Goal: Task Accomplishment & Management: Use online tool/utility

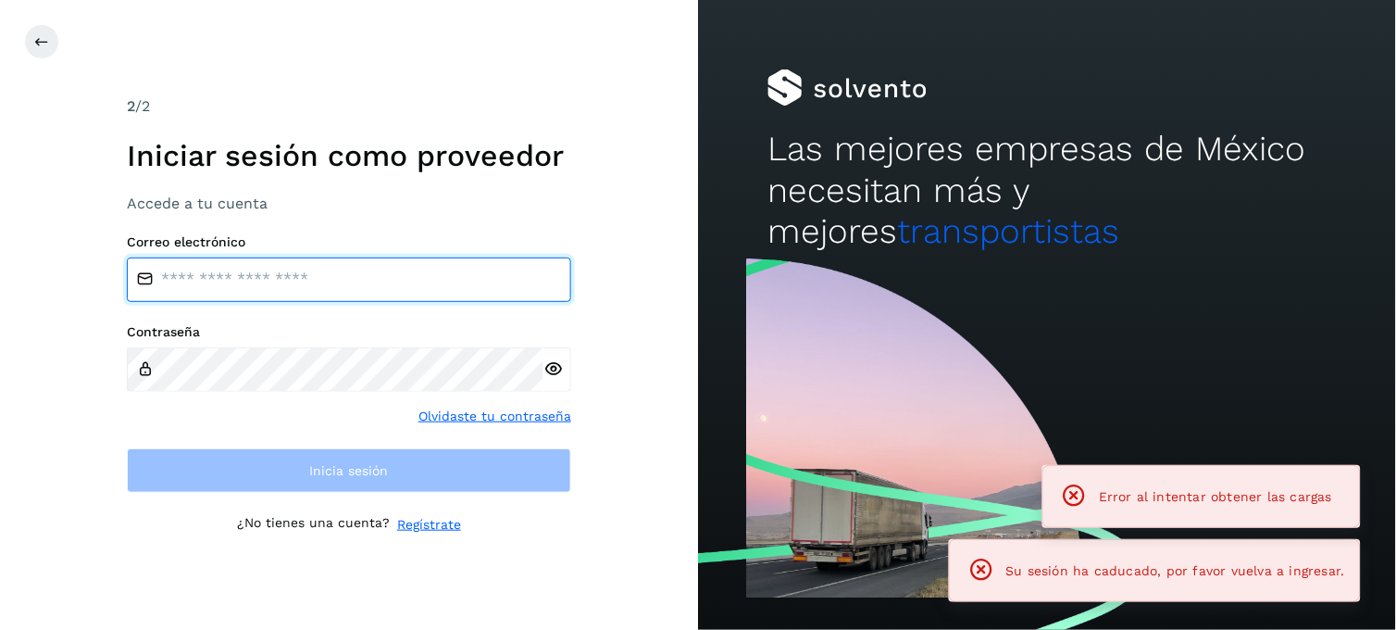
type input "**********"
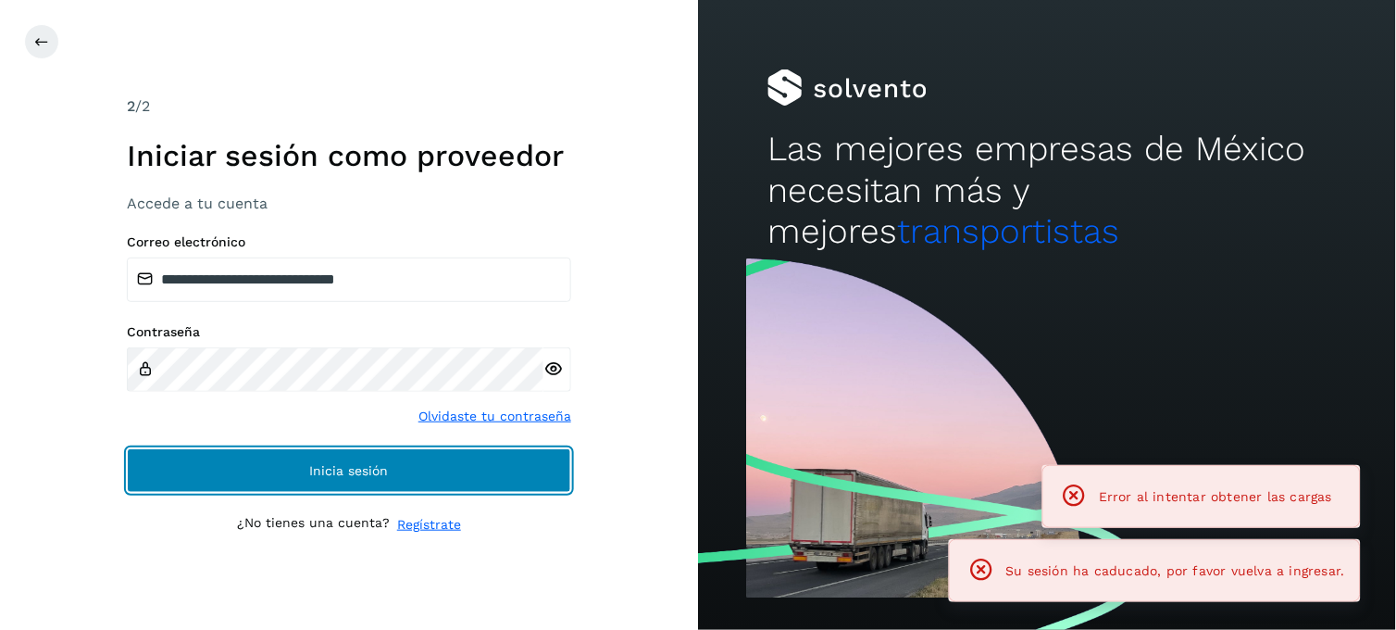
click at [315, 464] on span "Inicia sesión" at bounding box center [349, 470] width 79 height 13
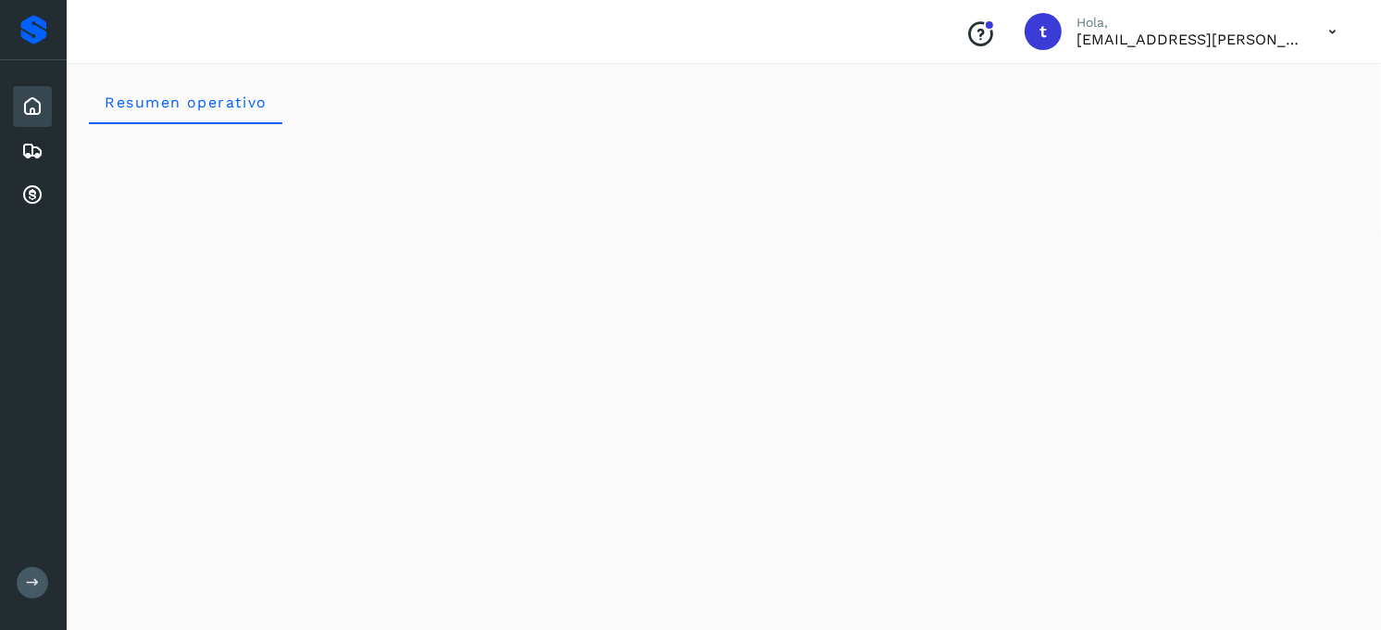
drag, startPoint x: 25, startPoint y: 141, endPoint x: 63, endPoint y: 186, distance: 59.2
click at [26, 141] on icon at bounding box center [32, 151] width 22 height 22
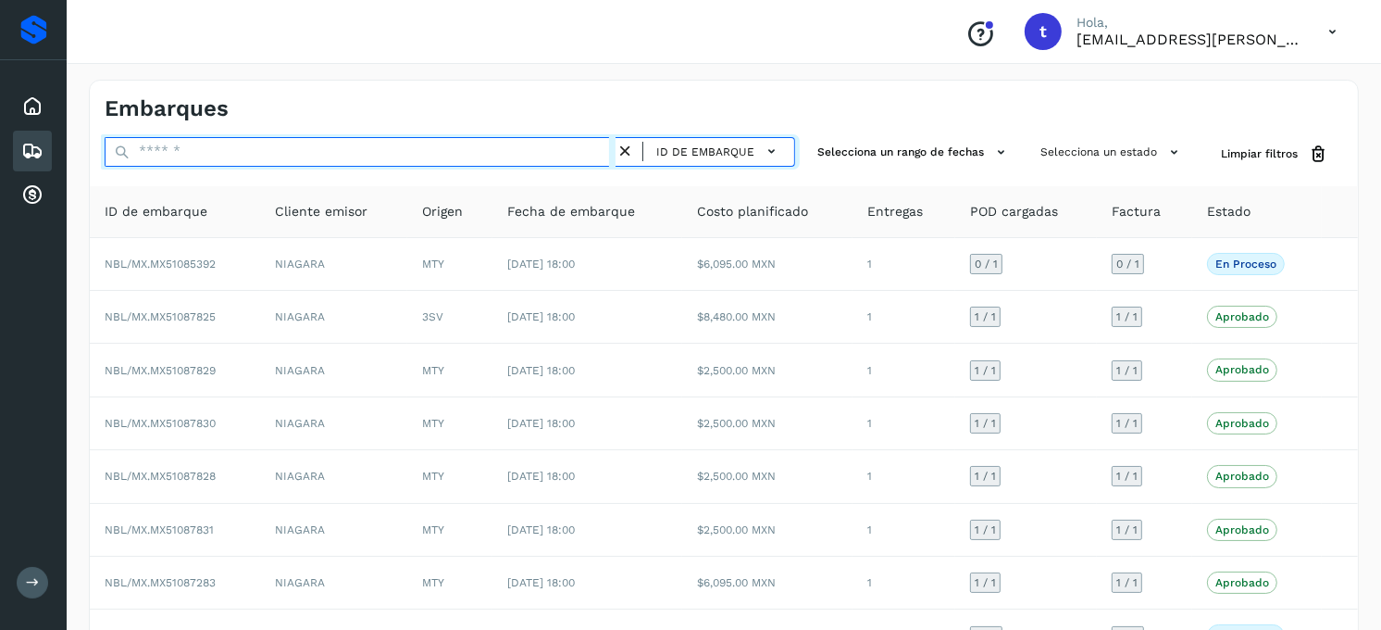
click at [281, 164] on input "text" at bounding box center [360, 152] width 511 height 30
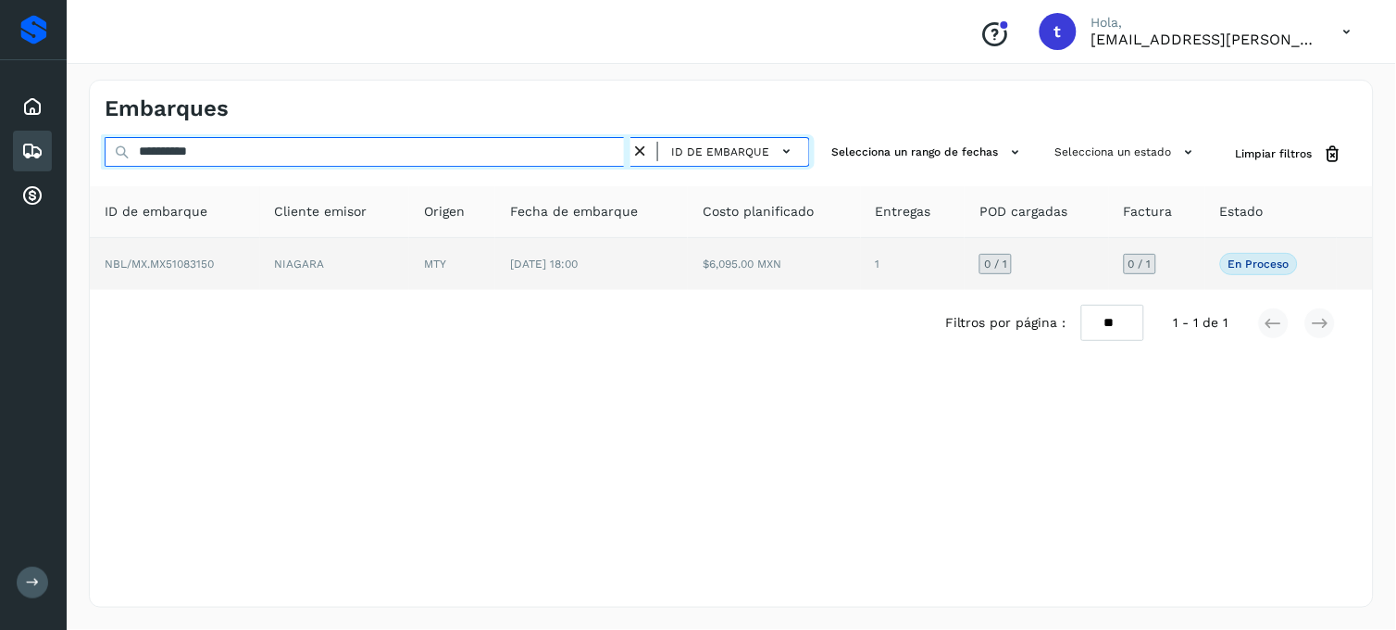
type input "**********"
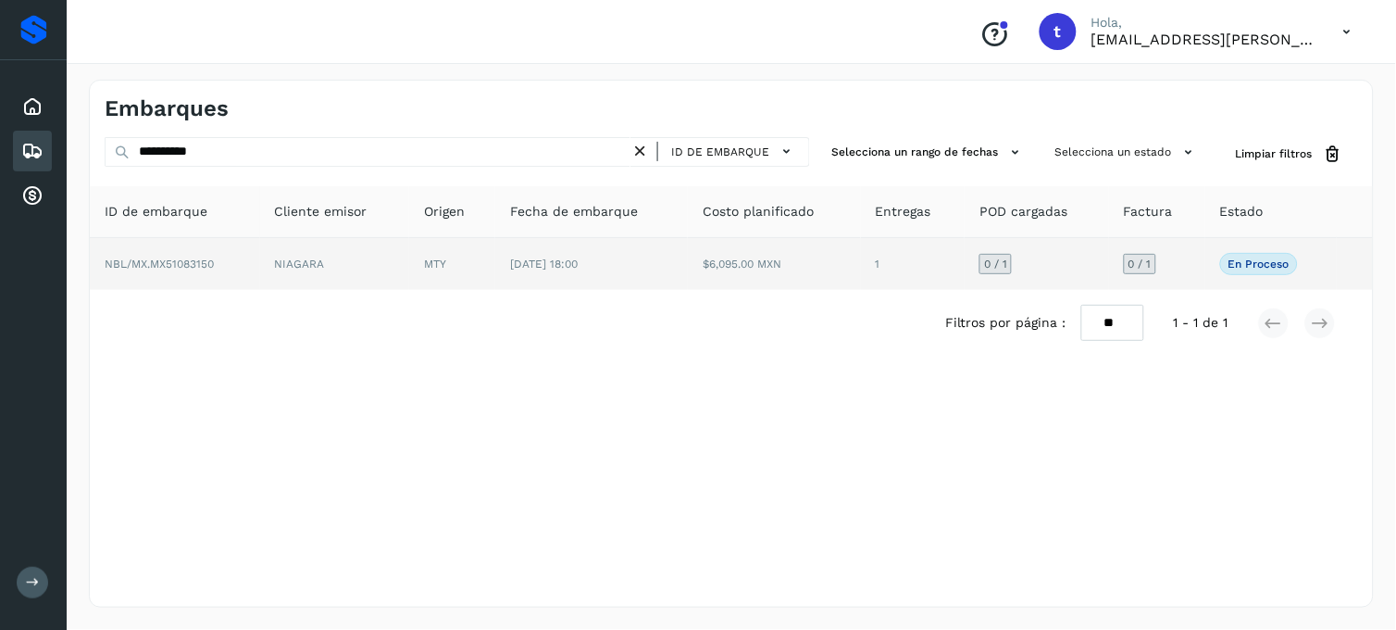
click at [275, 271] on td "NIAGARA" at bounding box center [335, 264] width 150 height 52
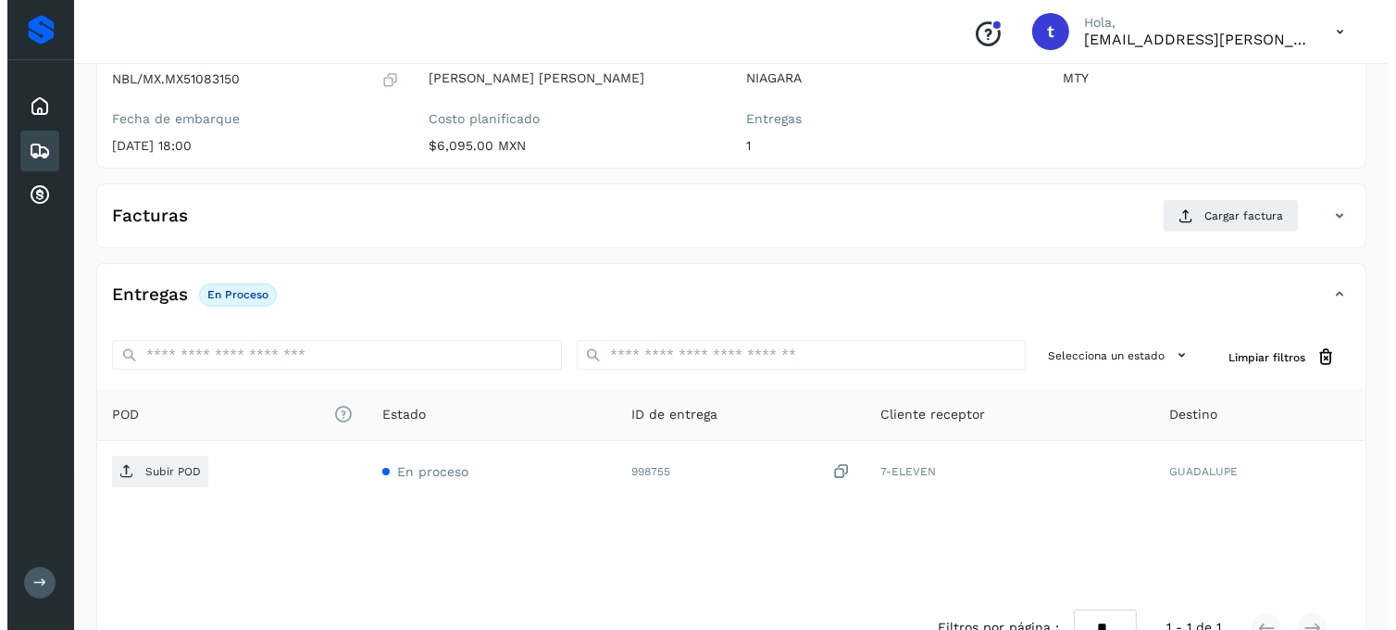
scroll to position [253, 0]
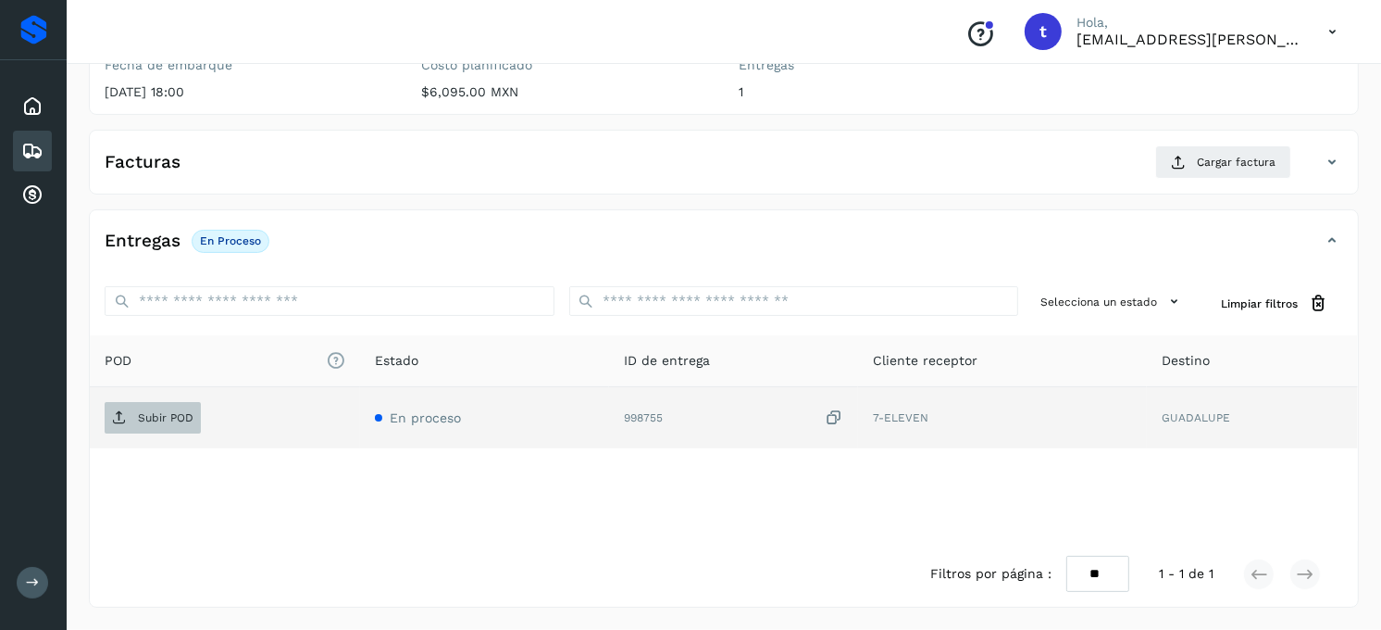
click at [121, 421] on icon at bounding box center [119, 417] width 15 height 15
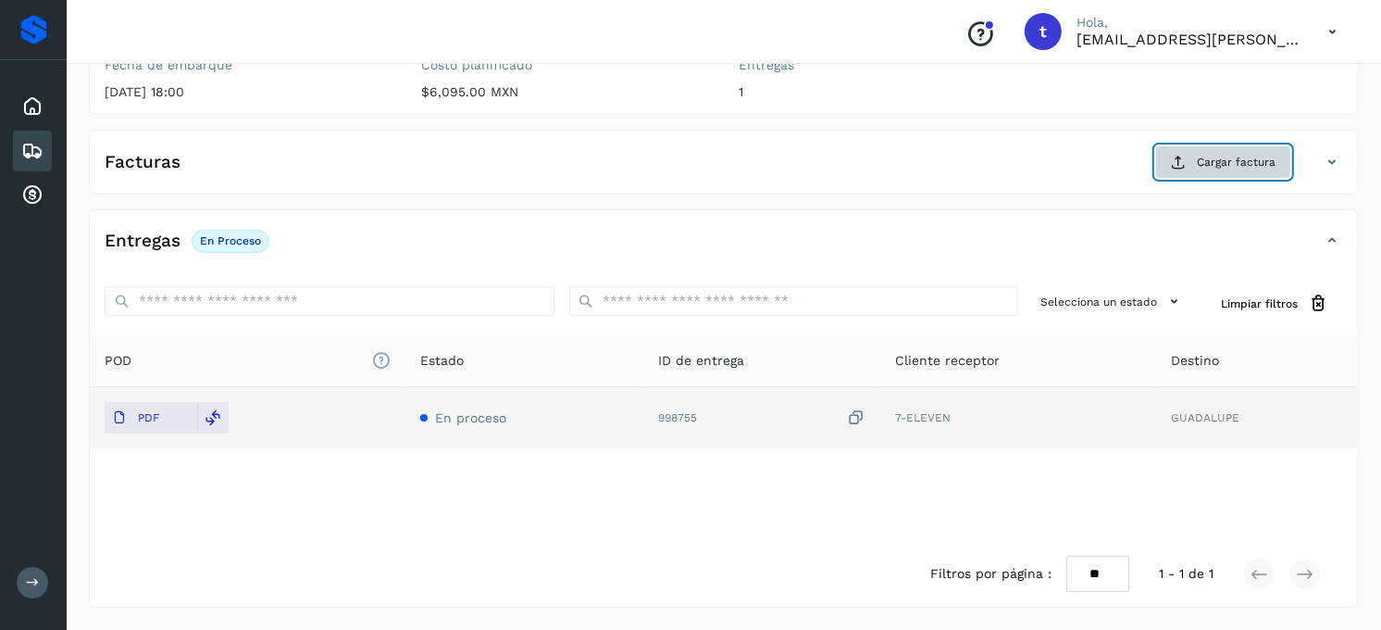
click at [1254, 160] on span "Cargar factura" at bounding box center [1236, 162] width 79 height 17
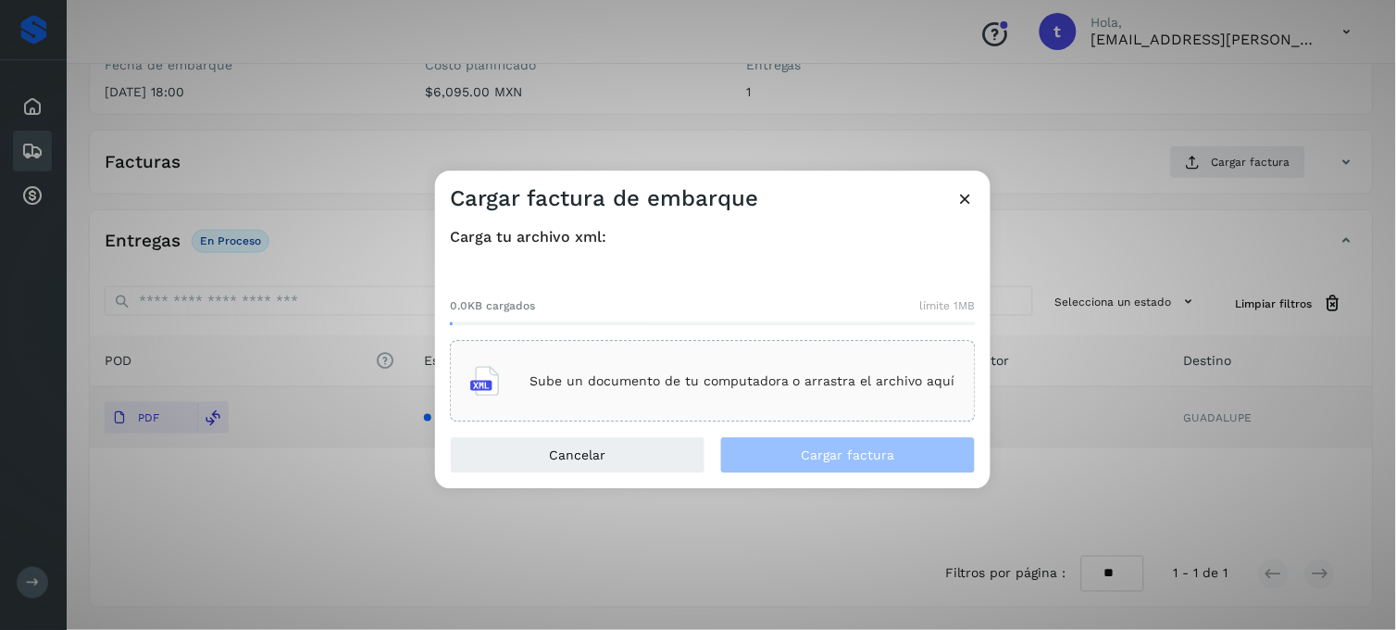
click at [667, 386] on p "Sube un documento de tu computadora o arrastra el archivo aquí" at bounding box center [743, 381] width 426 height 16
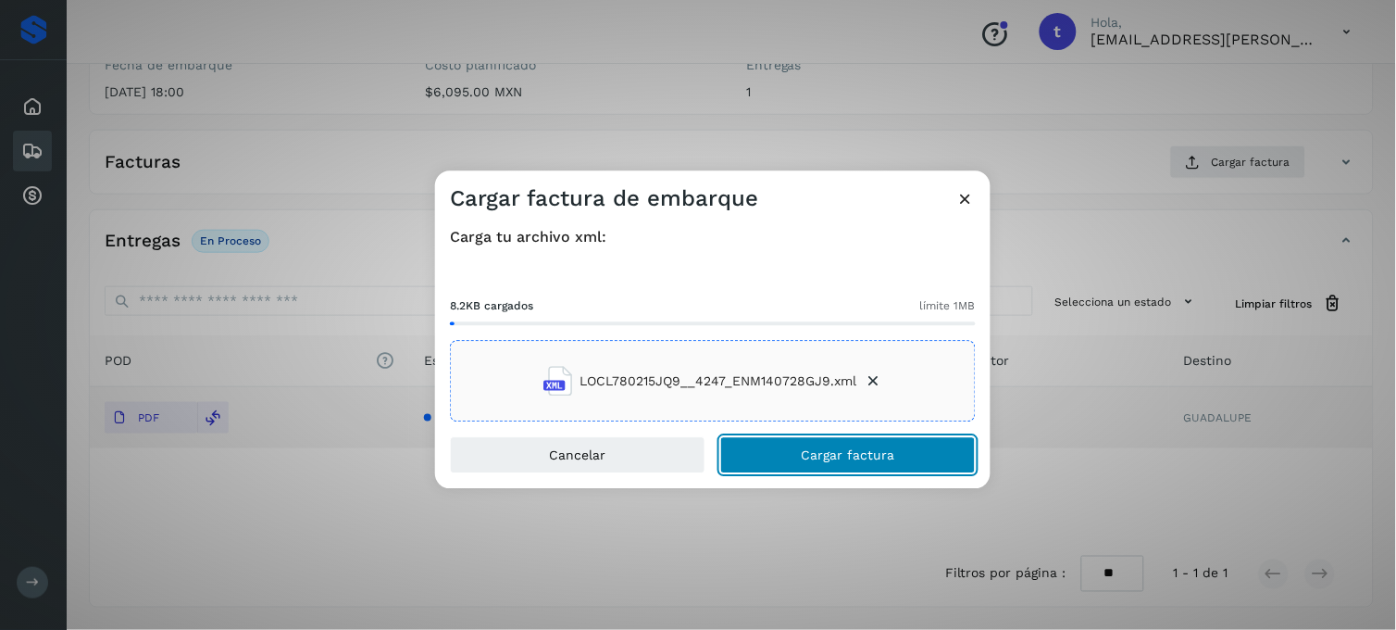
click at [849, 464] on button "Cargar factura" at bounding box center [848, 455] width 256 height 37
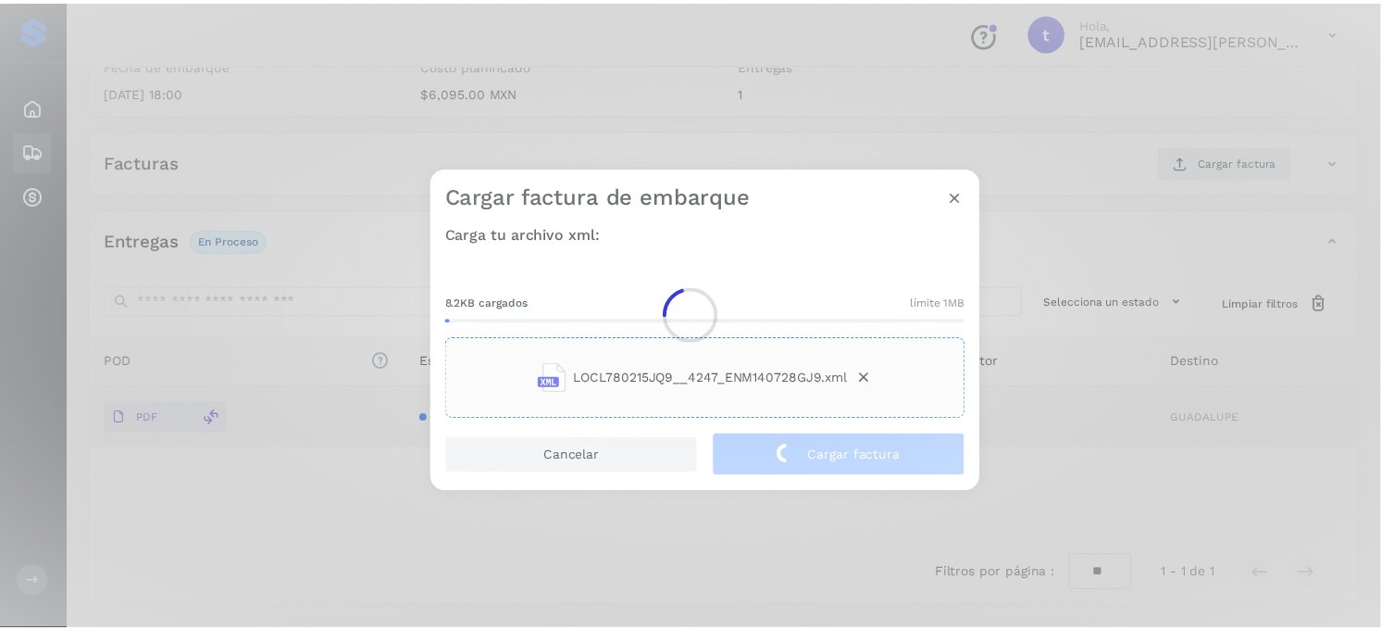
scroll to position [251, 0]
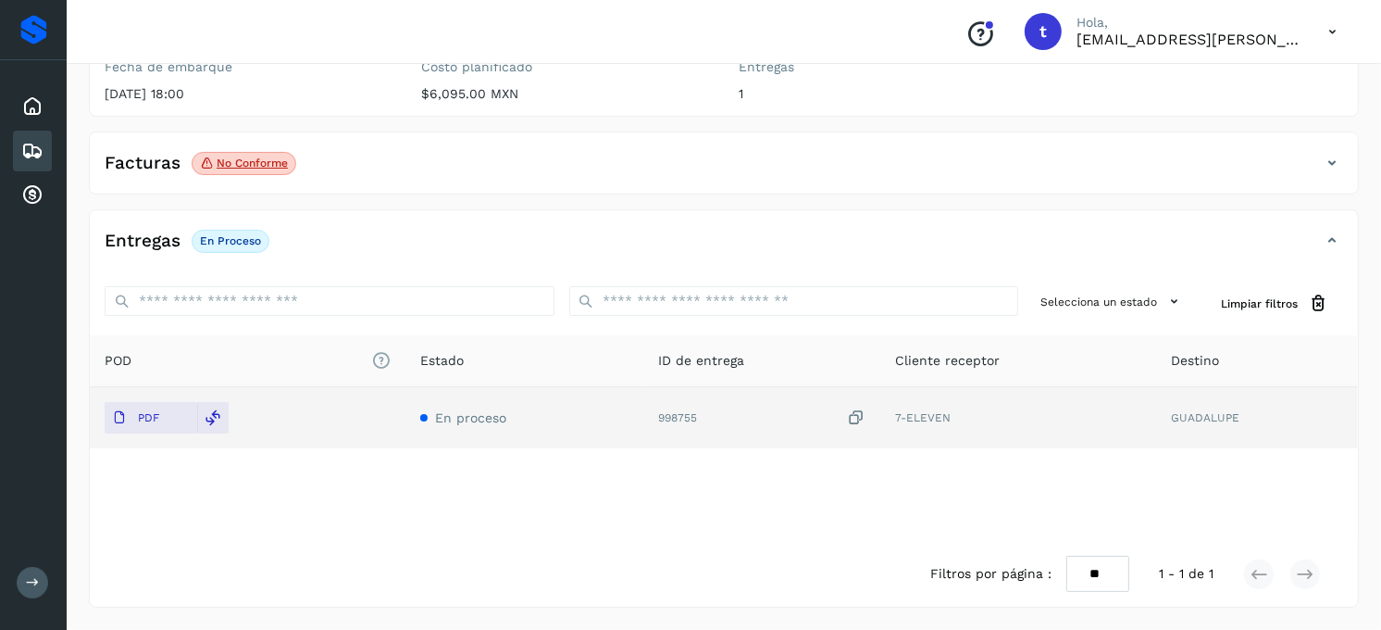
click at [1339, 161] on icon at bounding box center [1332, 163] width 22 height 22
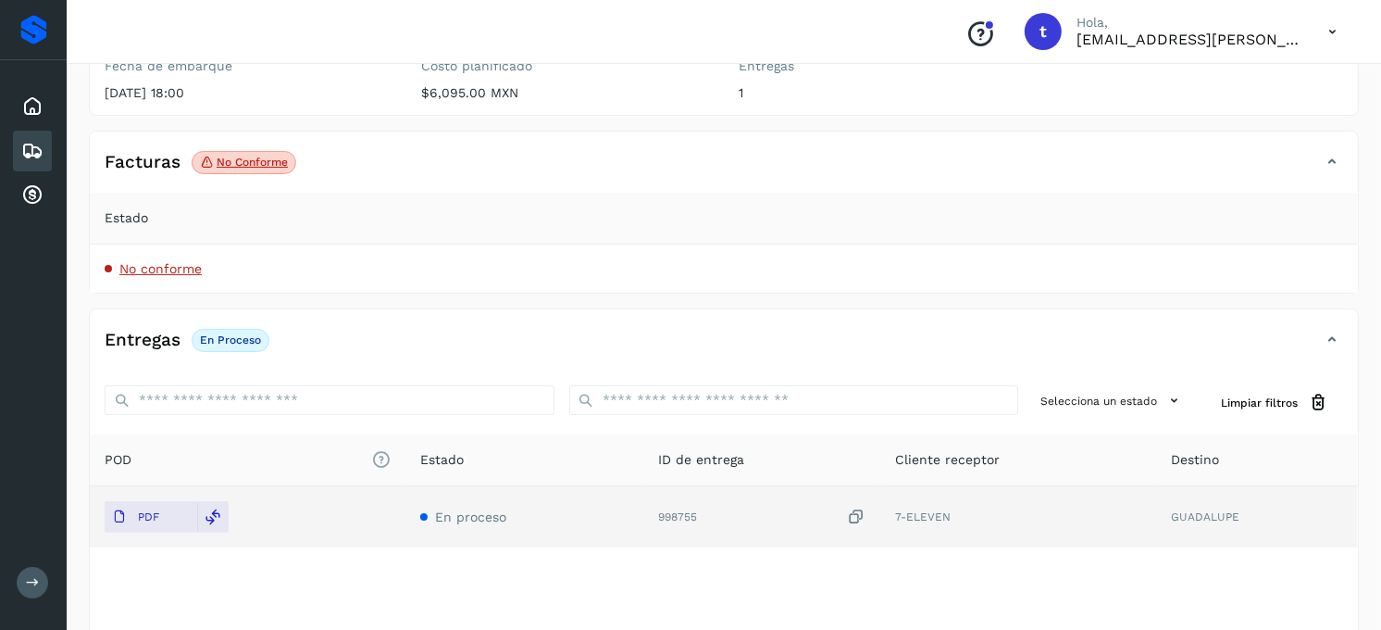
click at [162, 268] on span "No conforme" at bounding box center [160, 268] width 82 height 15
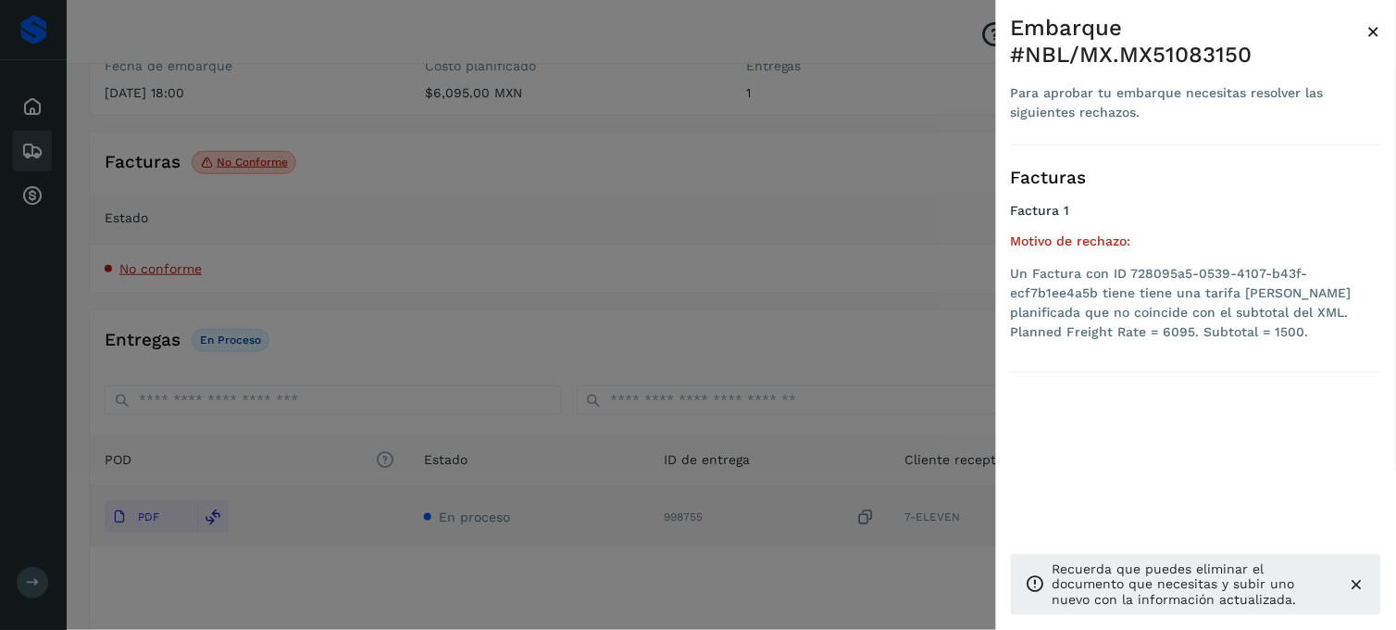
click at [429, 310] on div at bounding box center [698, 315] width 1396 height 630
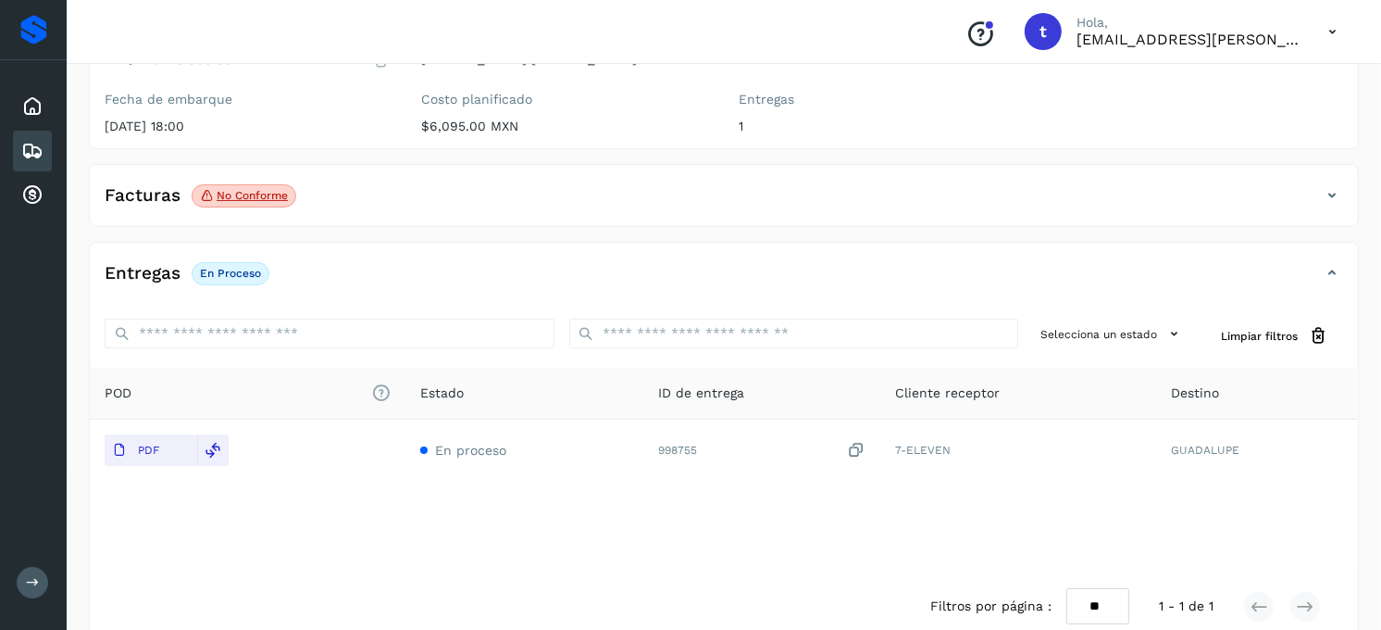
scroll to position [251, 0]
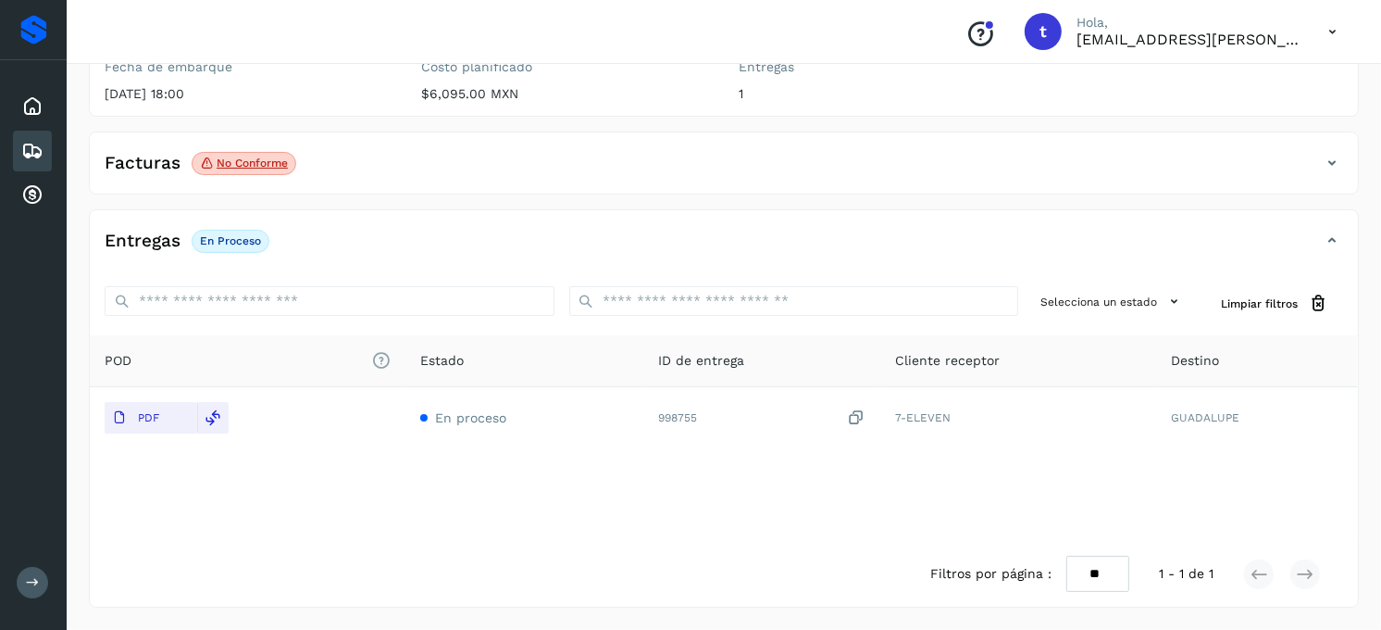
click at [1327, 168] on icon at bounding box center [1332, 163] width 22 height 22
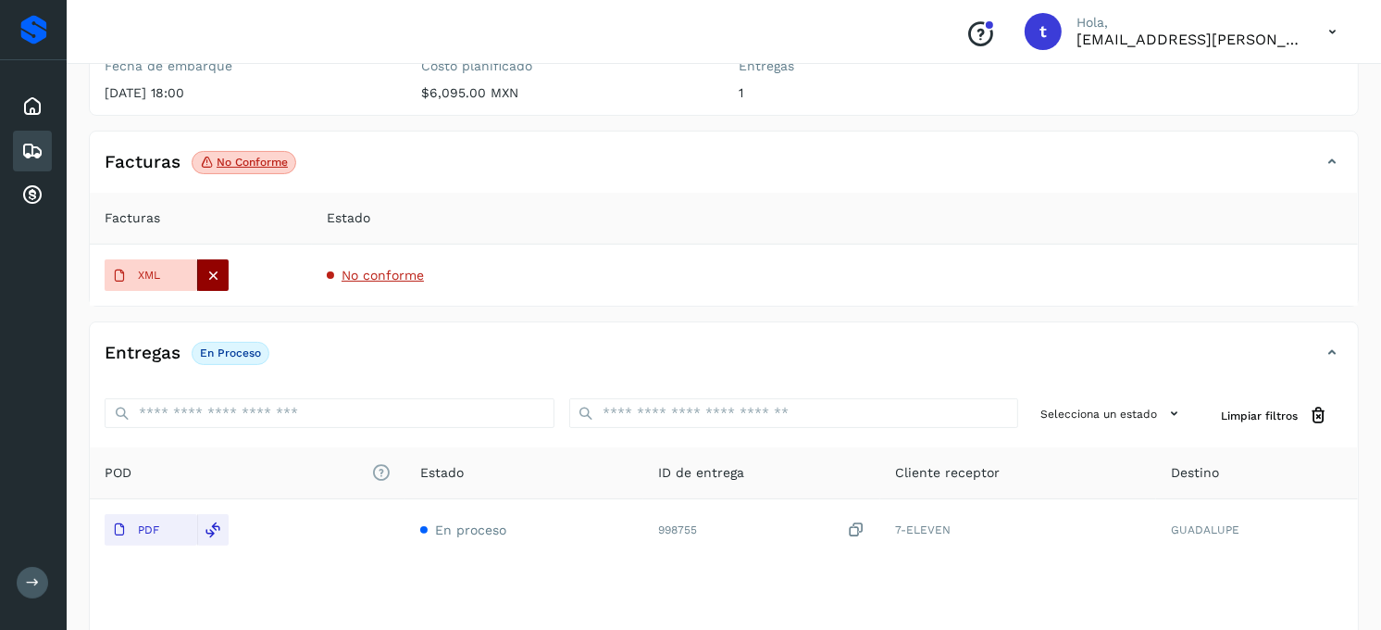
click at [218, 279] on icon at bounding box center [214, 275] width 17 height 17
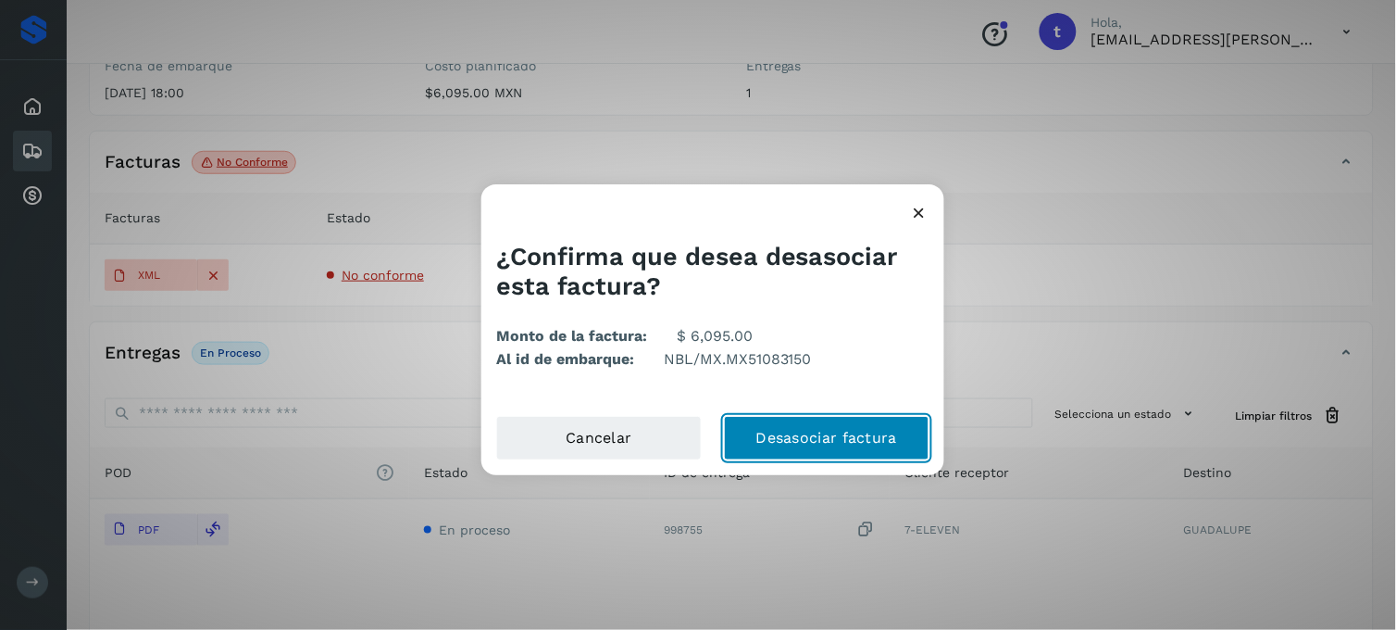
click at [836, 440] on button "Desasociar factura" at bounding box center [827, 438] width 206 height 44
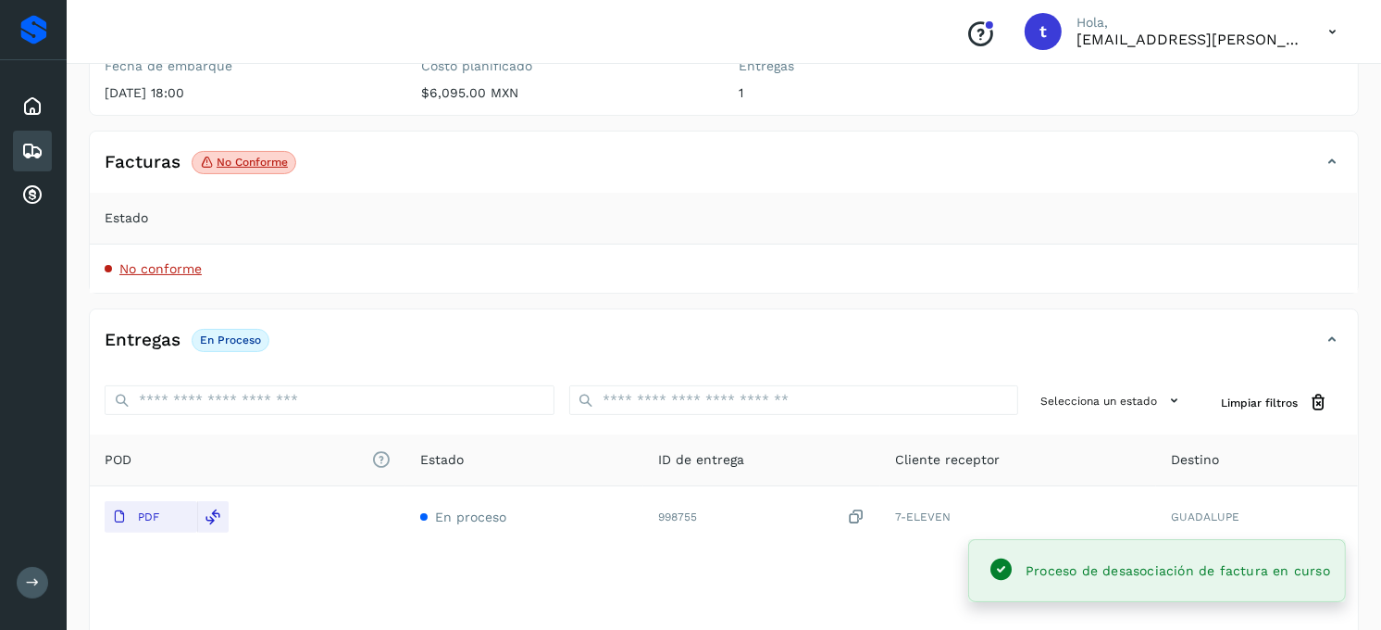
scroll to position [0, 0]
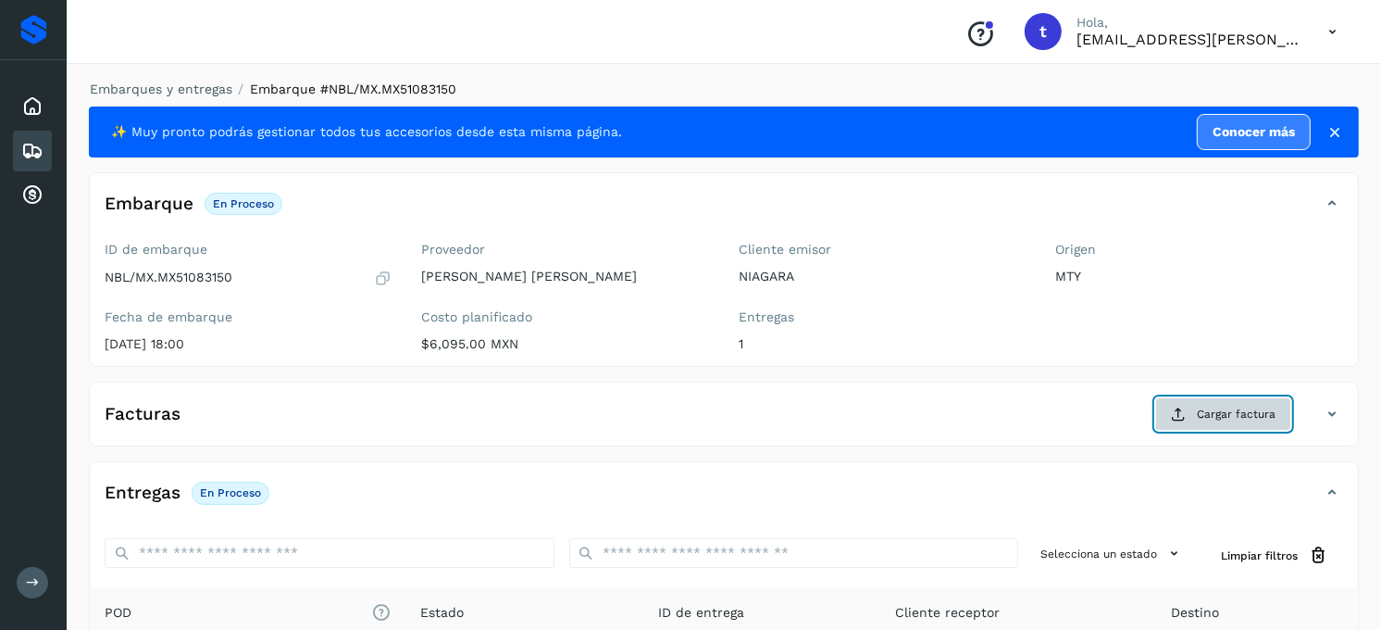
click at [1248, 410] on span "Cargar factura" at bounding box center [1236, 414] width 79 height 17
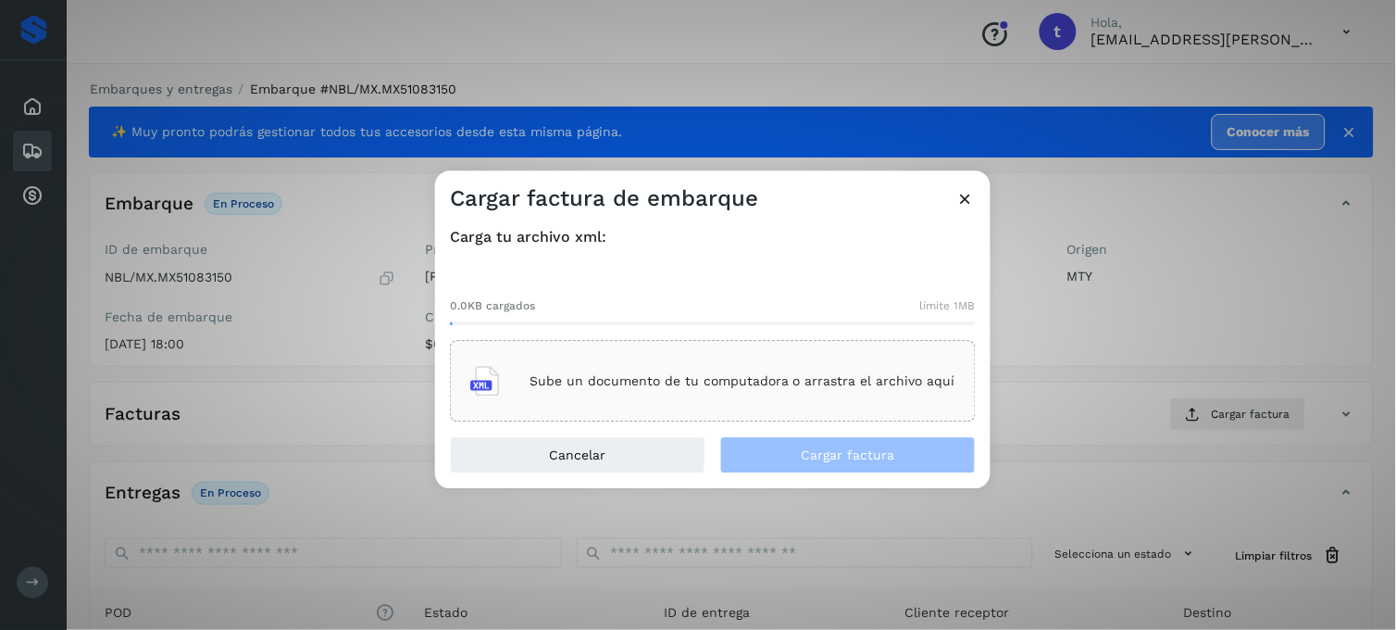
click at [616, 374] on p "Sube un documento de tu computadora o arrastra el archivo aquí" at bounding box center [743, 381] width 426 height 16
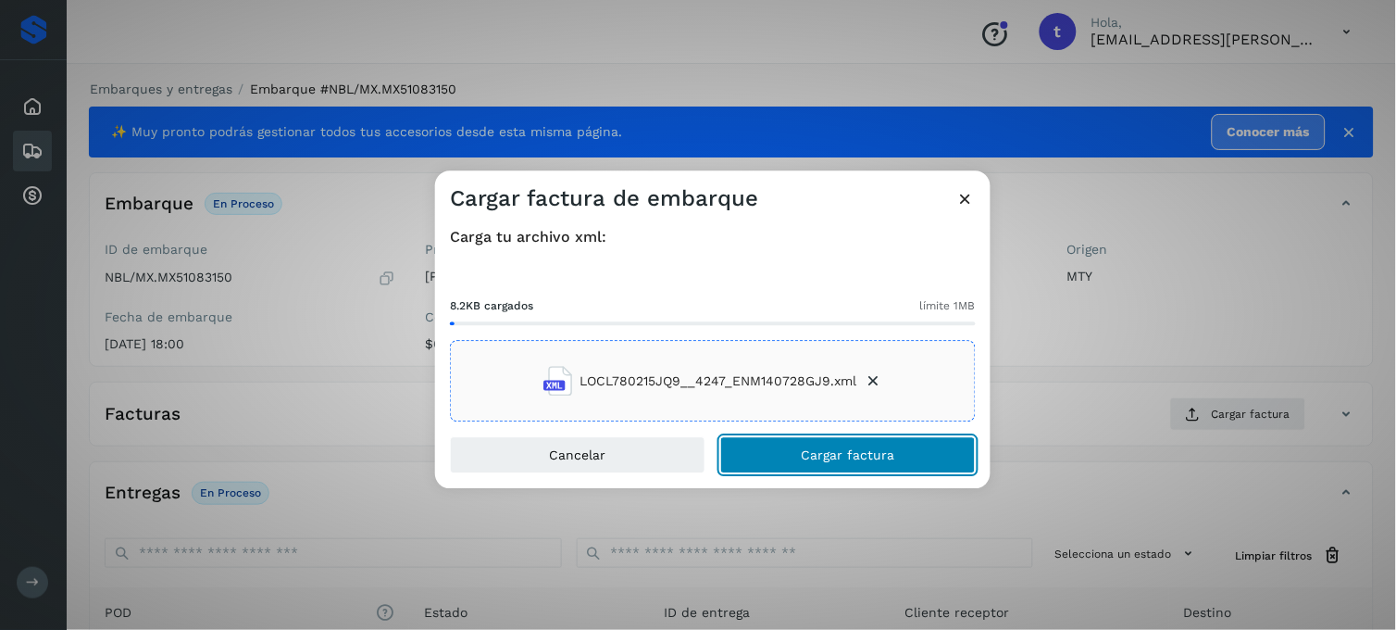
click at [852, 445] on button "Cargar factura" at bounding box center [848, 455] width 256 height 37
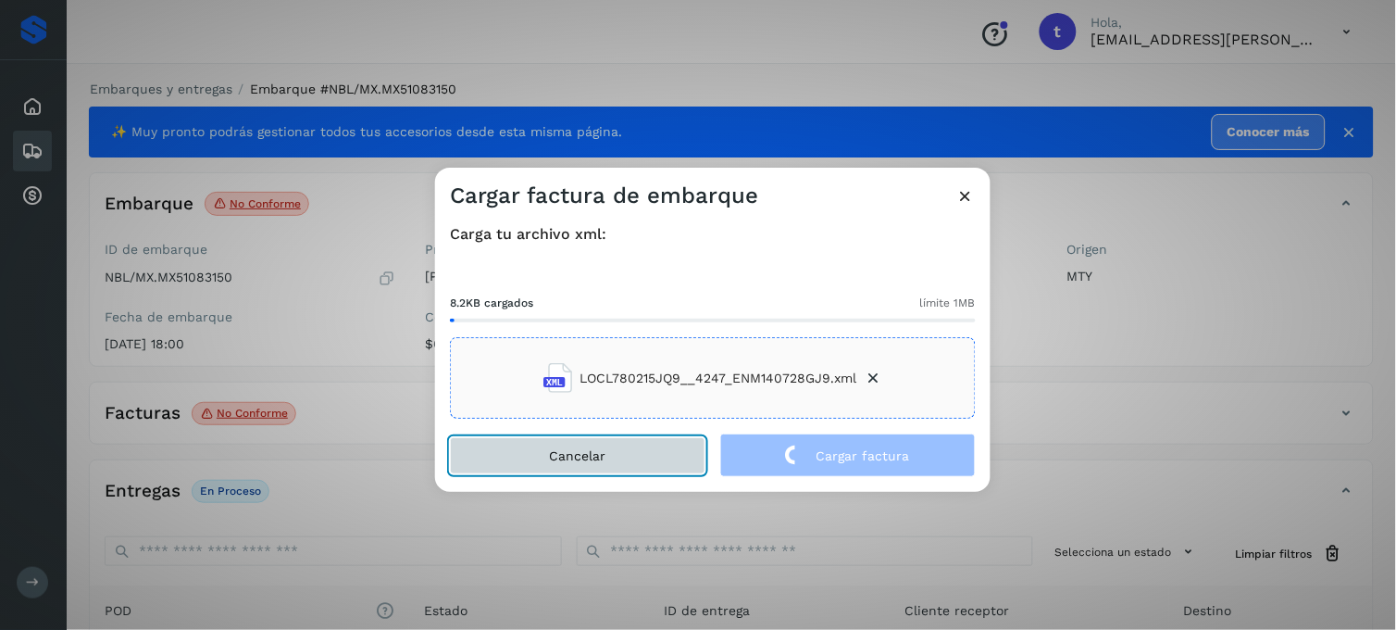
click at [618, 464] on button "Cancelar" at bounding box center [578, 455] width 256 height 37
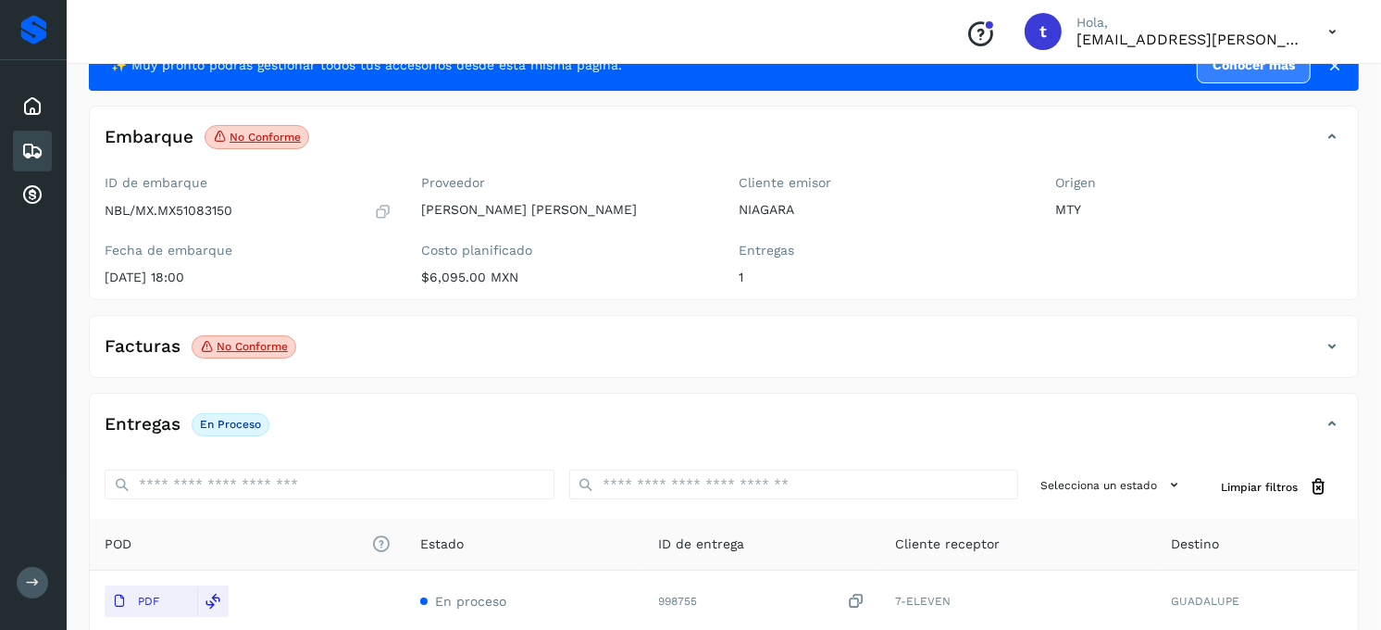
scroll to position [103, 0]
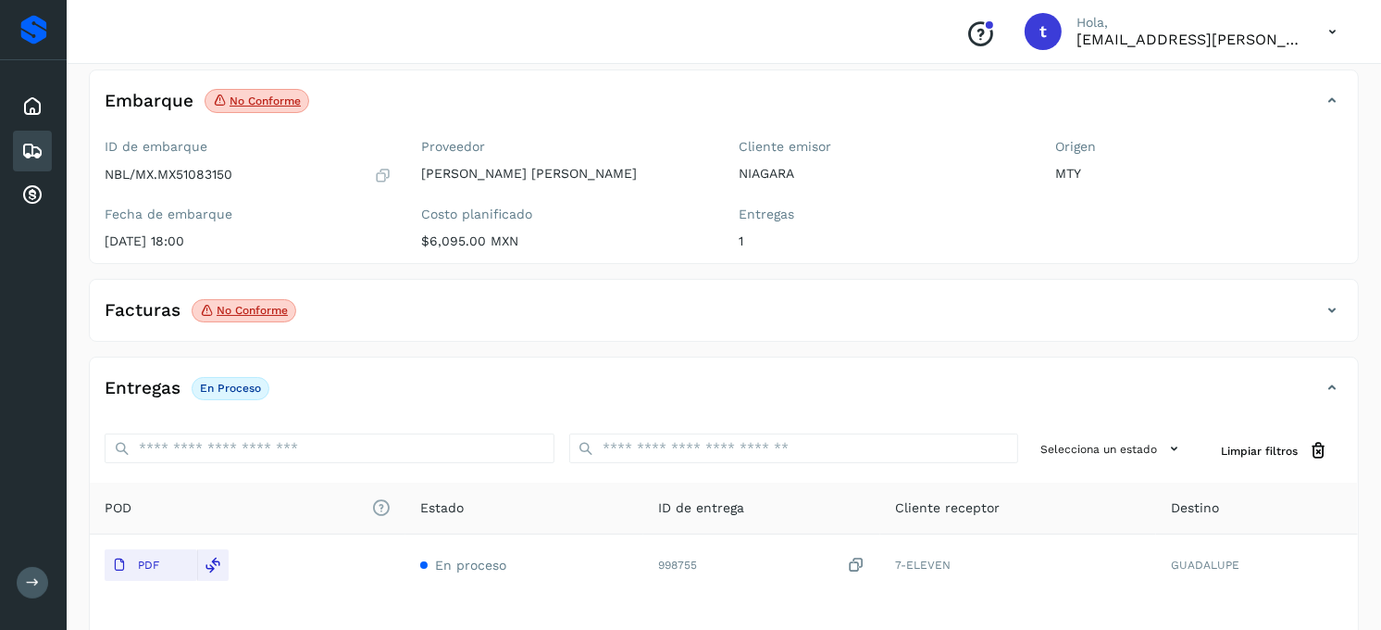
click at [1337, 324] on div "Facturas No conforme" at bounding box center [724, 317] width 1268 height 46
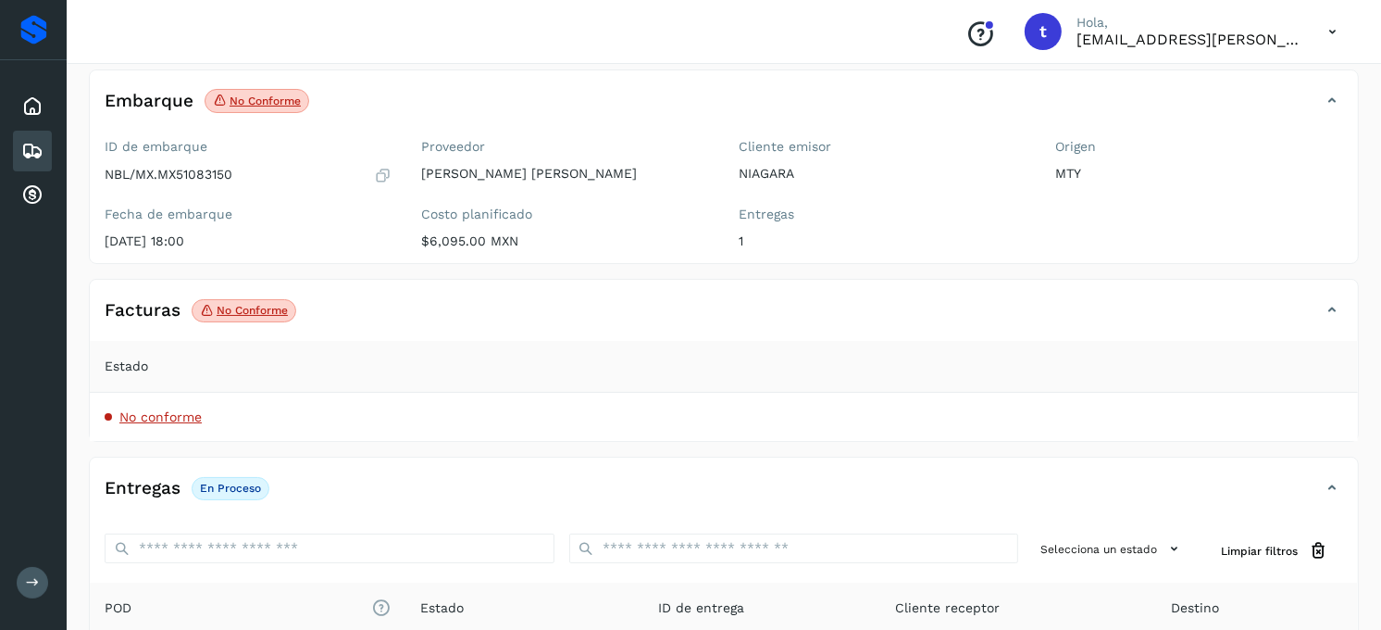
click at [1337, 324] on div "Facturas No conforme" at bounding box center [724, 317] width 1268 height 46
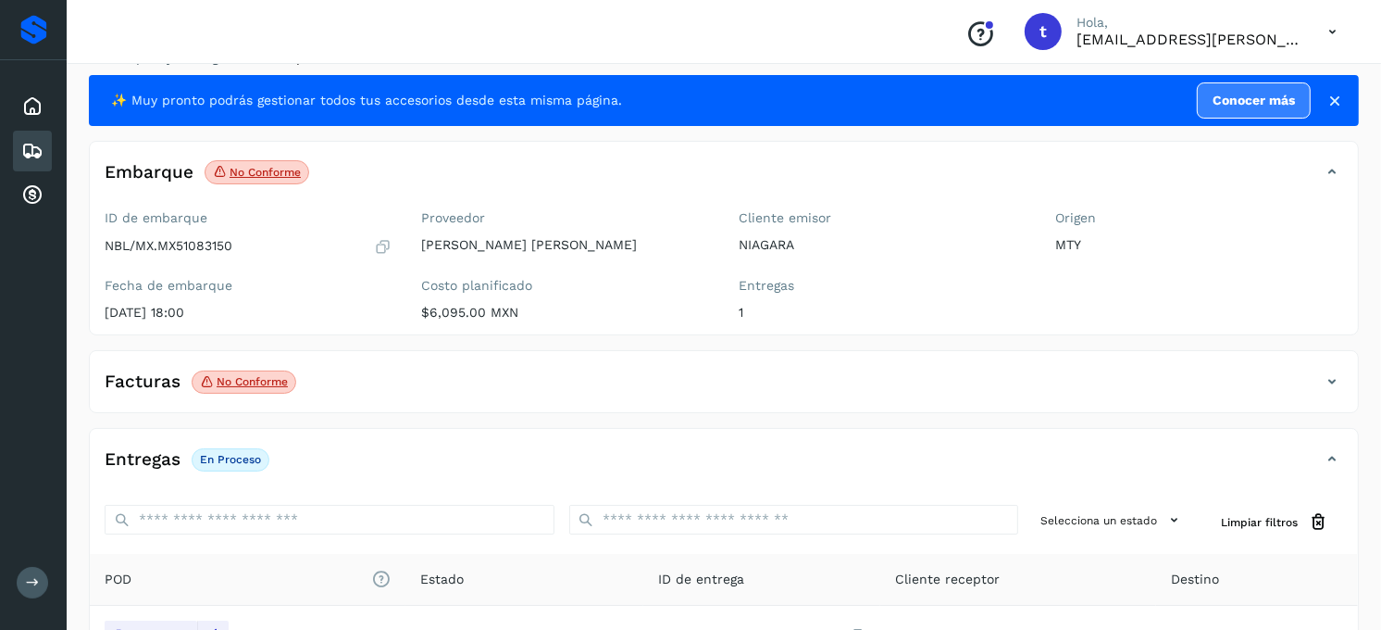
scroll to position [0, 0]
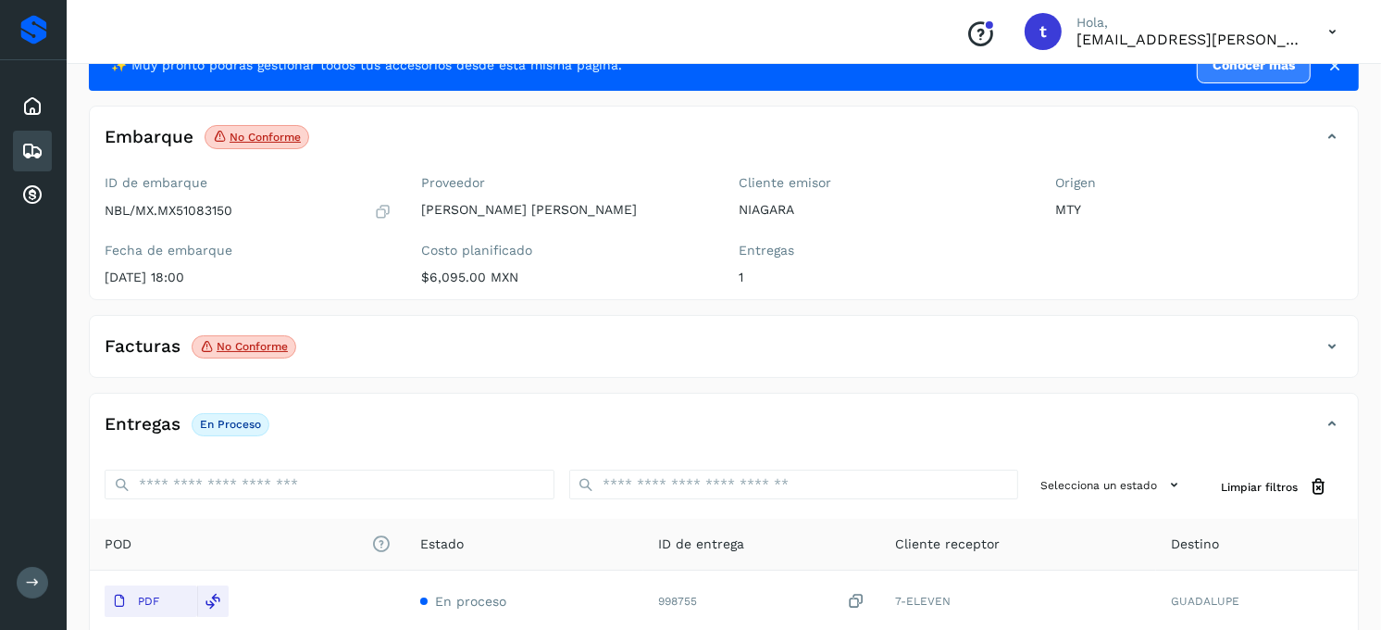
scroll to position [103, 0]
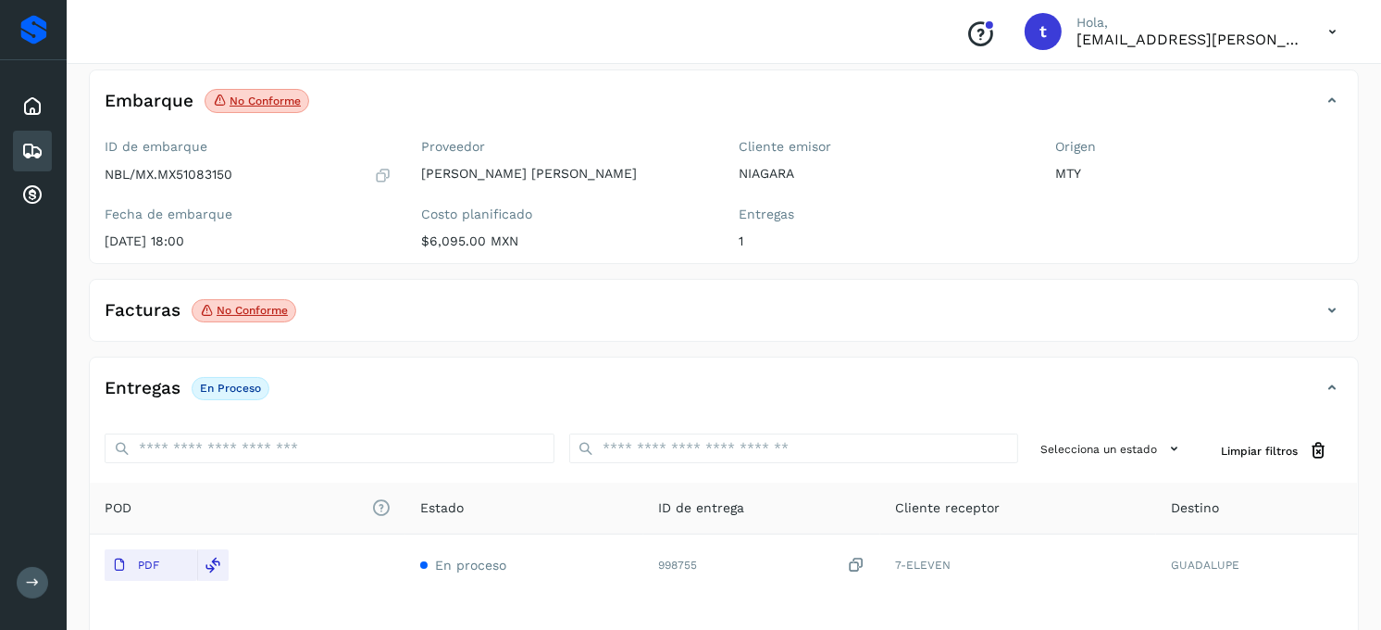
click at [1331, 312] on icon at bounding box center [1332, 310] width 22 height 22
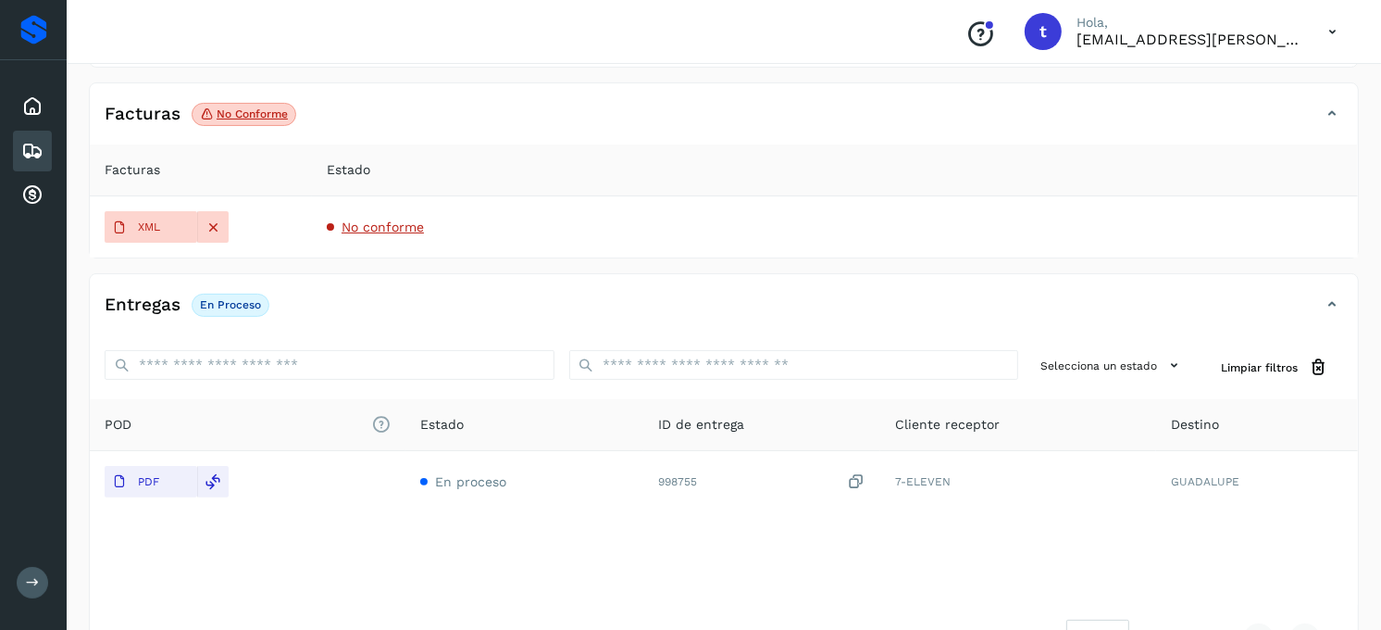
scroll to position [308, 0]
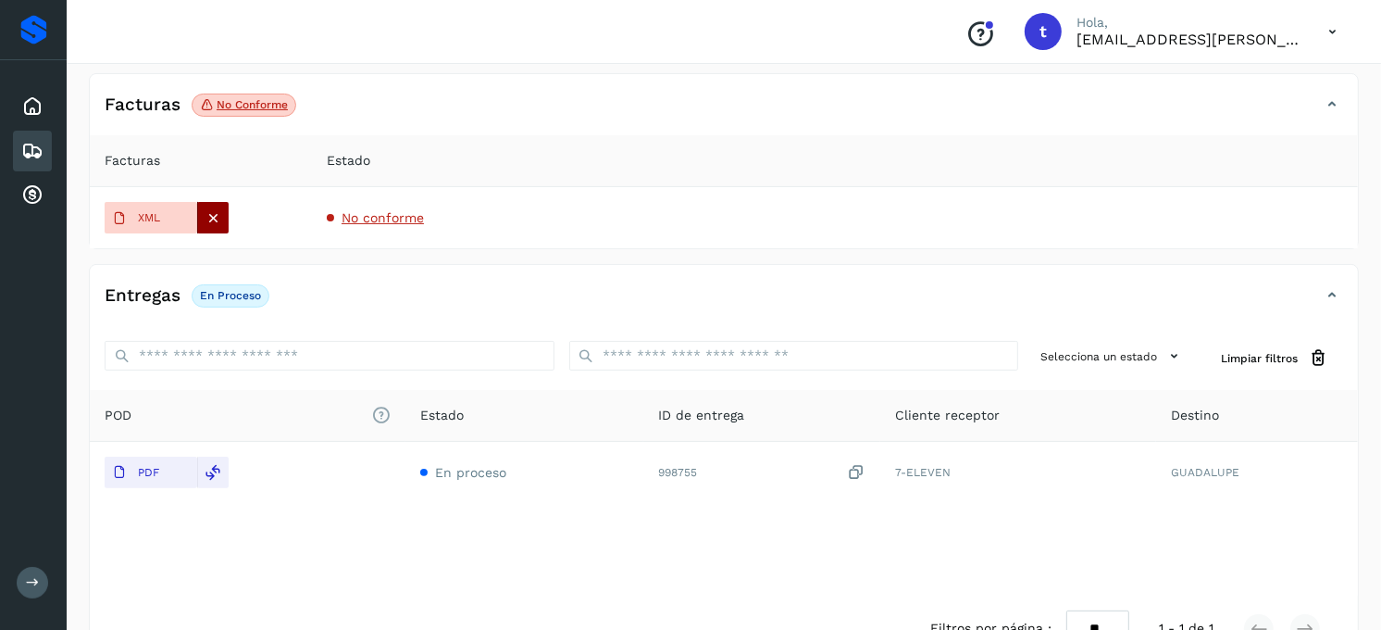
click at [209, 223] on icon at bounding box center [214, 217] width 17 height 17
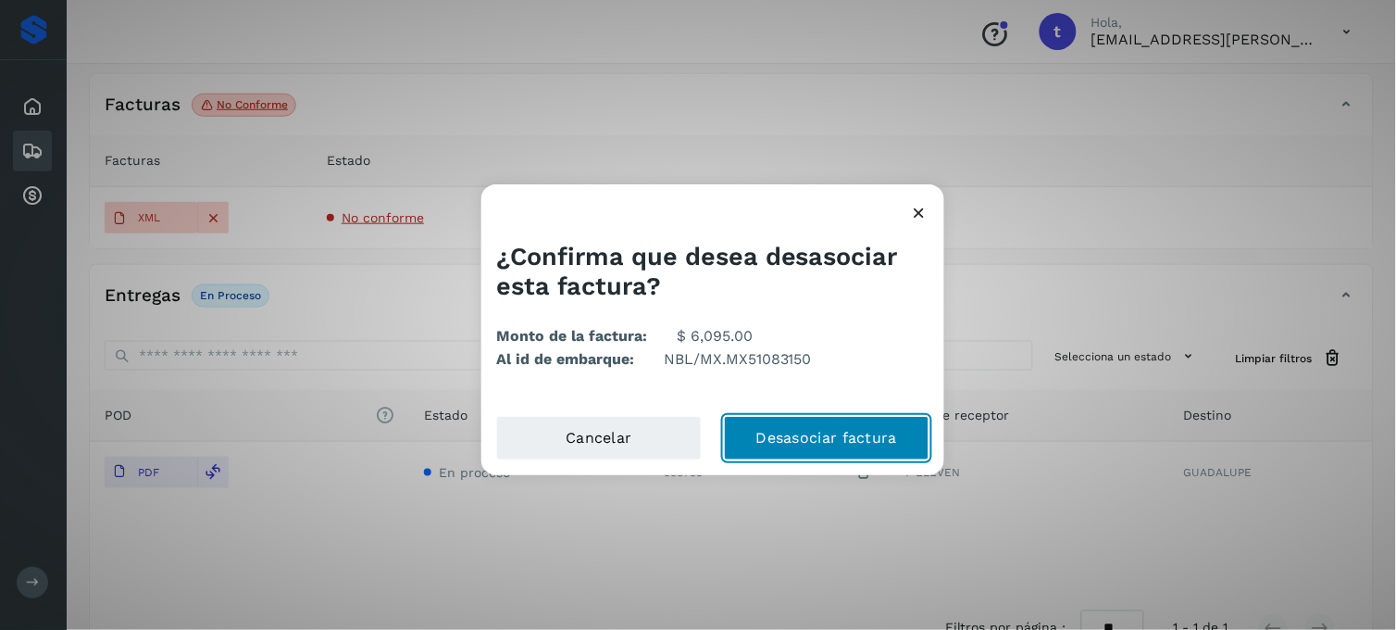
click at [857, 440] on button "Desasociar factura" at bounding box center [827, 438] width 206 height 44
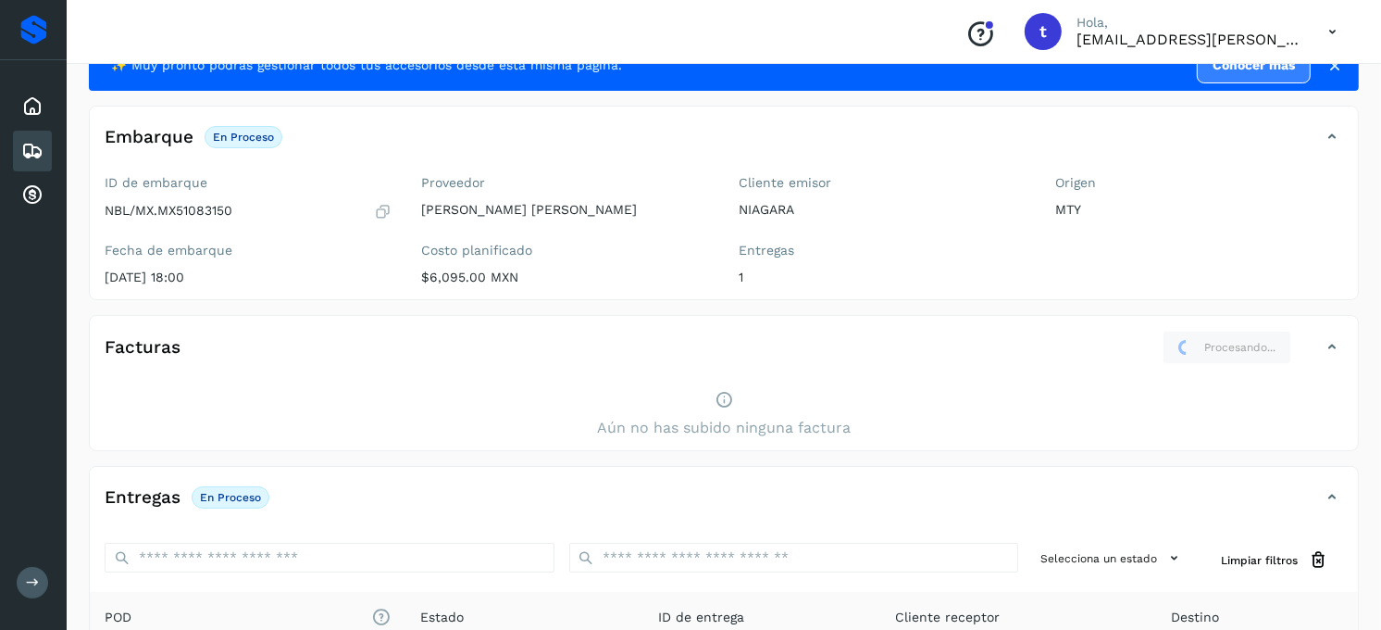
scroll to position [103, 0]
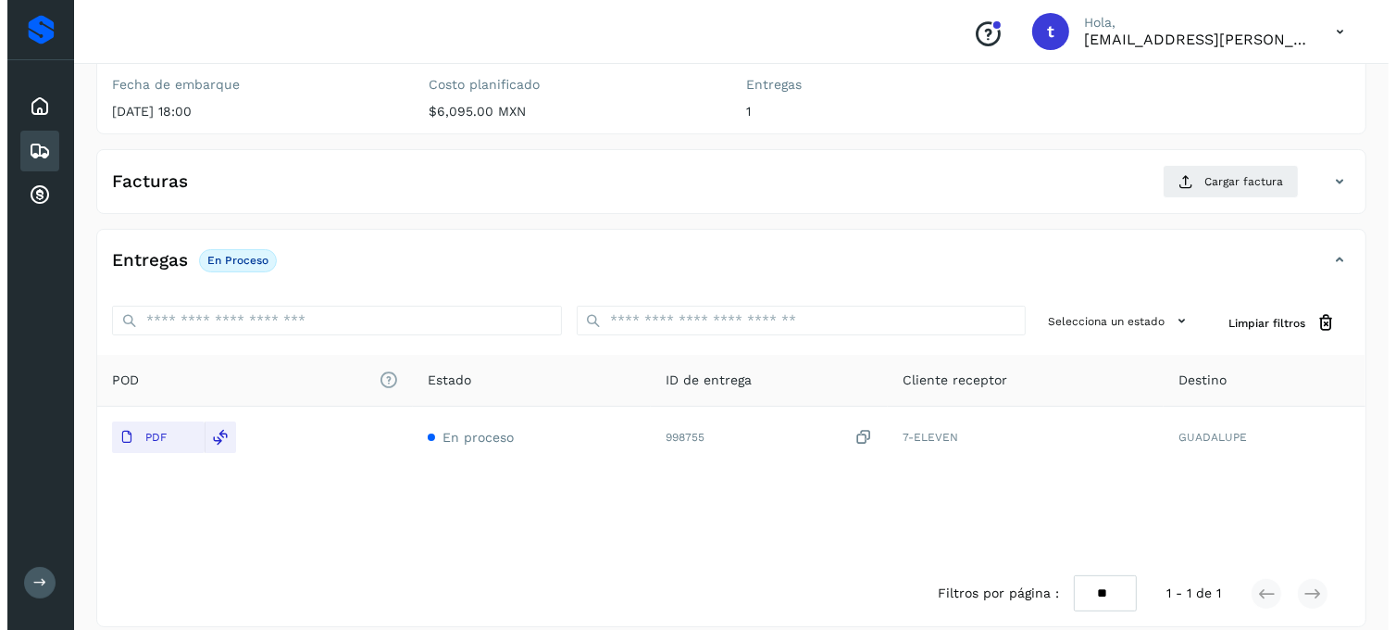
scroll to position [253, 0]
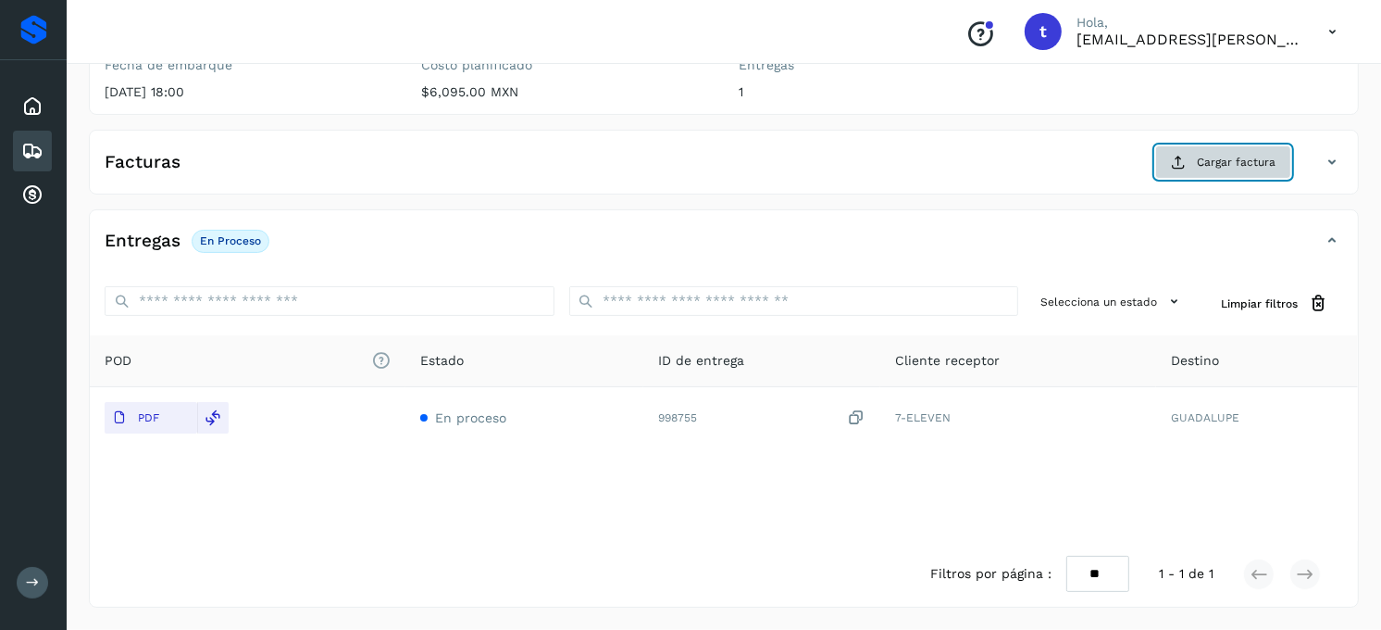
click at [1192, 155] on button "Cargar factura" at bounding box center [1223, 161] width 136 height 33
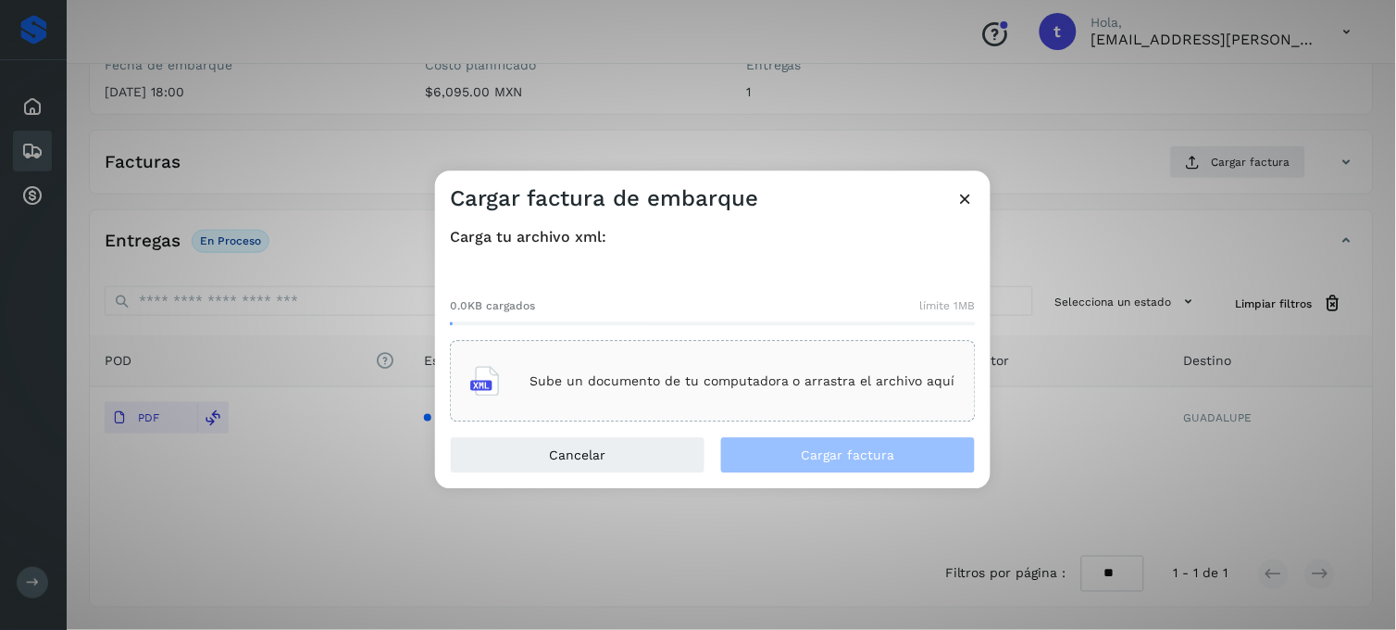
click at [722, 383] on p "Sube un documento de tu computadora o arrastra el archivo aquí" at bounding box center [743, 381] width 426 height 16
click at [778, 384] on p "Sube un documento de tu computadora o arrastra el archivo aquí" at bounding box center [743, 381] width 426 height 16
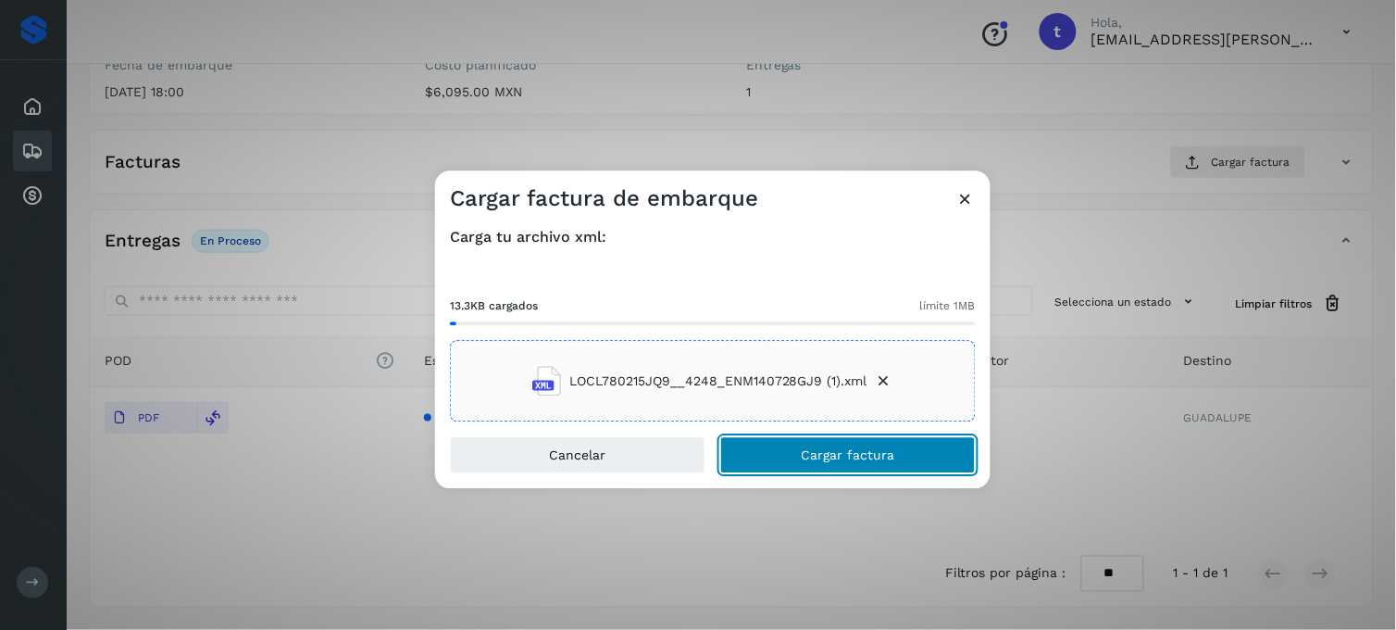
click at [802, 459] on button "Cargar factura" at bounding box center [848, 455] width 256 height 37
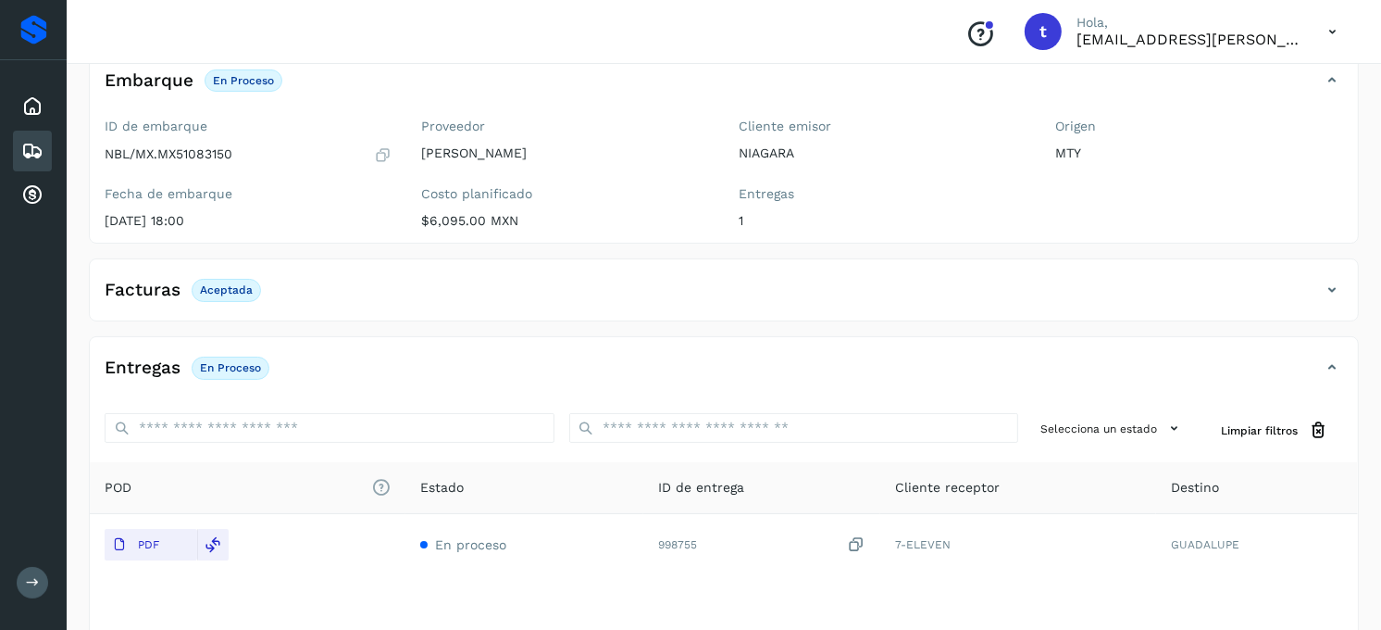
scroll to position [0, 0]
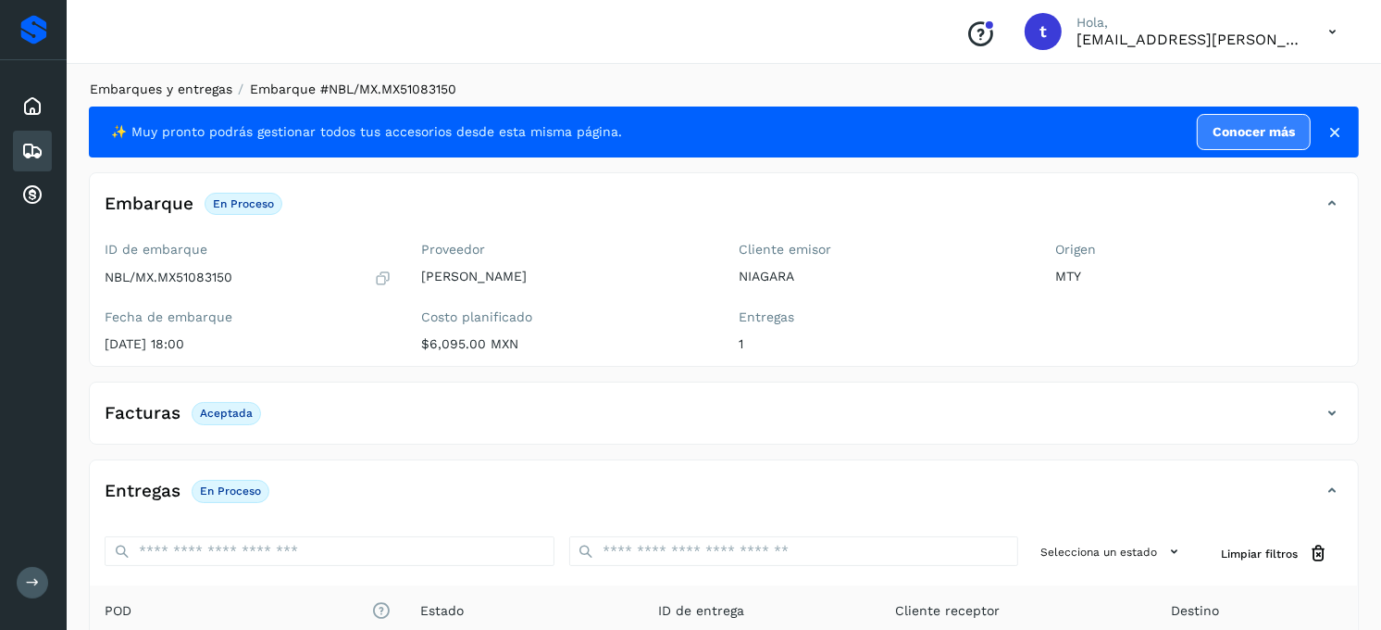
click at [198, 93] on link "Embarques y entregas" at bounding box center [161, 88] width 143 height 15
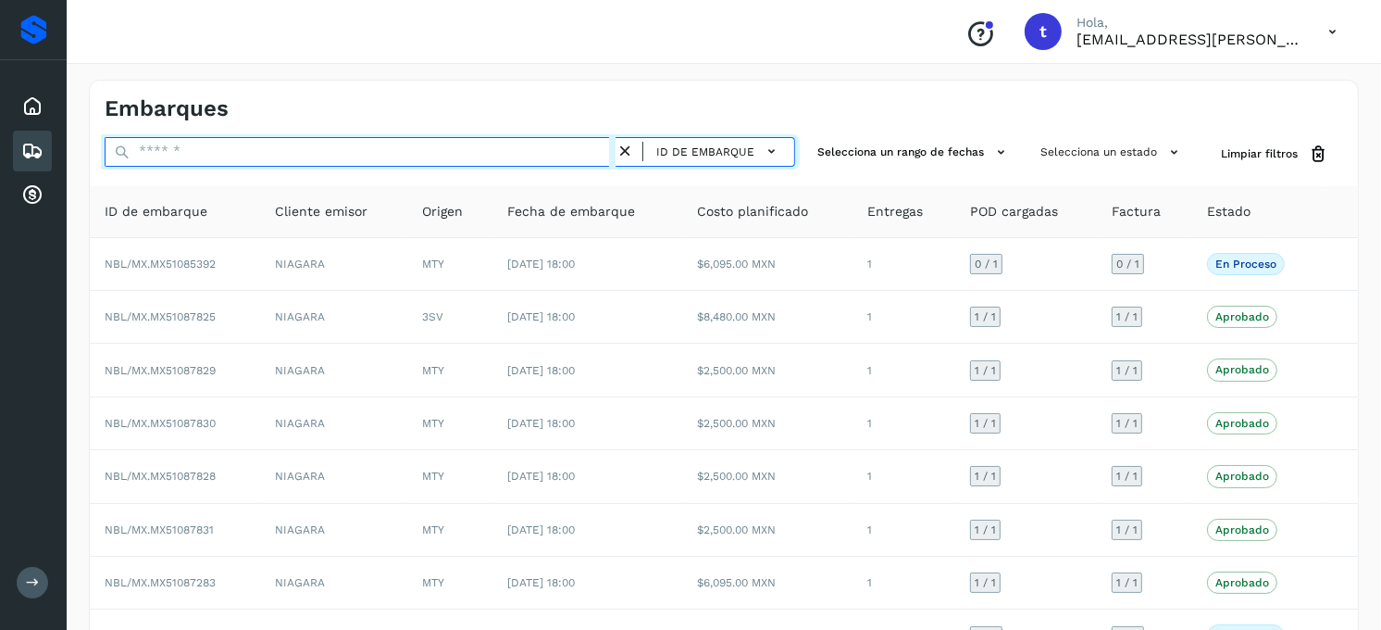
click at [191, 151] on input "text" at bounding box center [360, 152] width 511 height 30
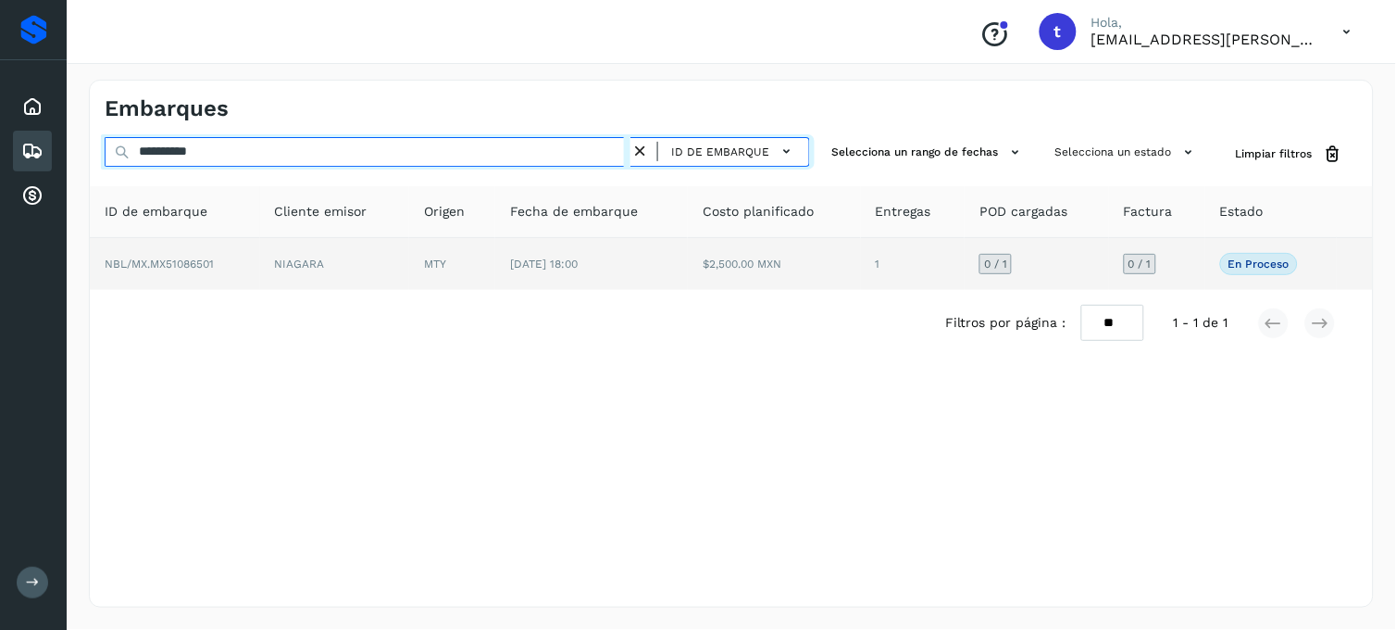
type input "**********"
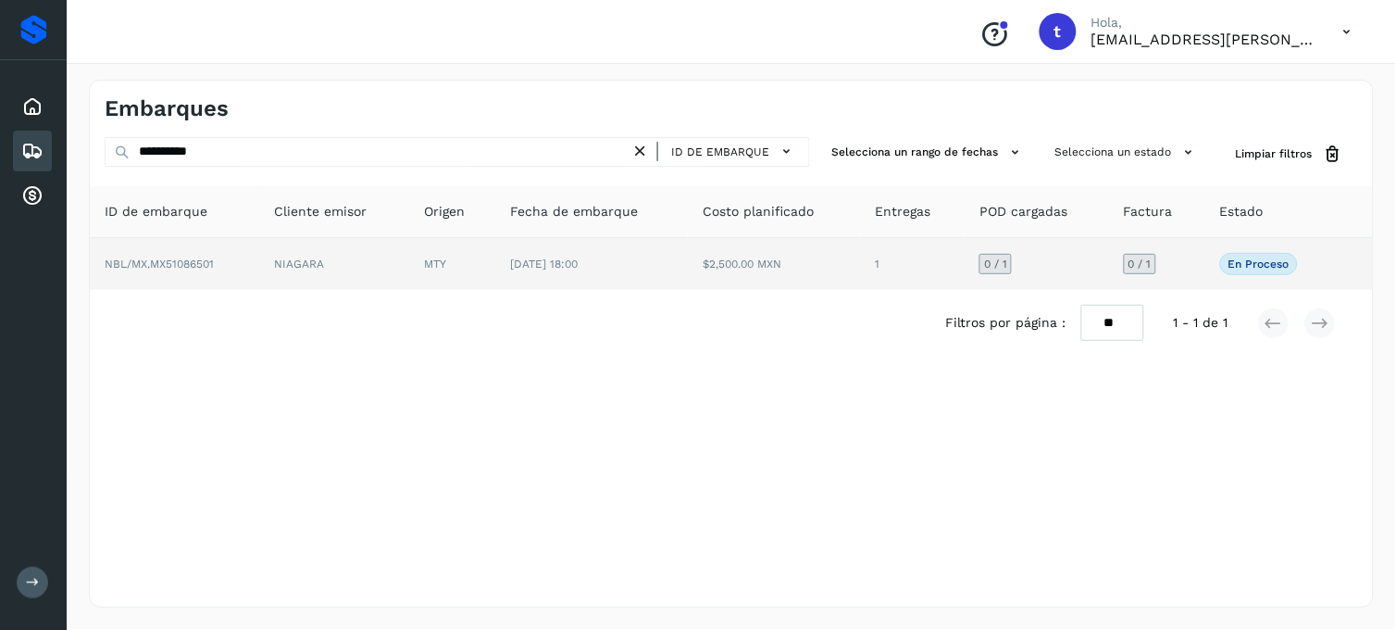
click at [154, 267] on span "NBL/MX.MX51086501" at bounding box center [159, 263] width 109 height 13
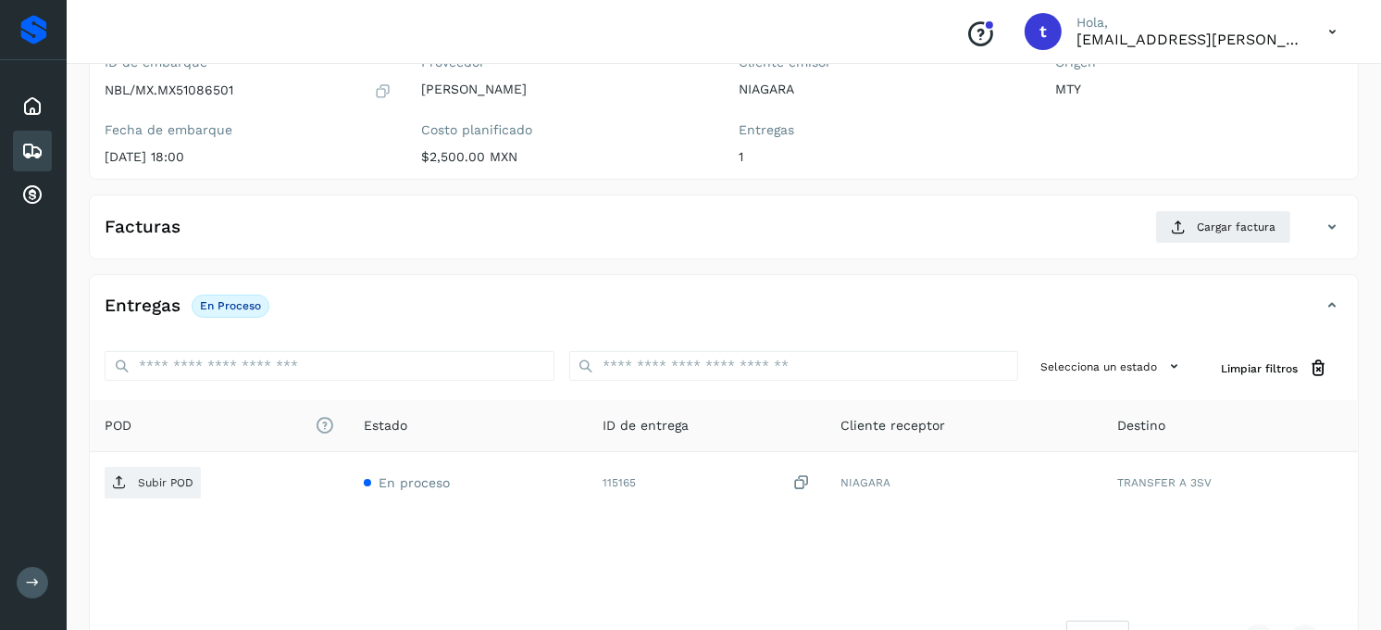
scroll to position [206, 0]
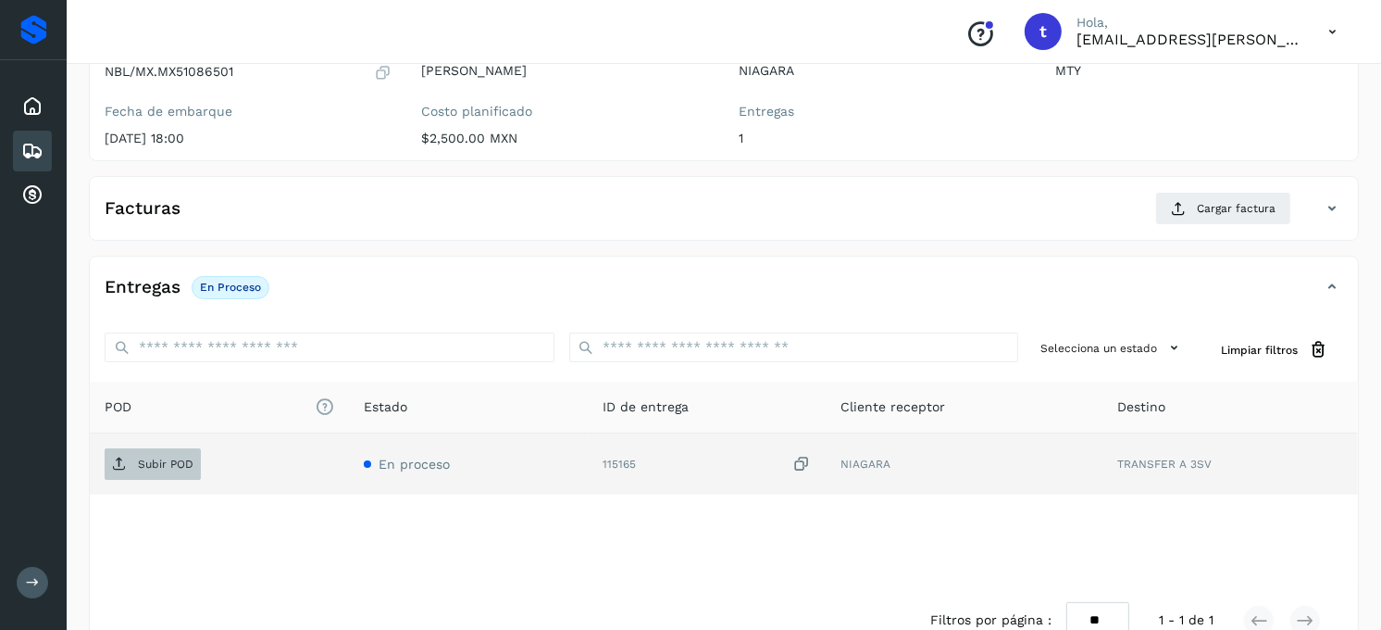
click at [162, 476] on span "Subir POD" at bounding box center [153, 464] width 96 height 30
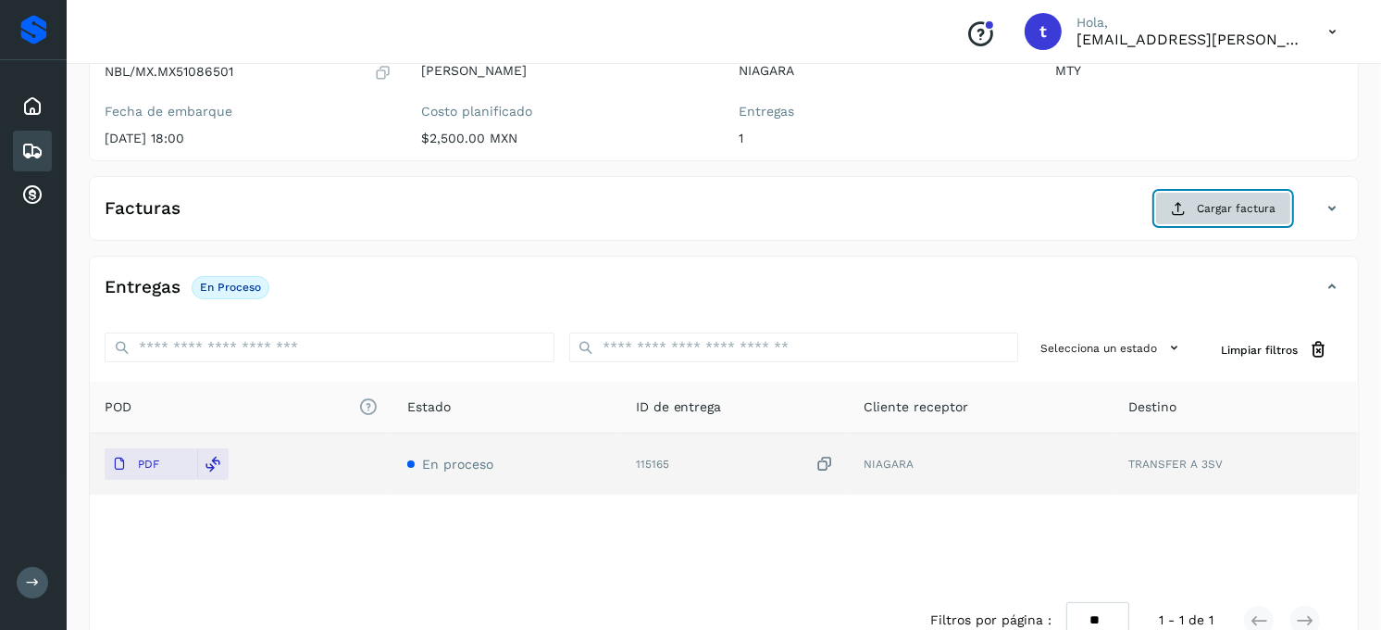
click at [1252, 216] on span "Cargar factura" at bounding box center [1236, 208] width 79 height 17
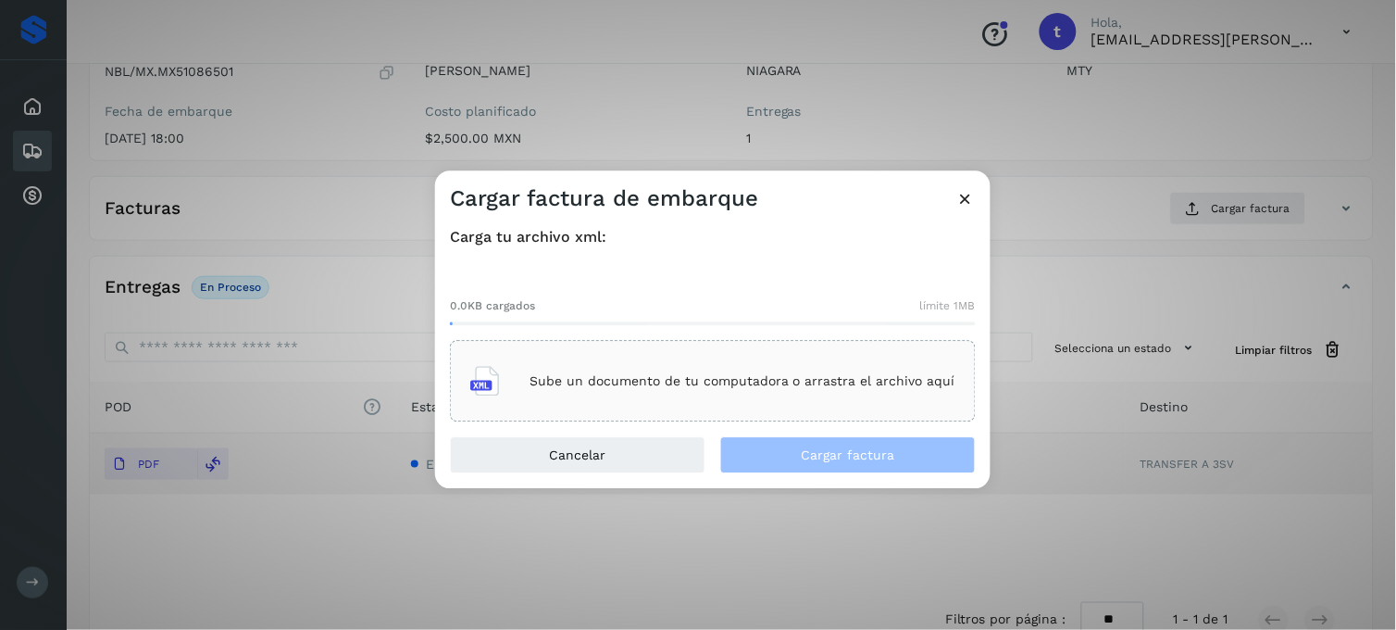
click at [723, 375] on p "Sube un documento de tu computadora o arrastra el archivo aquí" at bounding box center [743, 381] width 426 height 16
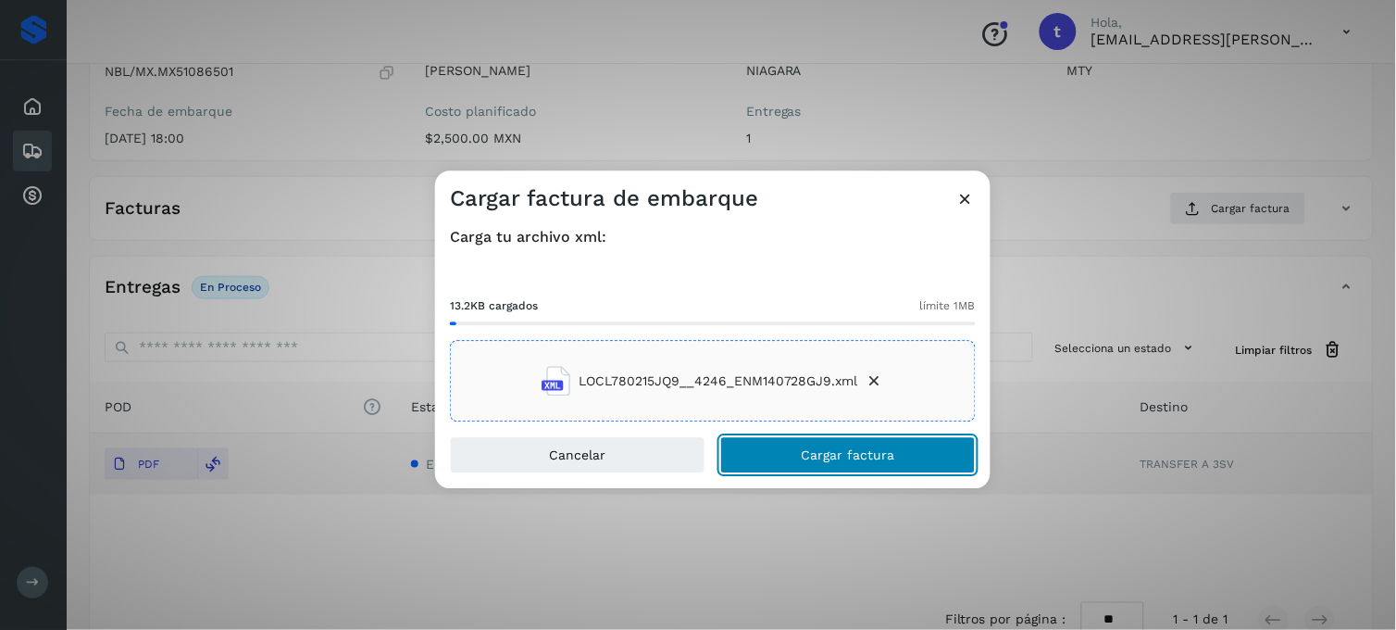
click at [892, 464] on button "Cargar factura" at bounding box center [848, 455] width 256 height 37
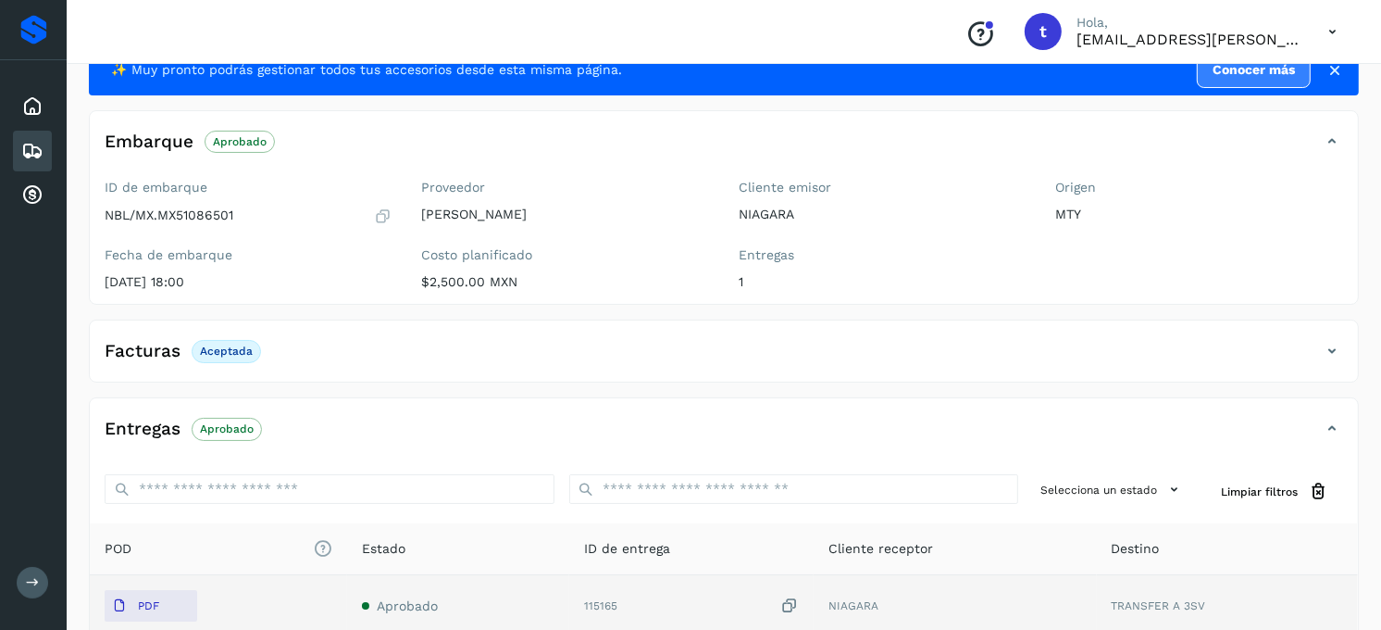
scroll to position [0, 0]
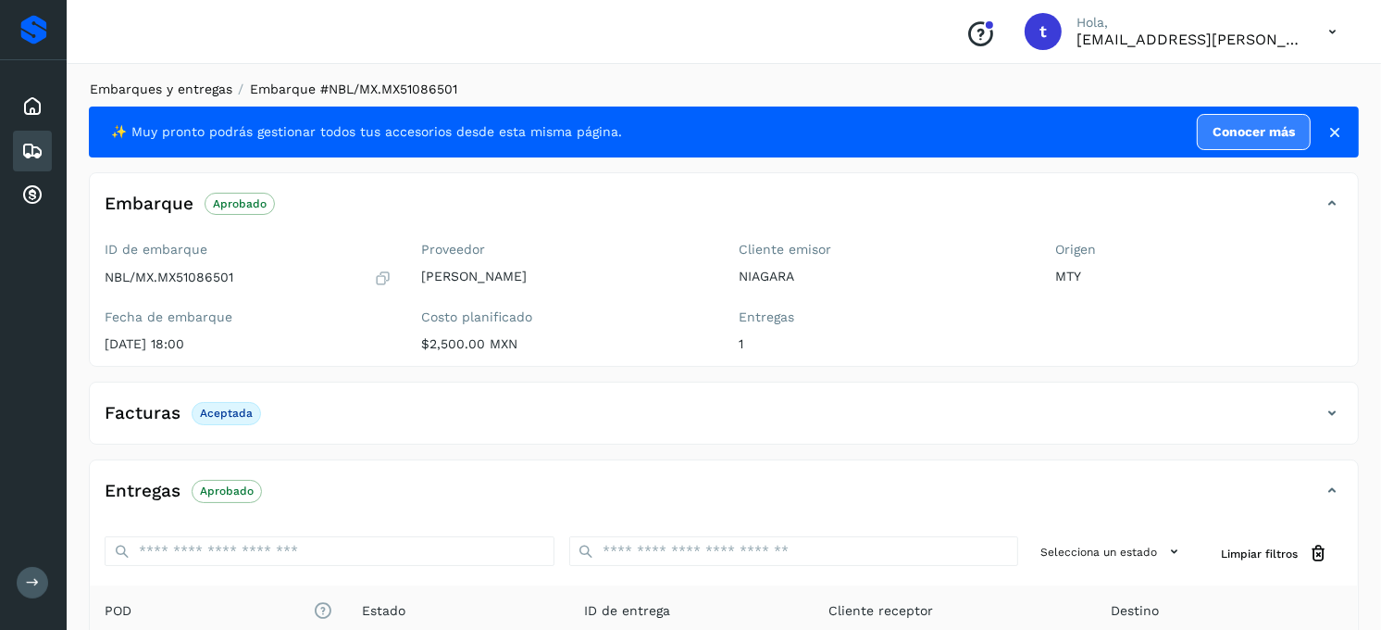
click at [150, 90] on link "Embarques y entregas" at bounding box center [161, 88] width 143 height 15
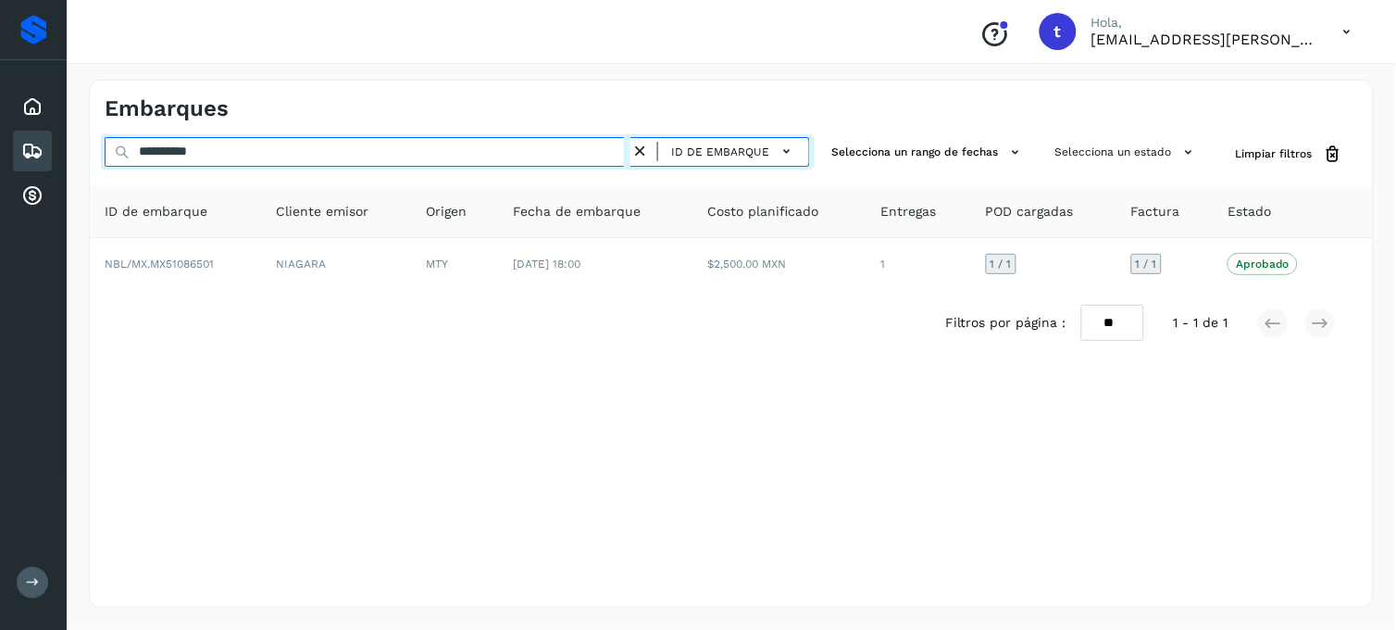
drag, startPoint x: 248, startPoint y: 143, endPoint x: 0, endPoint y: 144, distance: 248.1
click at [0, 144] on html "**********" at bounding box center [698, 315] width 1396 height 630
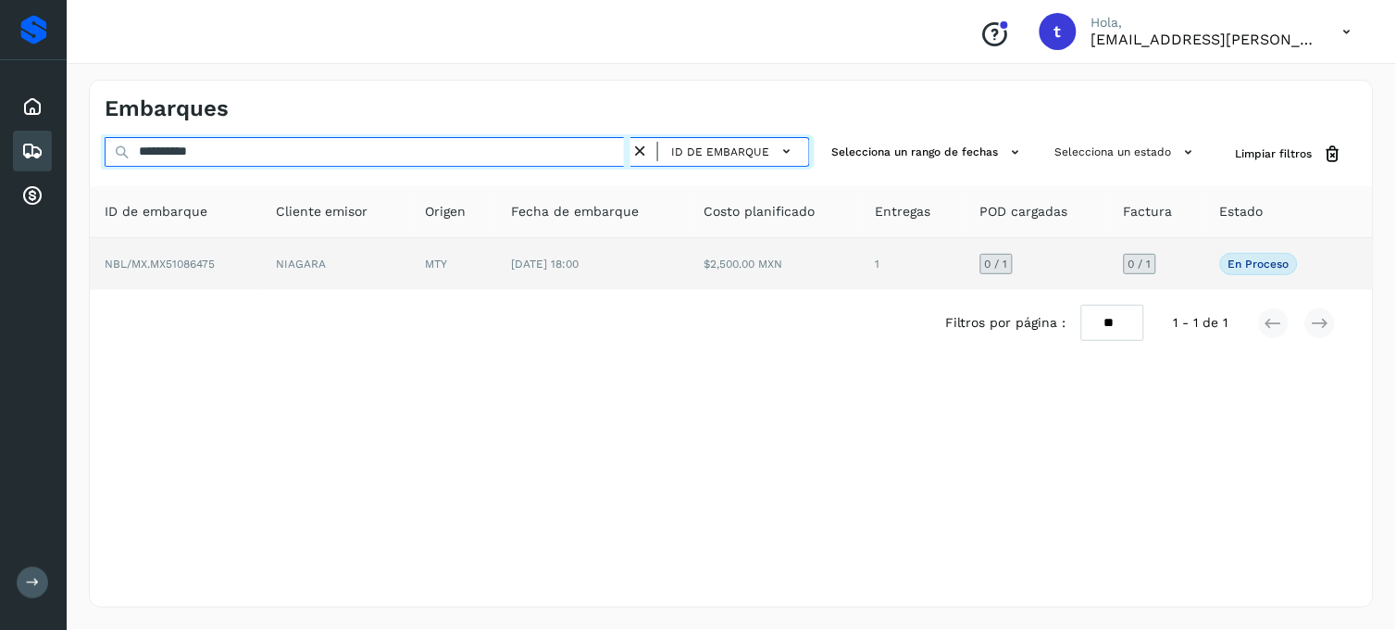
type input "**********"
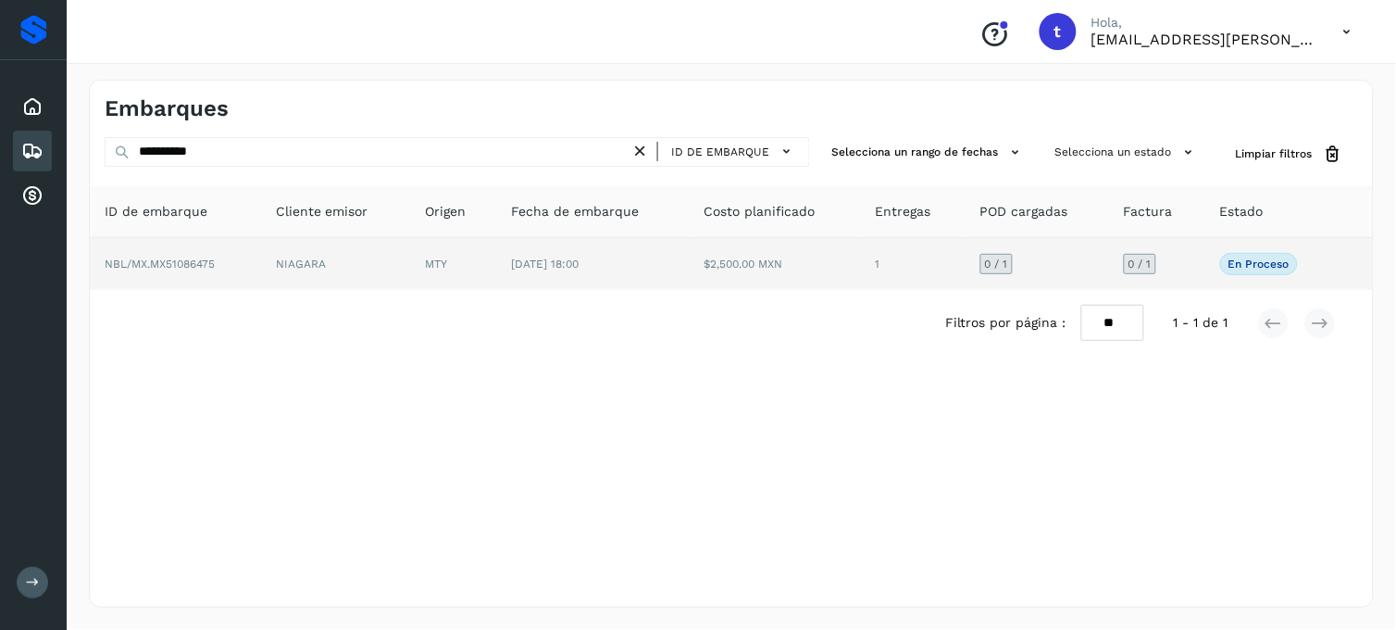
click at [193, 275] on td "NBL/MX.MX51086475" at bounding box center [175, 264] width 171 height 52
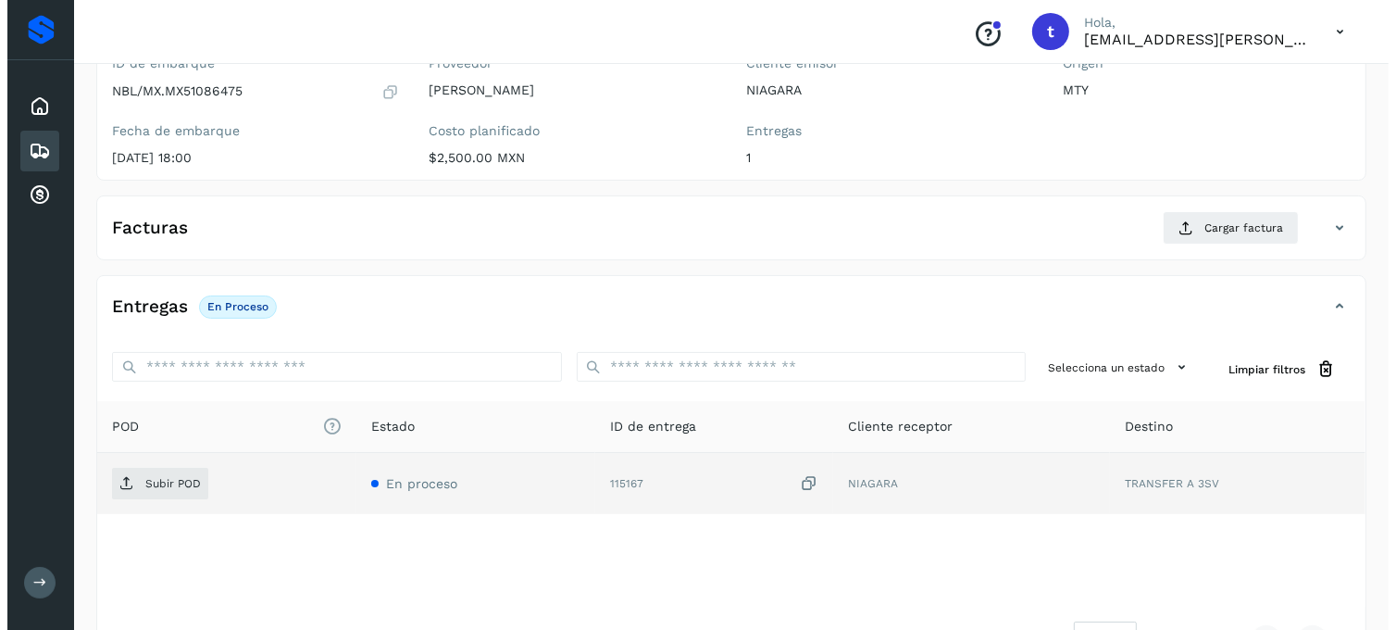
scroll to position [253, 0]
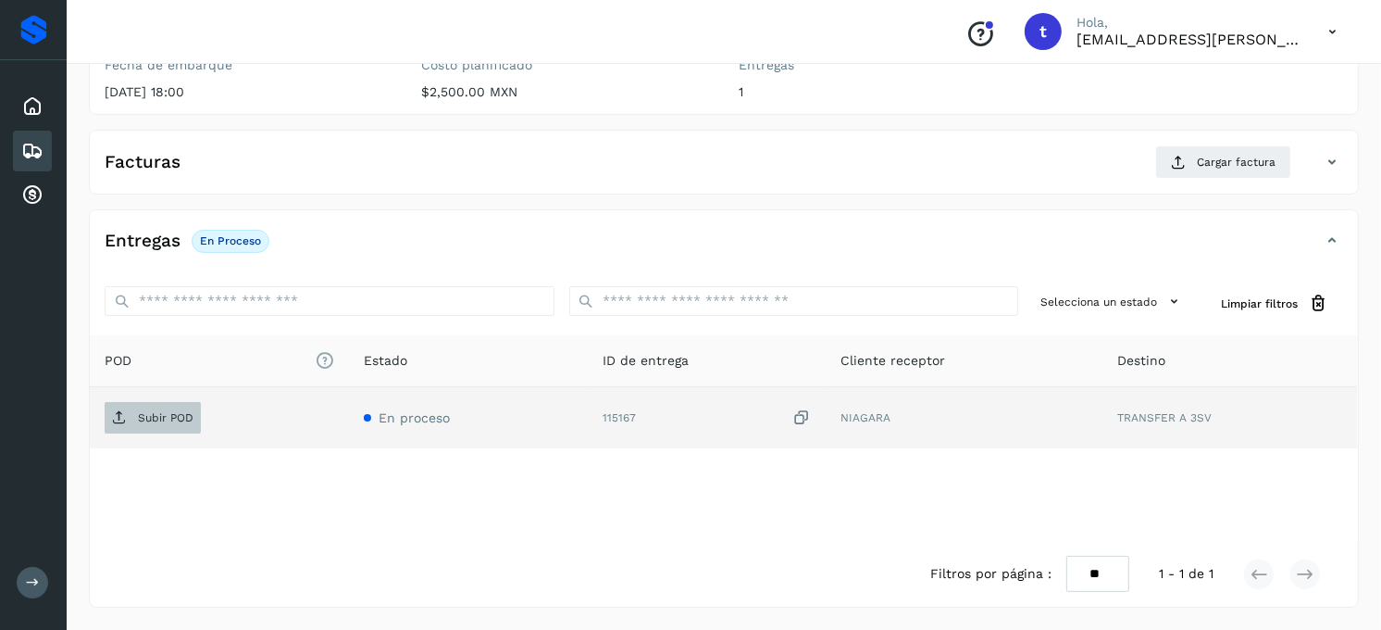
click at [153, 414] on p "Subir POD" at bounding box center [166, 417] width 56 height 13
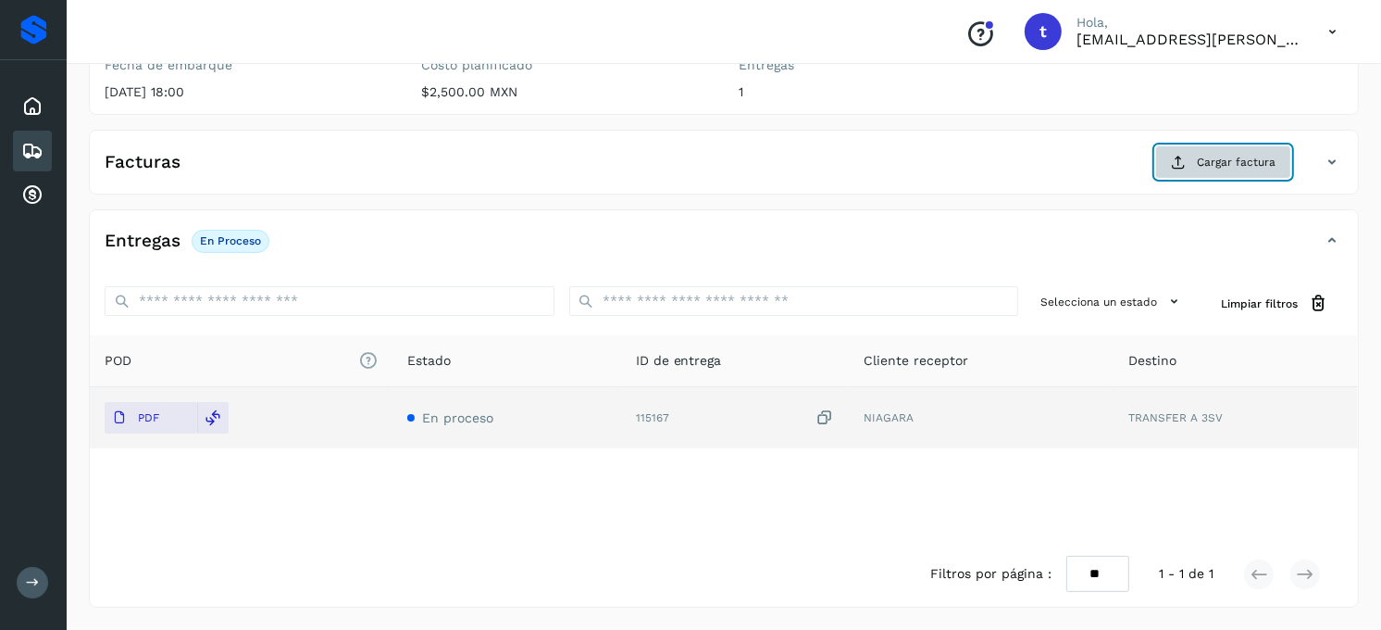
click at [1217, 160] on span "Cargar factura" at bounding box center [1236, 162] width 79 height 17
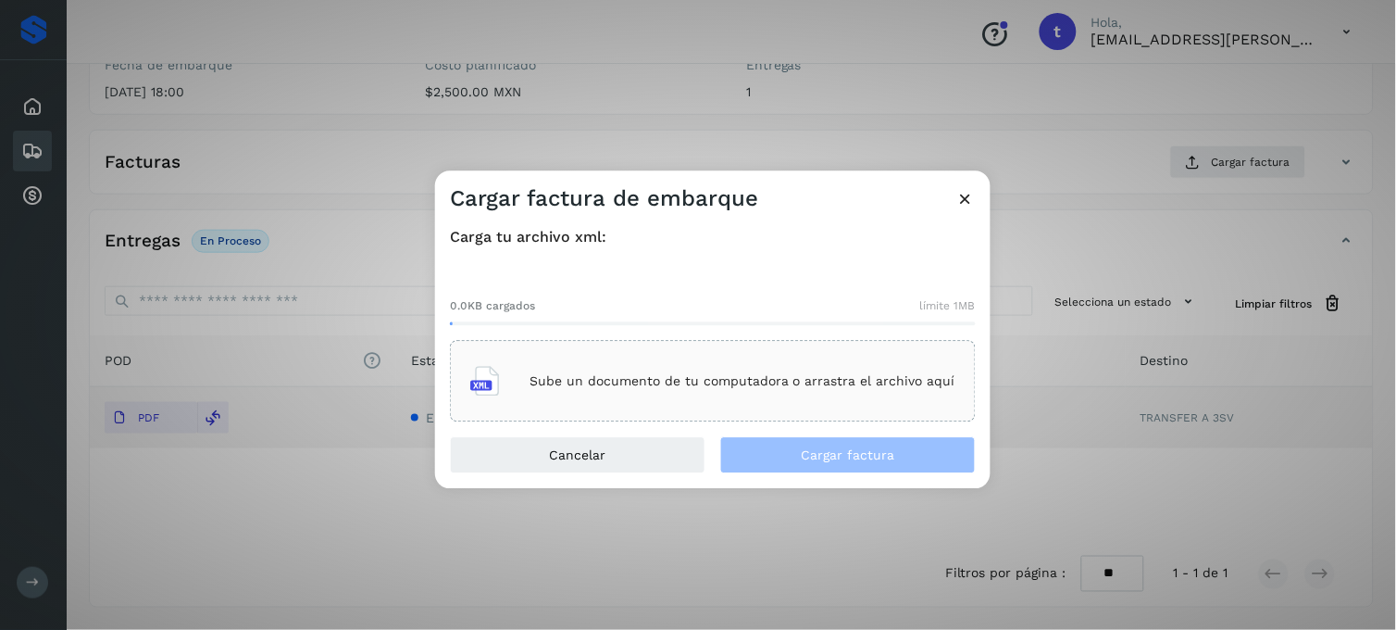
click at [605, 391] on div "Sube un documento de tu computadora o arrastra el archivo aquí" at bounding box center [712, 381] width 485 height 50
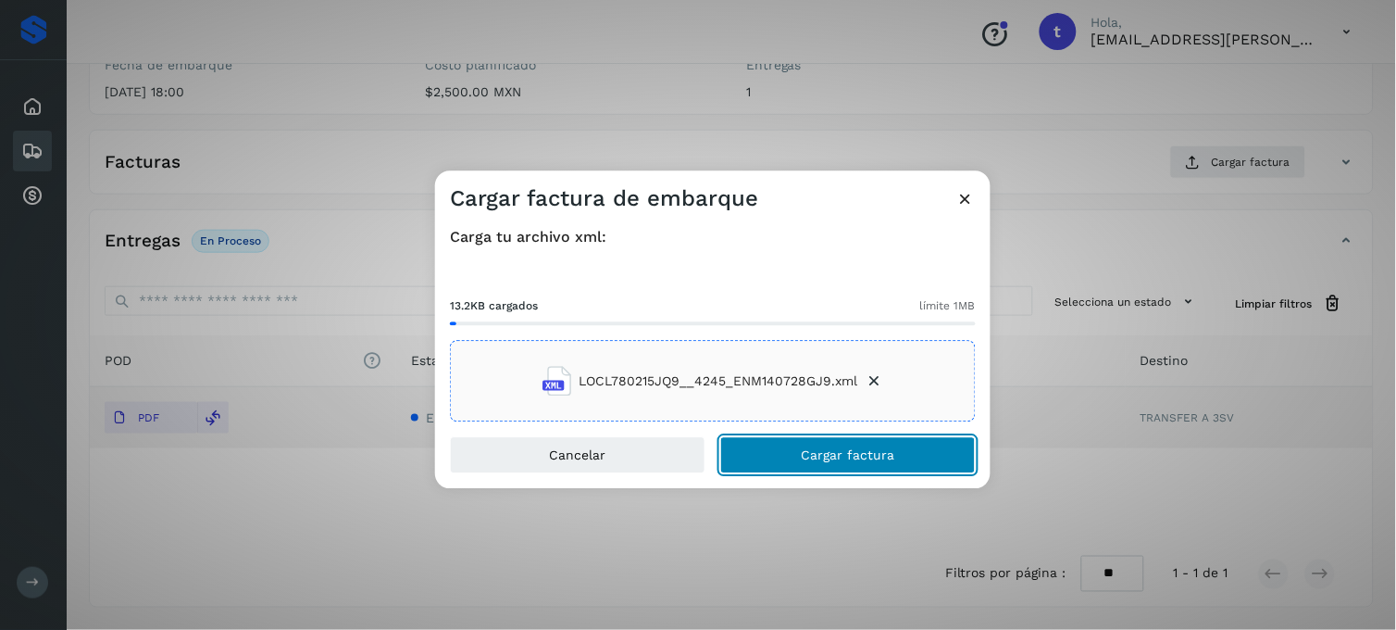
click at [793, 460] on button "Cargar factura" at bounding box center [848, 455] width 256 height 37
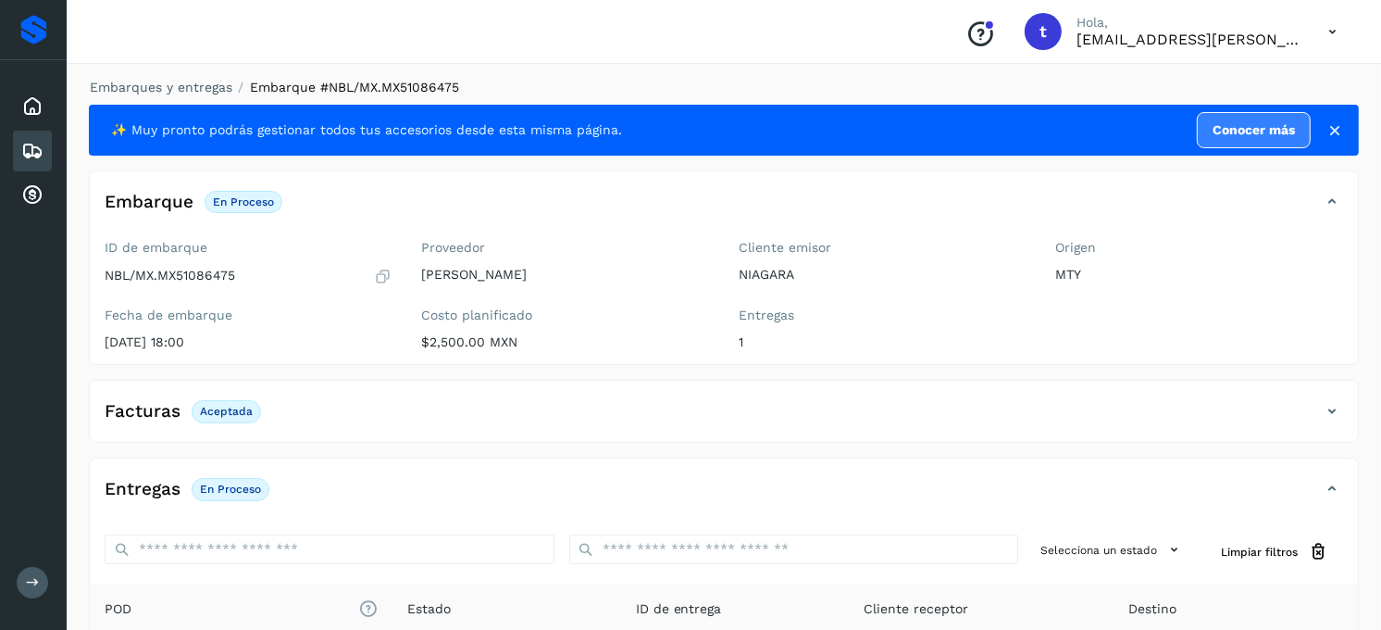
scroll to position [0, 0]
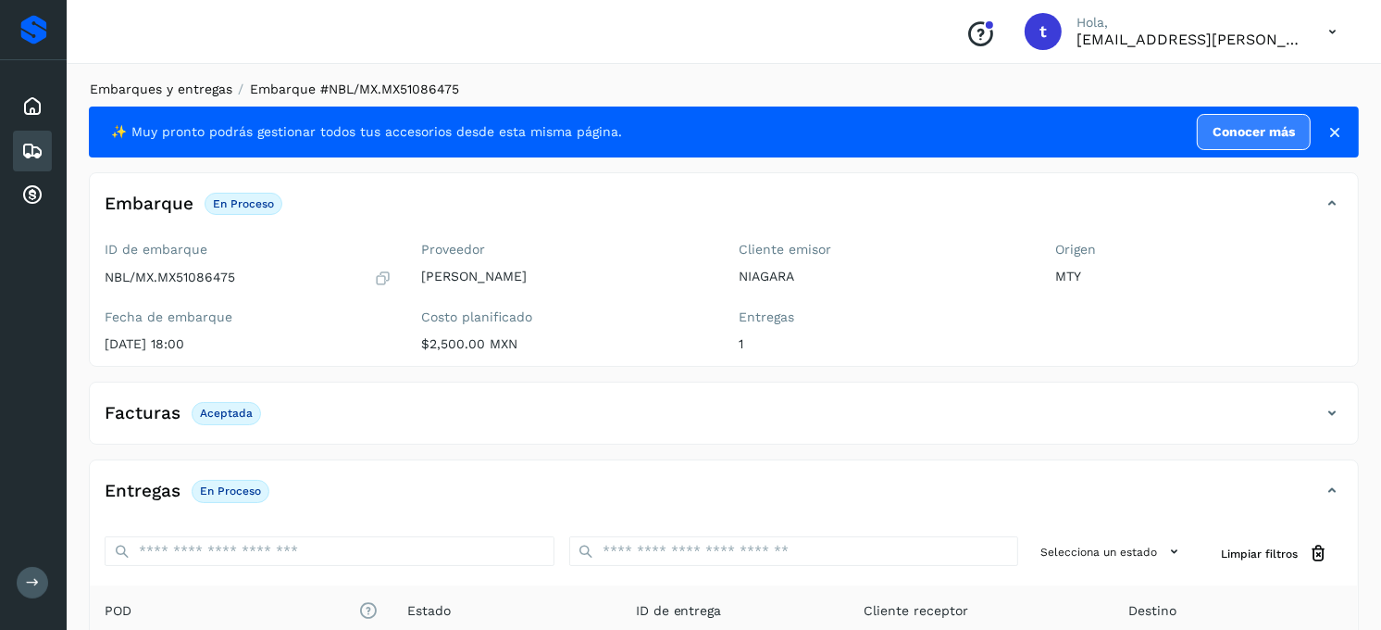
click at [156, 83] on link "Embarques y entregas" at bounding box center [161, 88] width 143 height 15
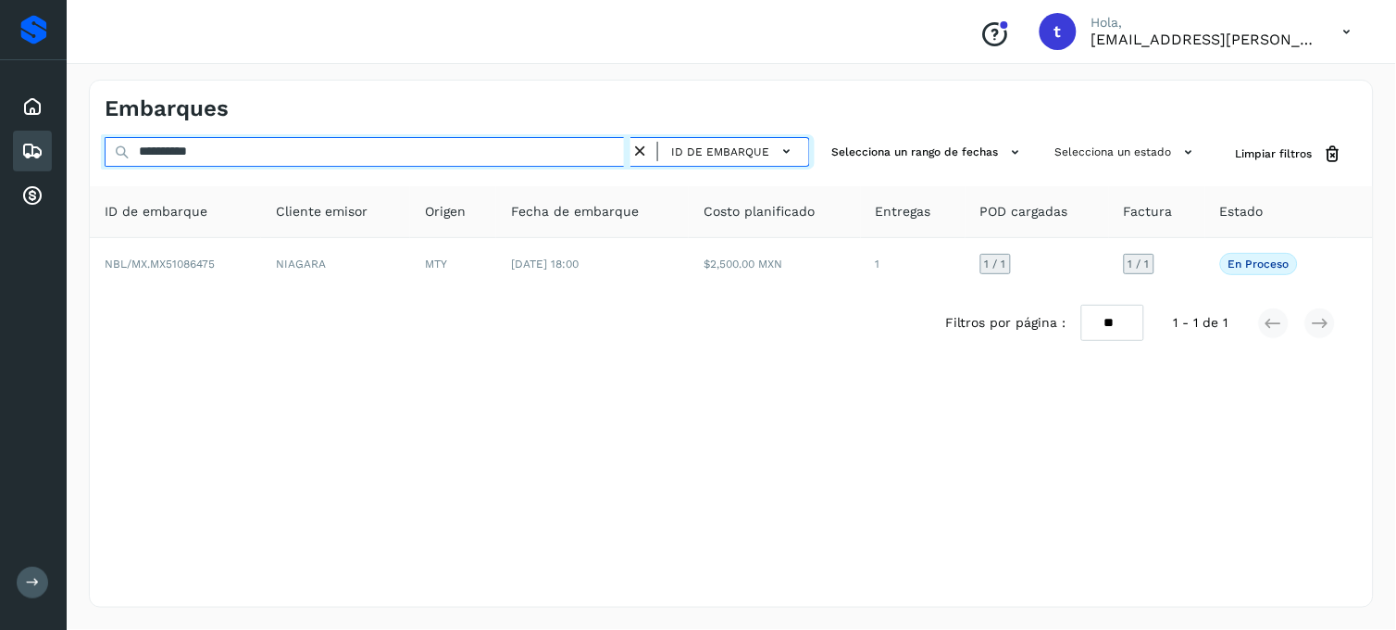
drag, startPoint x: 243, startPoint y: 150, endPoint x: 0, endPoint y: 179, distance: 244.3
click at [0, 179] on html "**********" at bounding box center [698, 315] width 1396 height 630
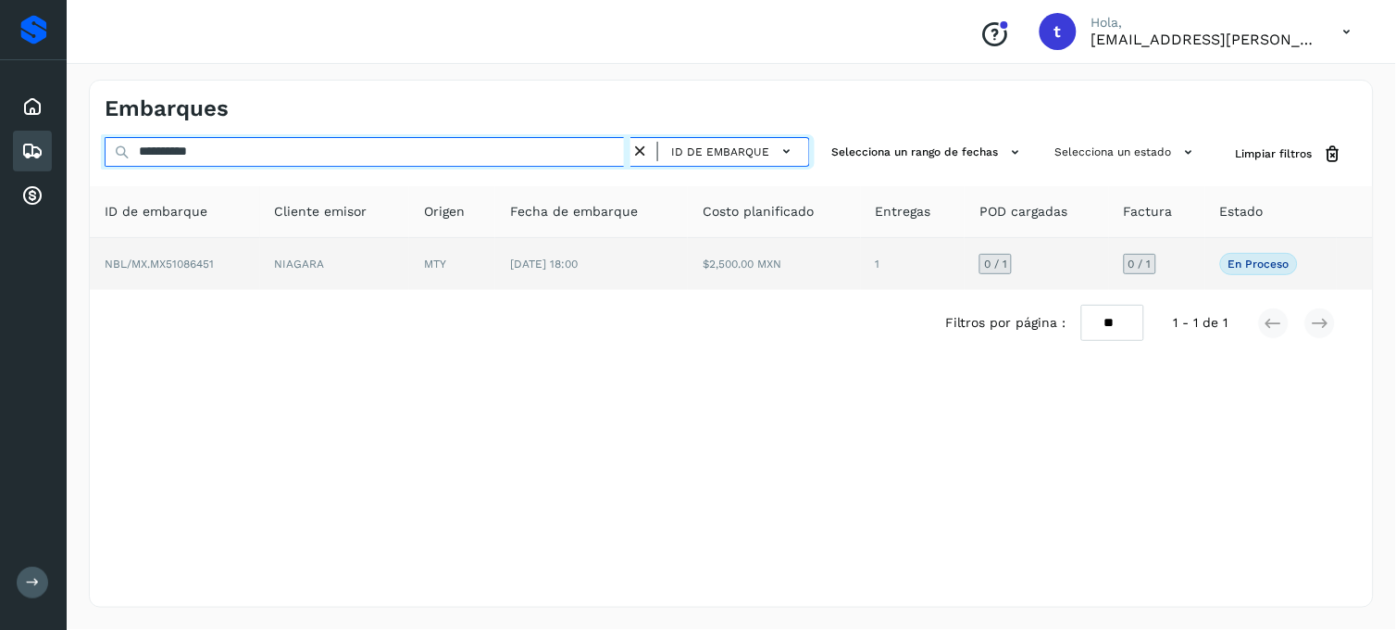
type input "**********"
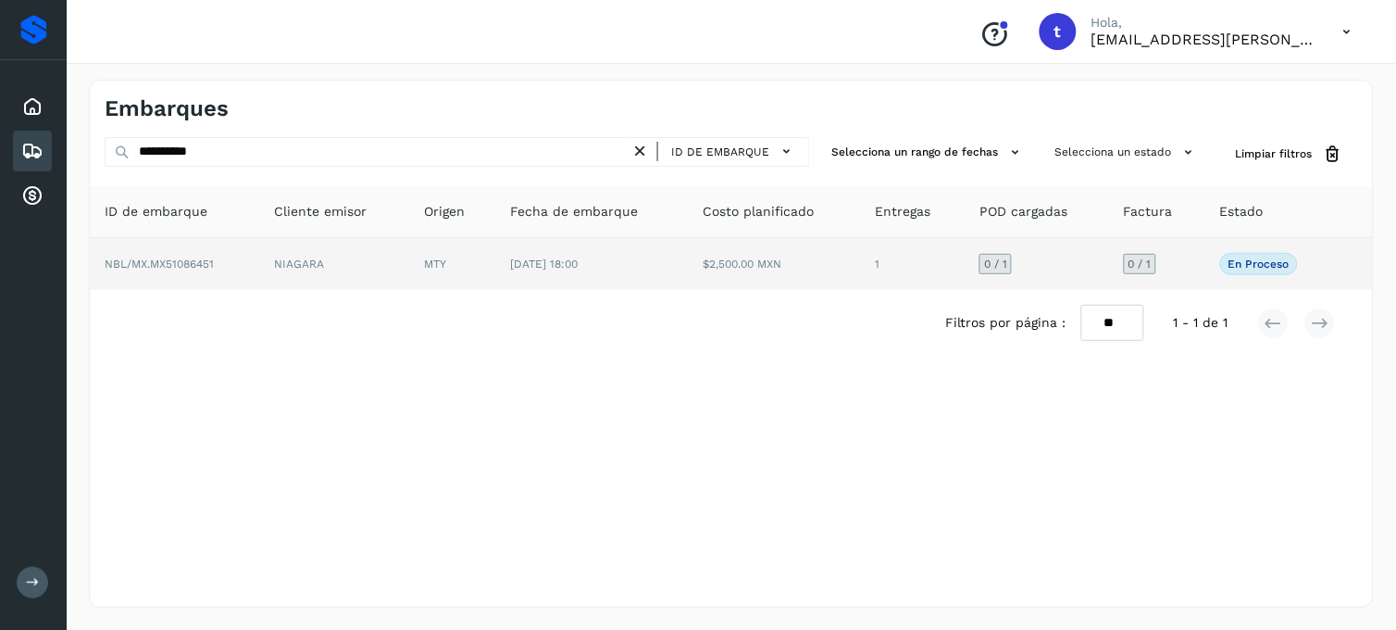
click at [195, 279] on td "NBL/MX.MX51086451" at bounding box center [175, 264] width 170 height 52
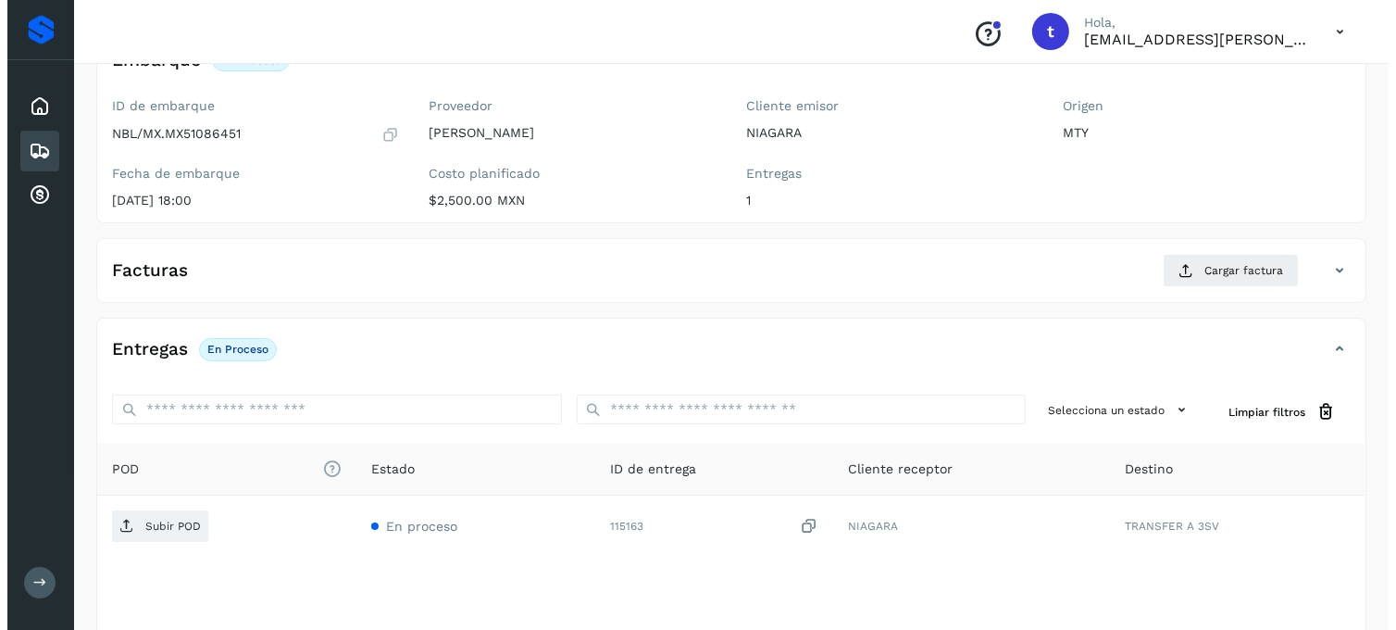
scroll to position [253, 0]
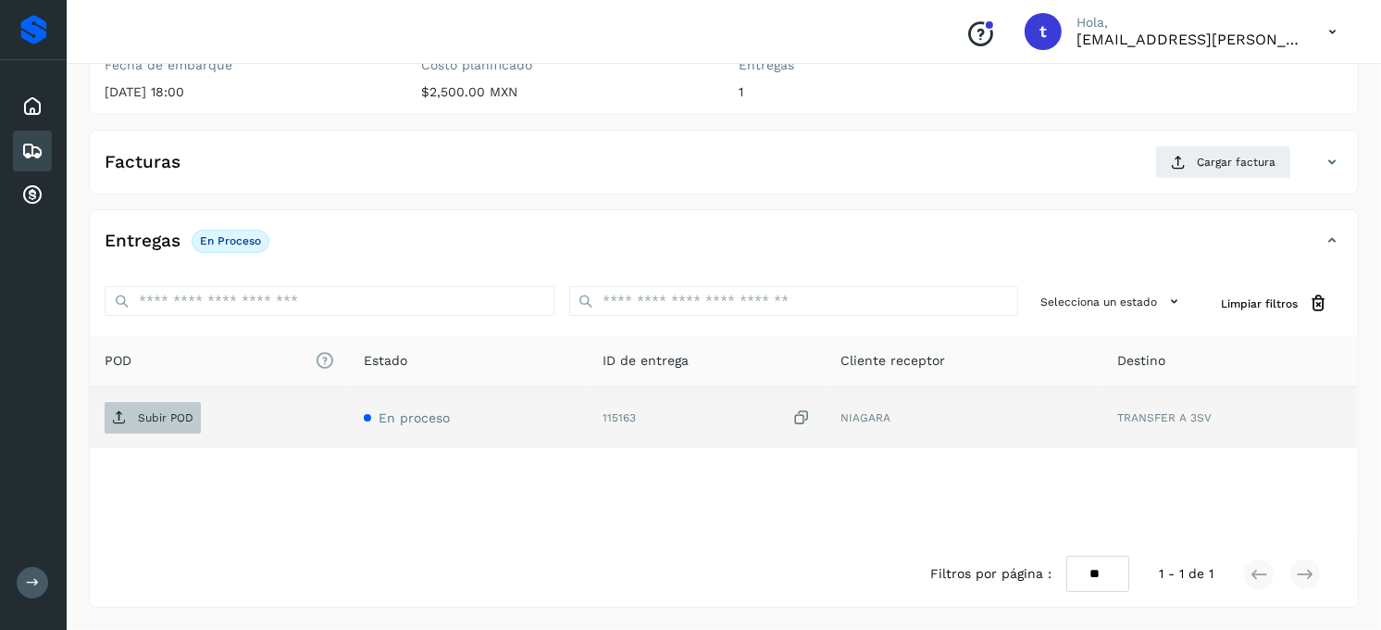
click at [169, 426] on span "Subir POD" at bounding box center [153, 418] width 96 height 30
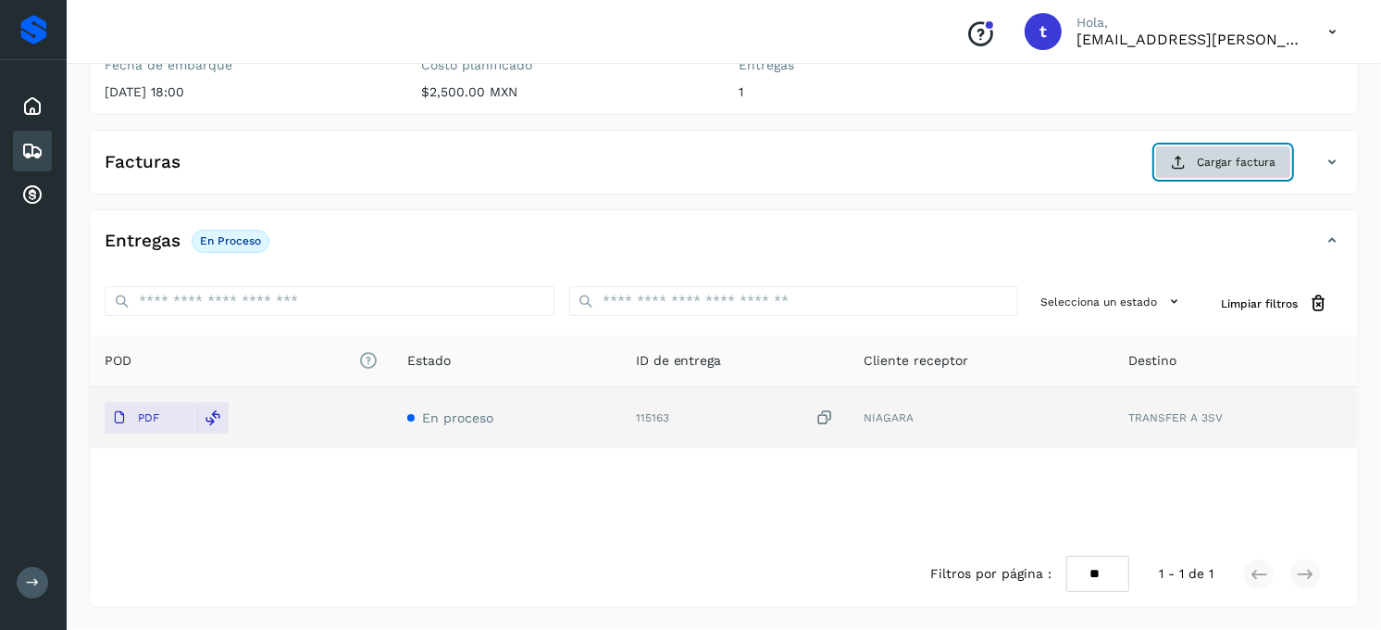
click at [1196, 176] on button "Cargar factura" at bounding box center [1223, 161] width 136 height 33
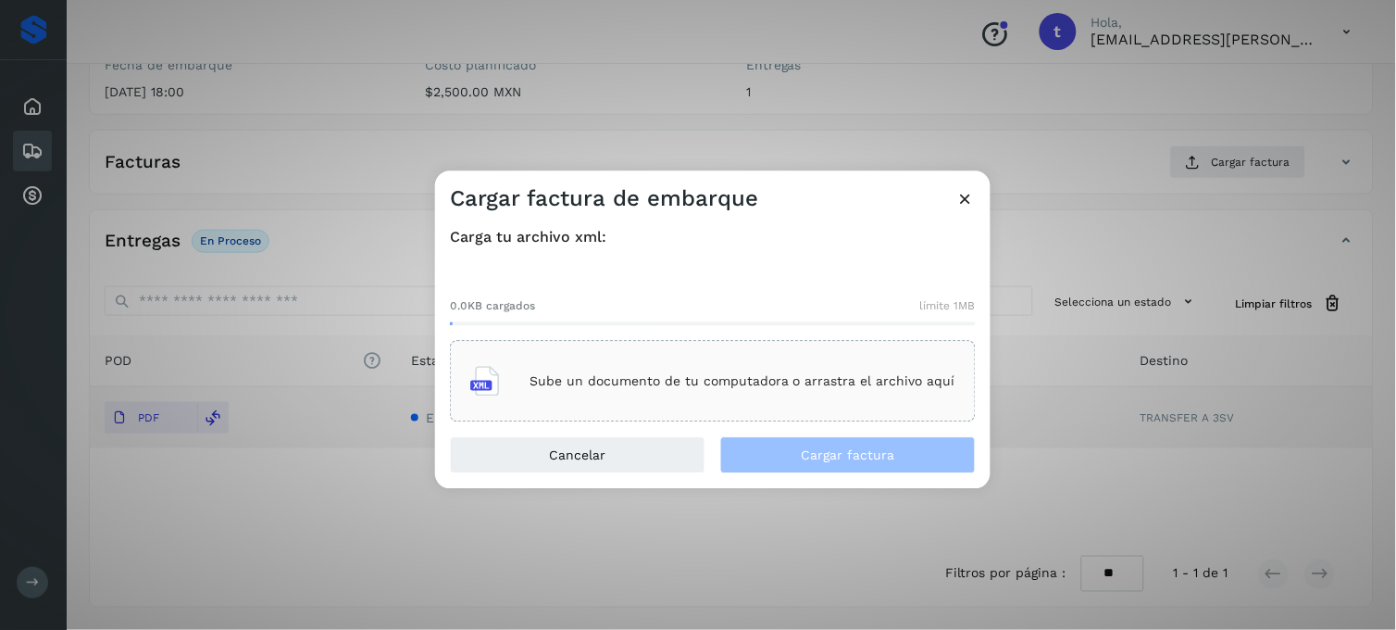
click at [584, 375] on p "Sube un documento de tu computadora o arrastra el archivo aquí" at bounding box center [743, 381] width 426 height 16
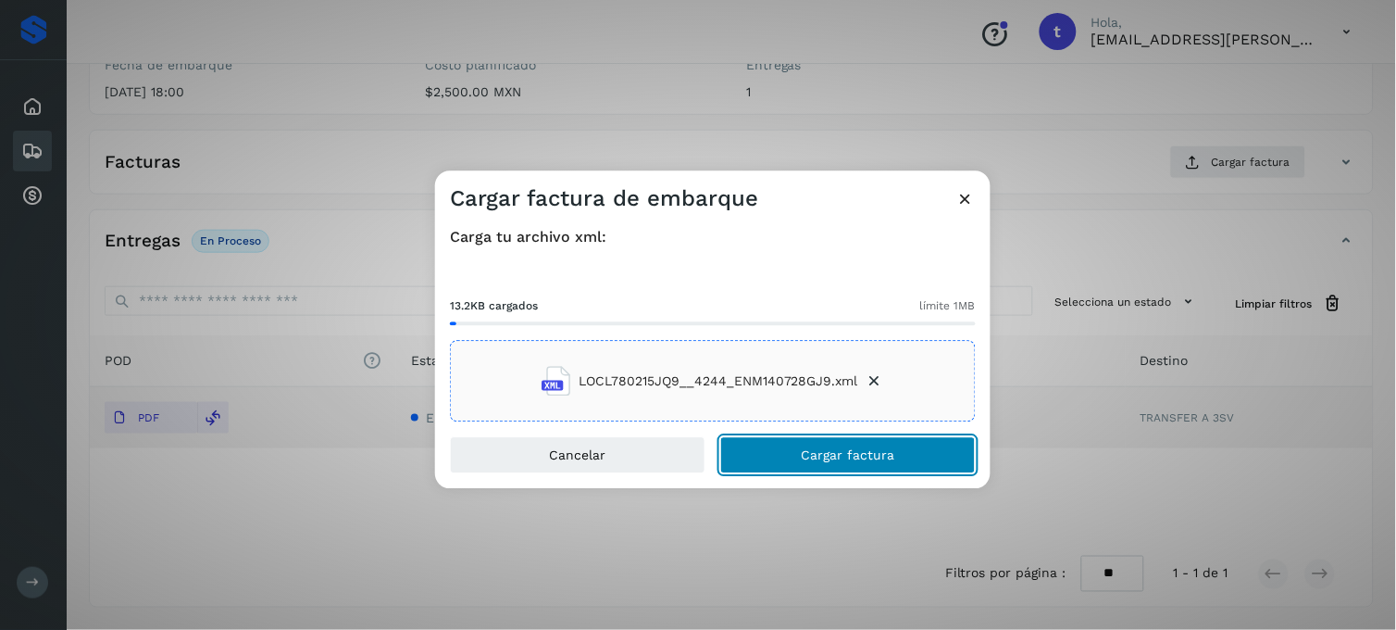
click at [776, 449] on button "Cargar factura" at bounding box center [848, 455] width 256 height 37
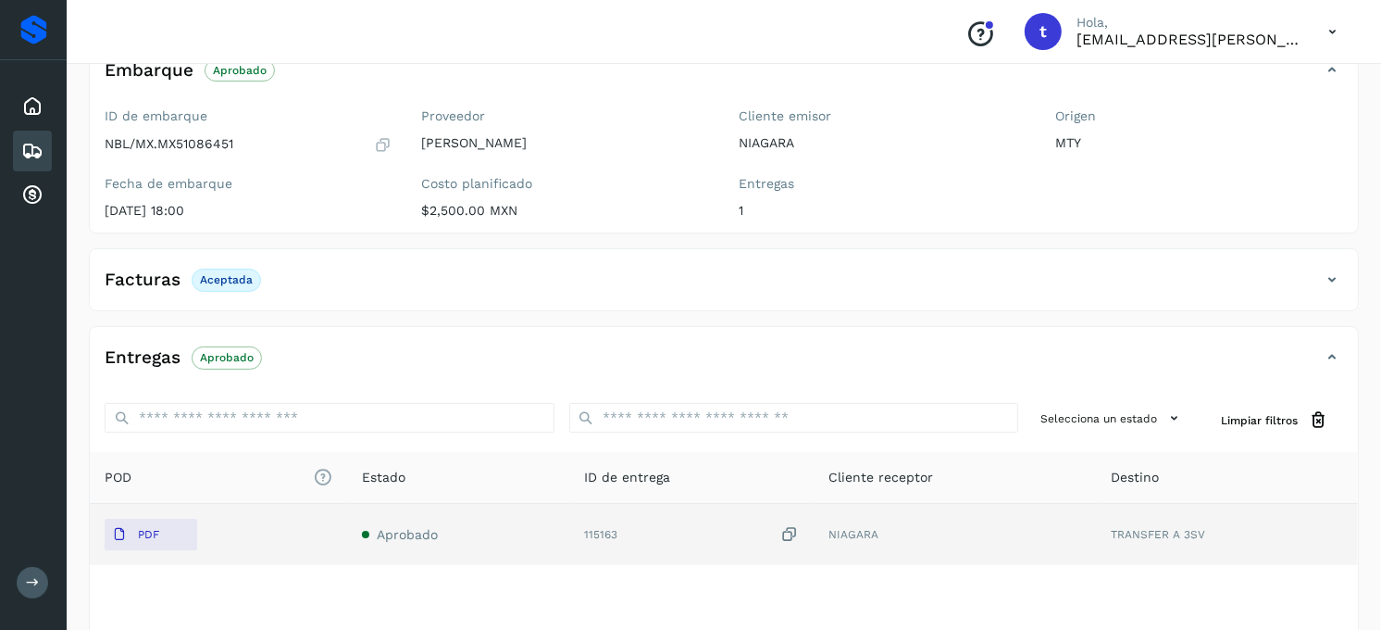
scroll to position [0, 0]
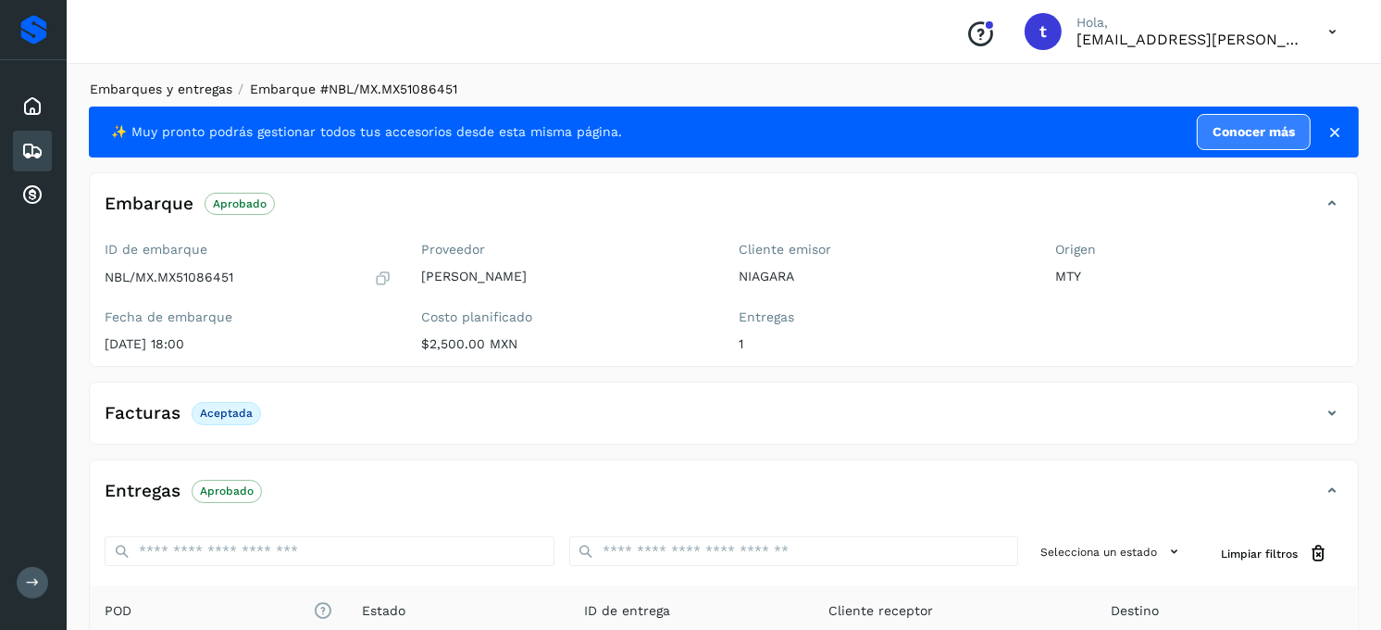
click at [181, 84] on link "Embarques y entregas" at bounding box center [161, 88] width 143 height 15
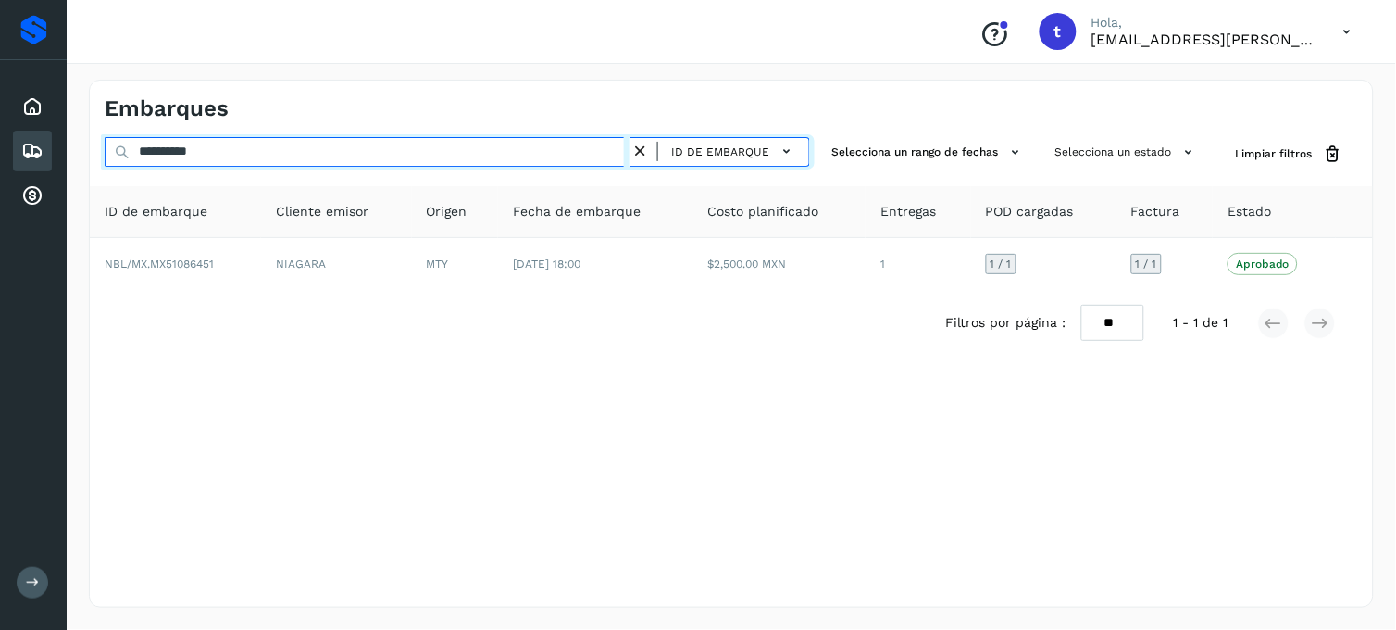
drag, startPoint x: 283, startPoint y: 136, endPoint x: 4, endPoint y: 144, distance: 279.7
click at [11, 144] on div "**********" at bounding box center [698, 315] width 1396 height 630
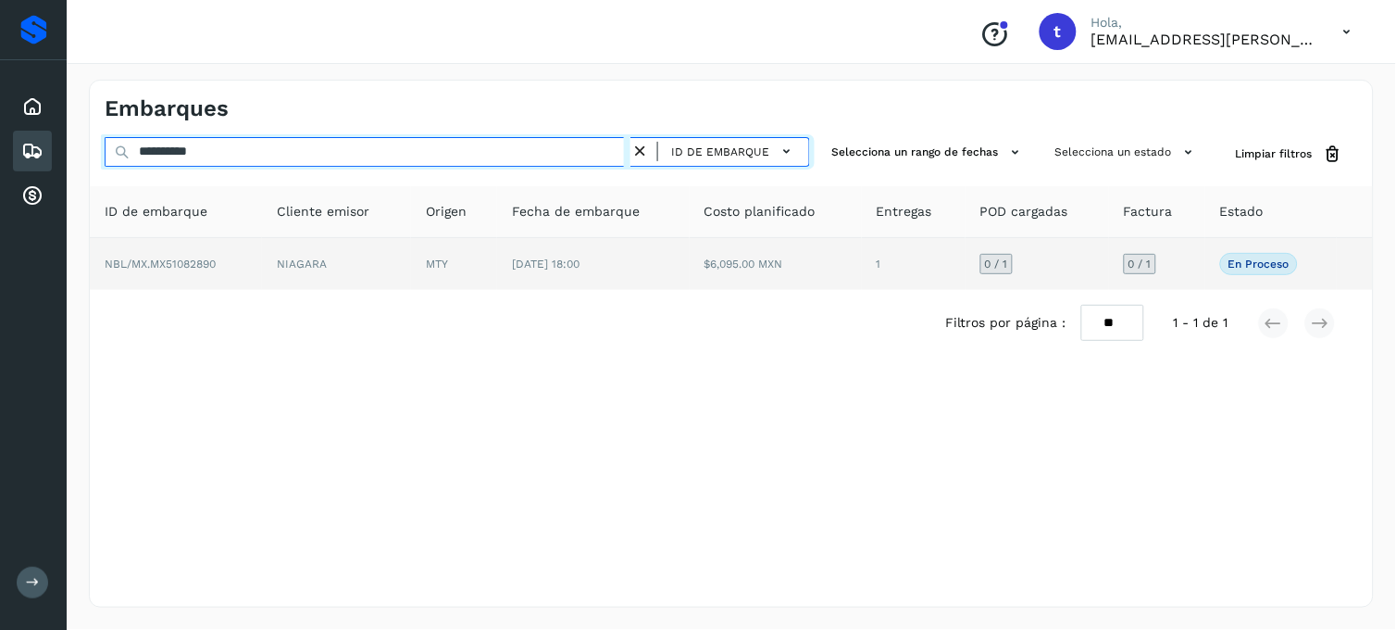
type input "**********"
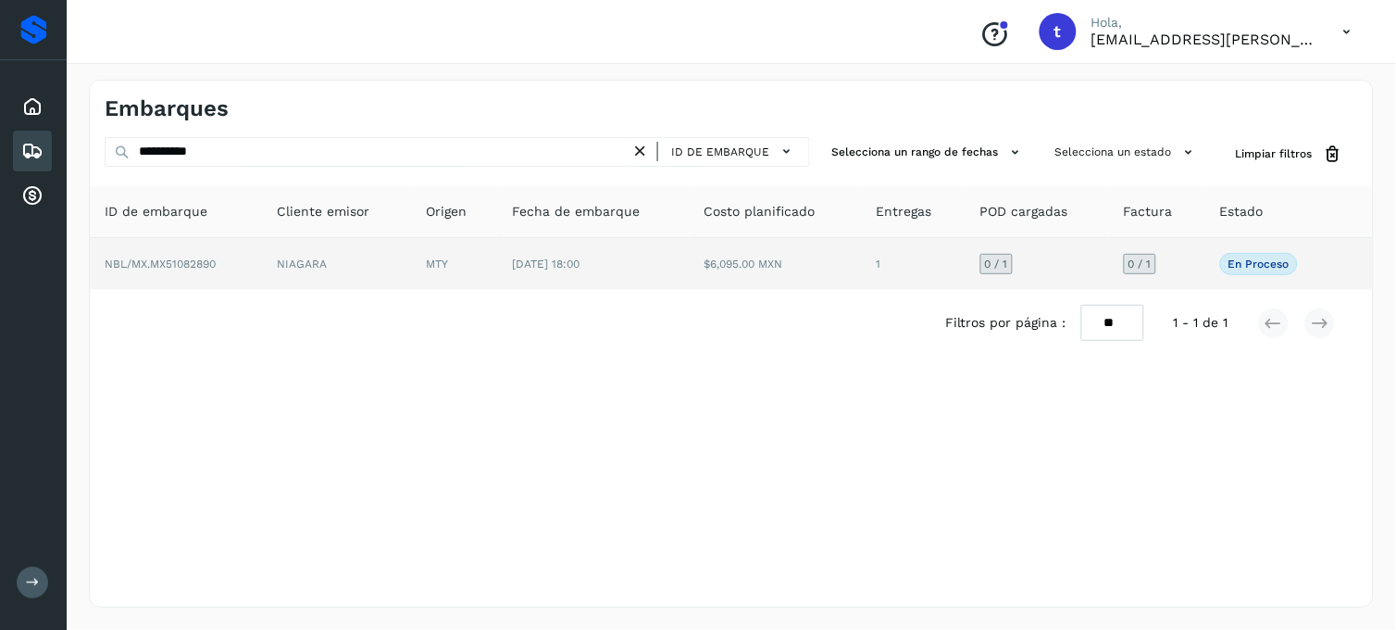
click at [154, 278] on td "NBL/MX.MX51082890" at bounding box center [176, 264] width 172 height 52
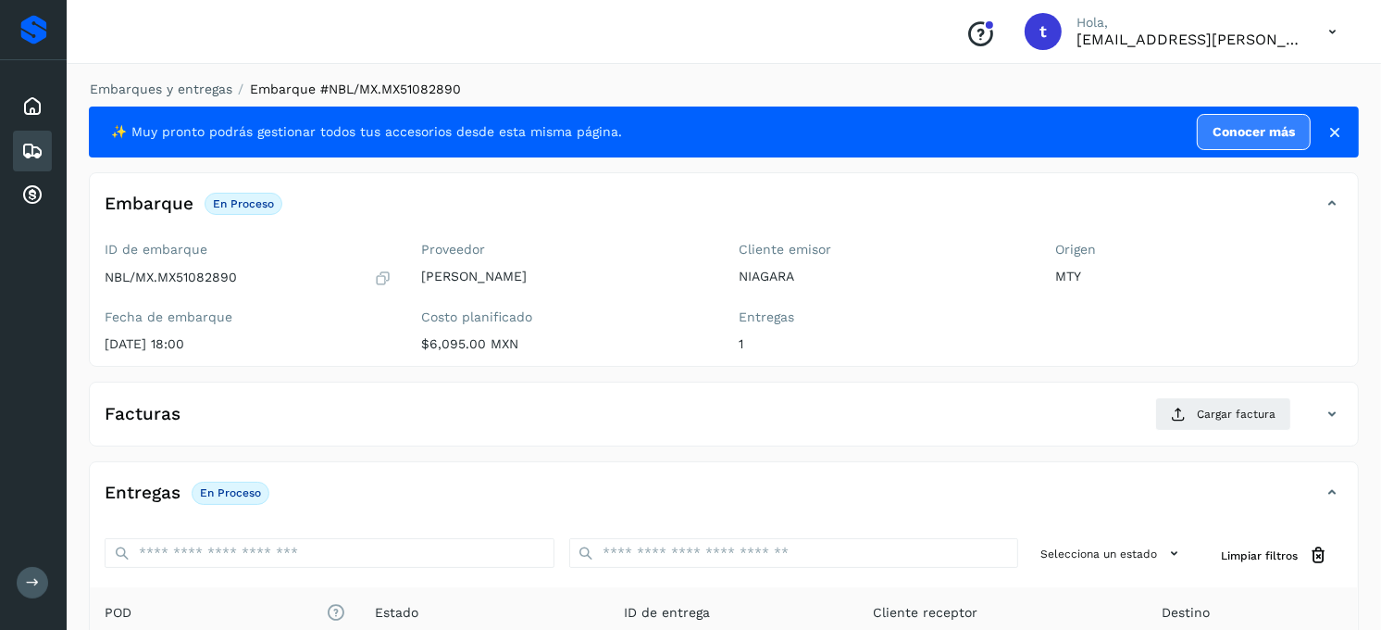
scroll to position [206, 0]
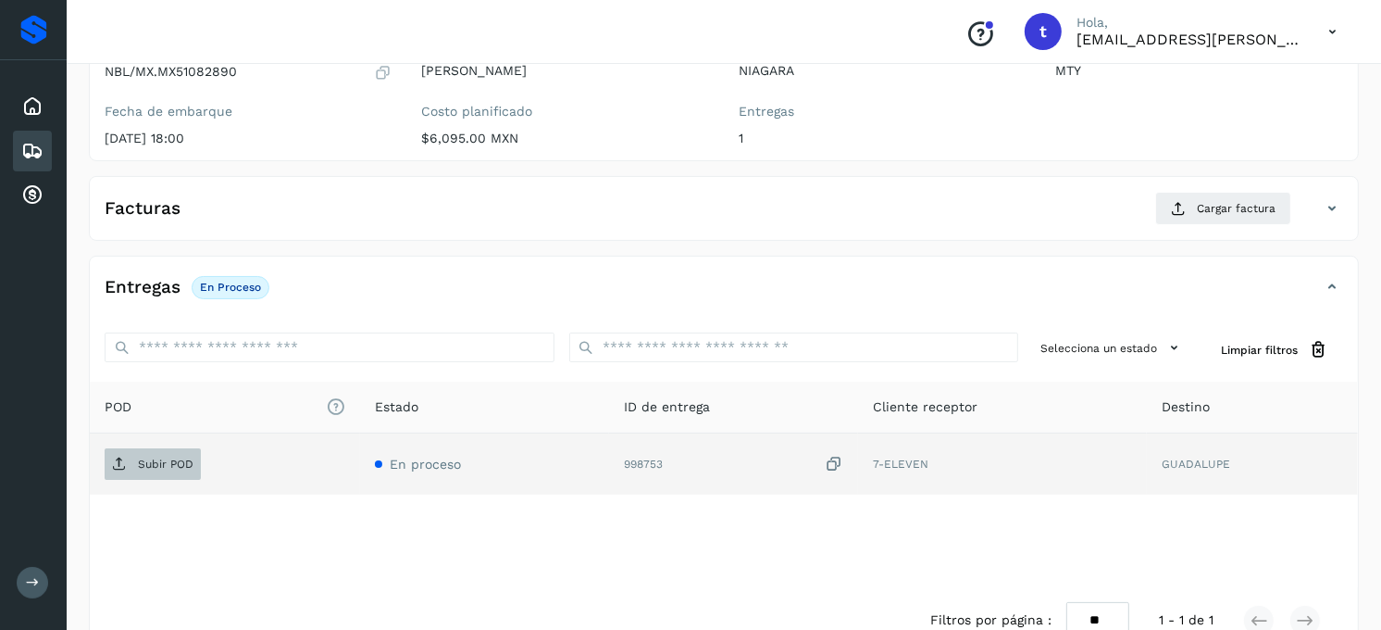
click at [155, 468] on p "Subir POD" at bounding box center [166, 463] width 56 height 13
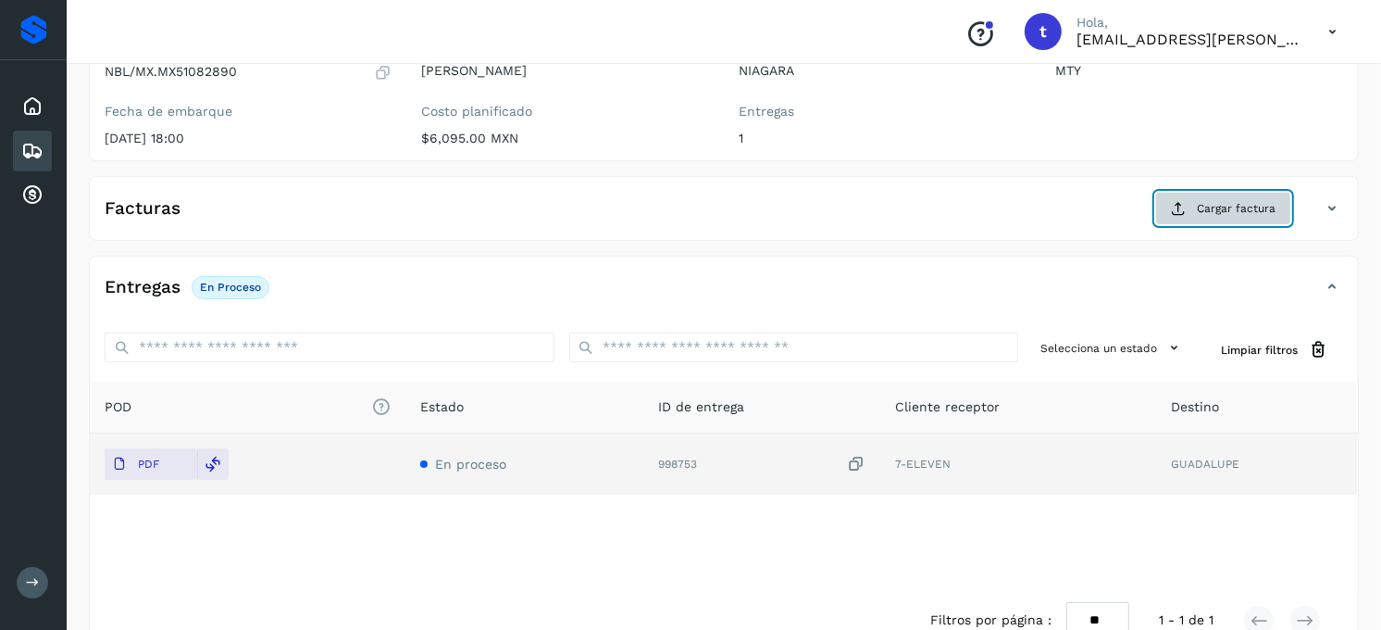
click at [1237, 215] on span "Cargar factura" at bounding box center [1236, 208] width 79 height 17
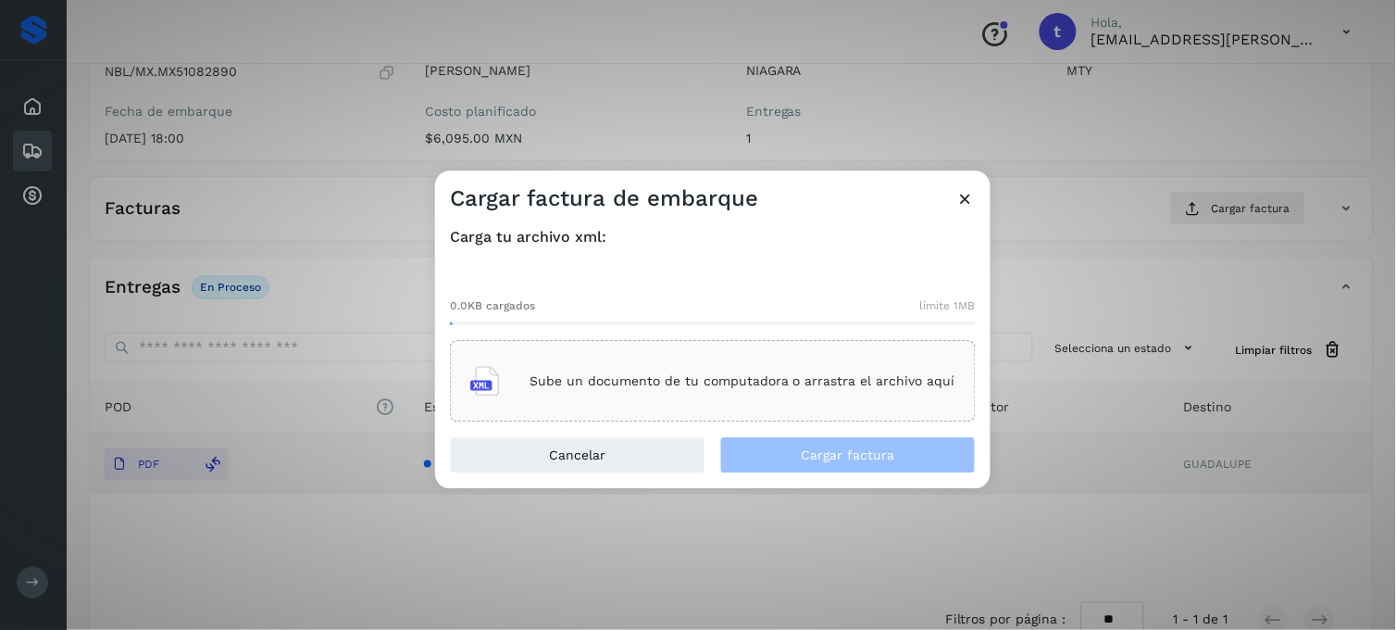
click at [608, 373] on p "Sube un documento de tu computadora o arrastra el archivo aquí" at bounding box center [743, 381] width 426 height 16
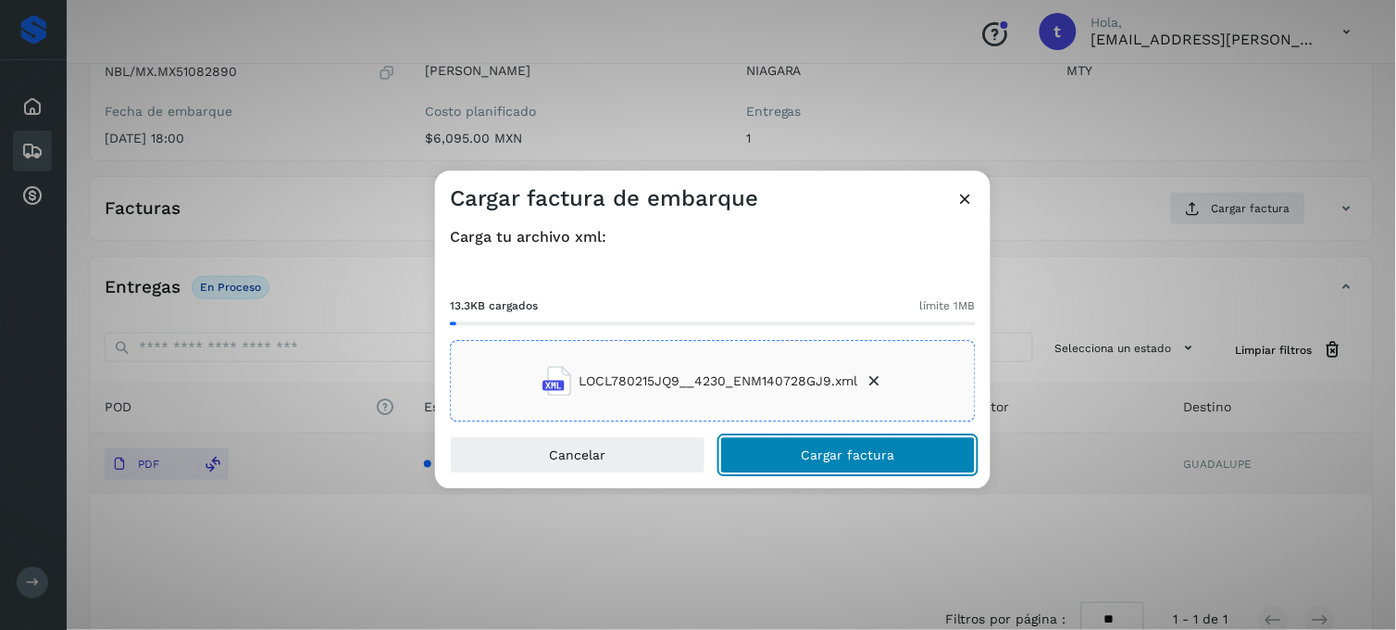
click at [830, 457] on span "Cargar factura" at bounding box center [849, 455] width 94 height 13
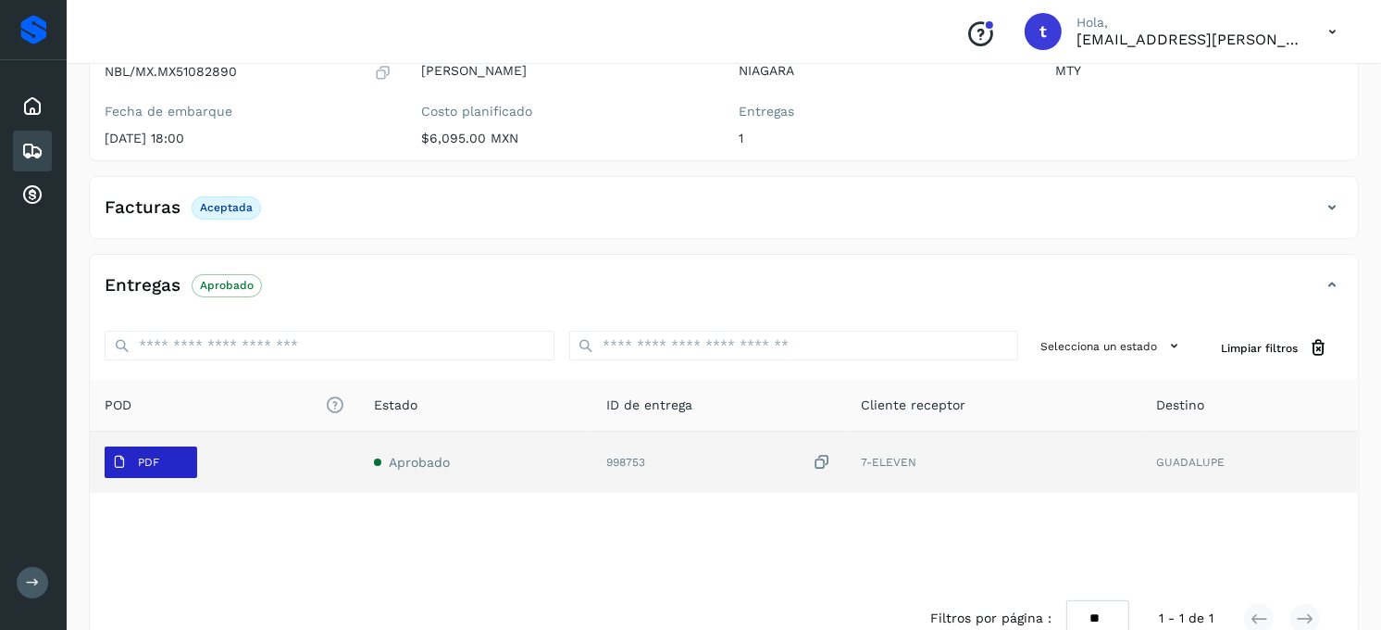
click at [117, 463] on icon at bounding box center [119, 462] width 15 height 15
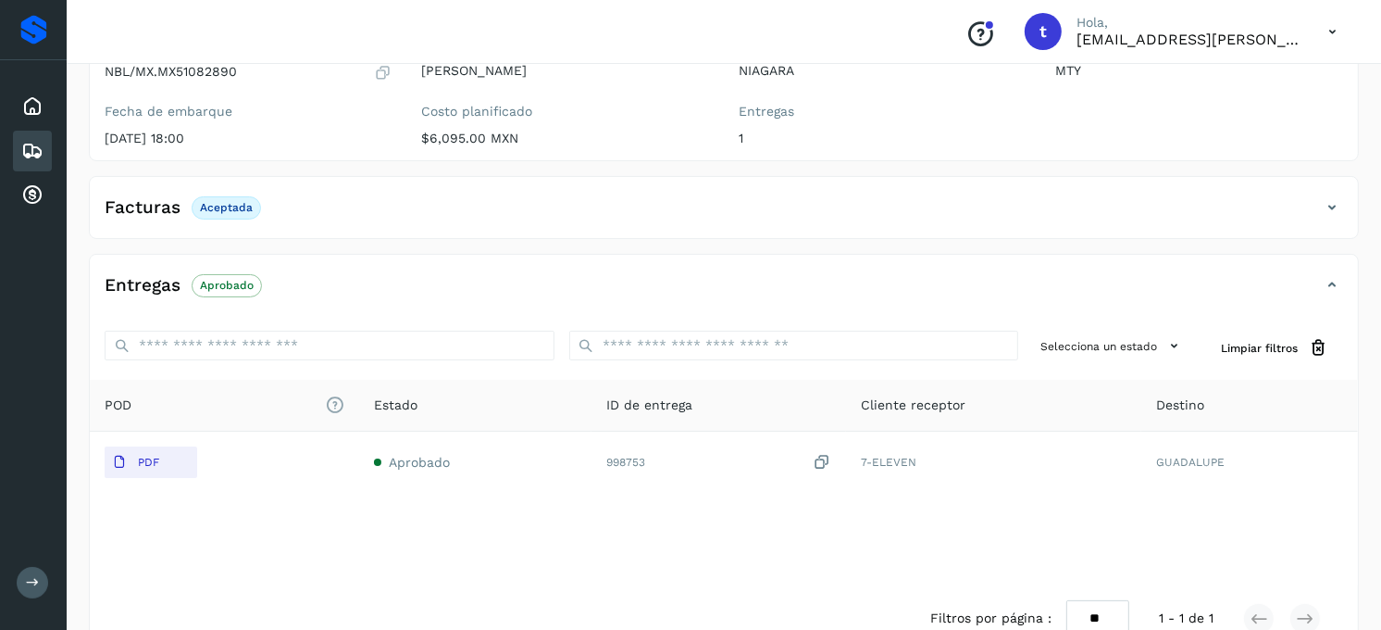
click at [598, 230] on div "Facturas Aceptada" at bounding box center [724, 215] width 1268 height 46
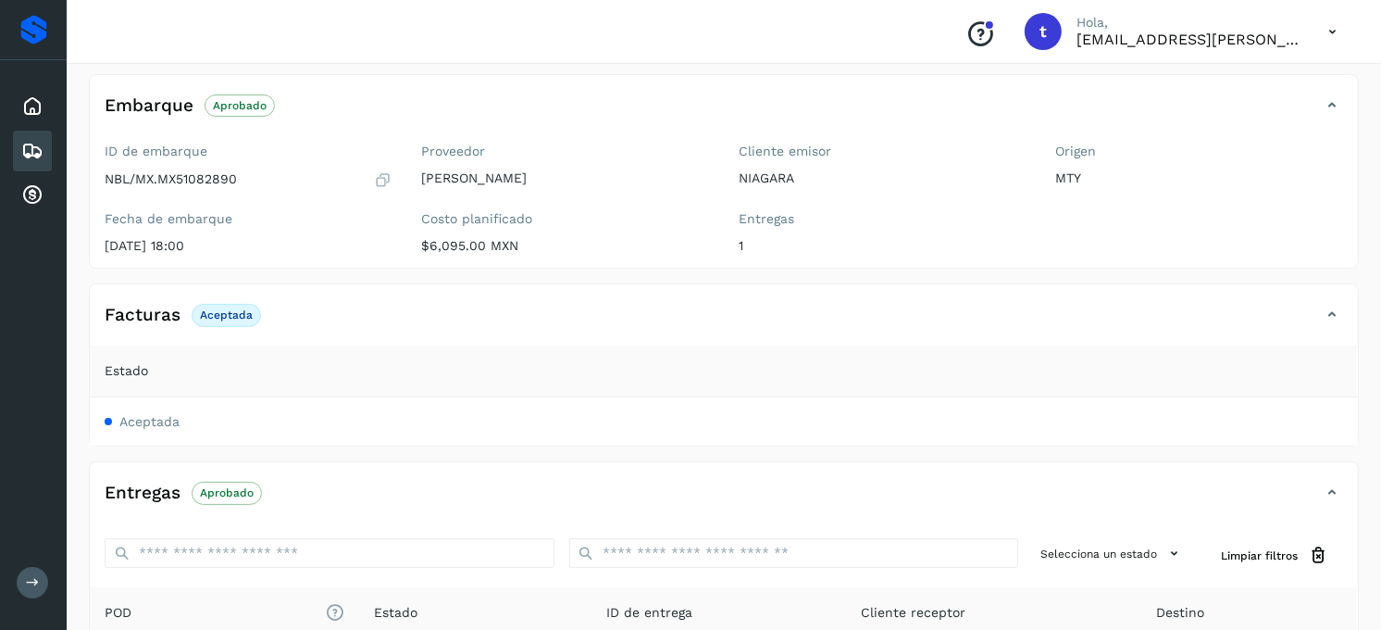
scroll to position [0, 0]
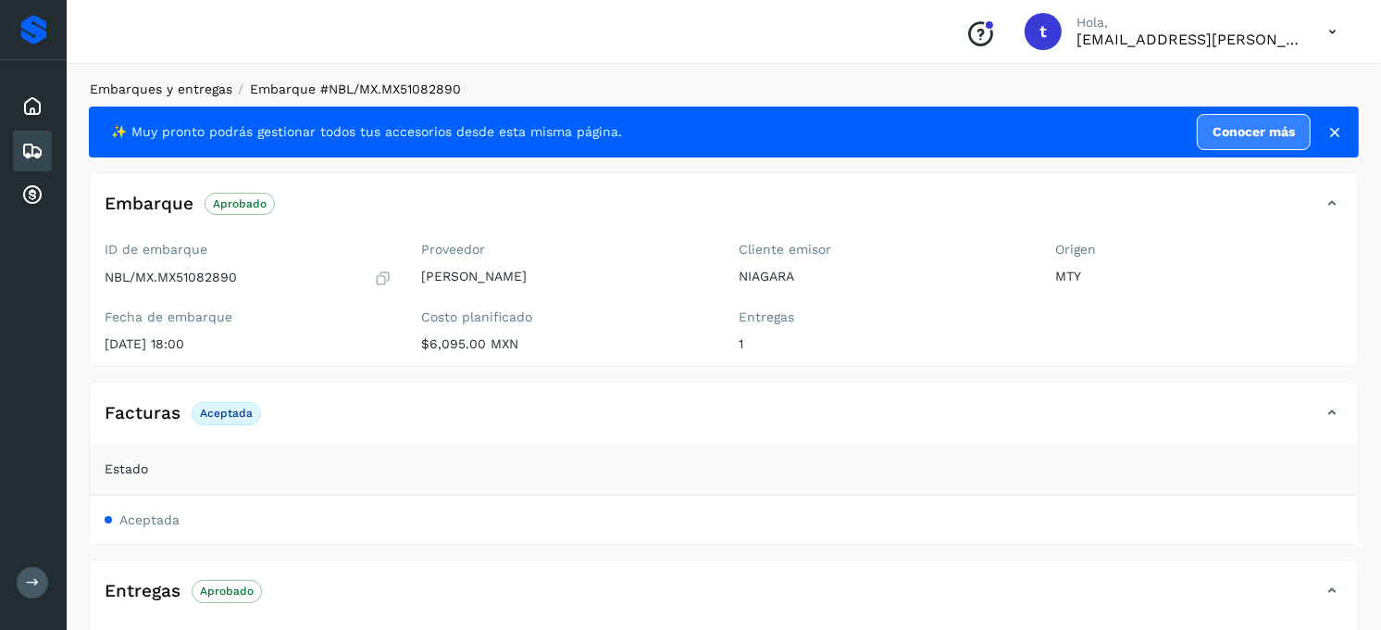
click at [179, 84] on link "Embarques y entregas" at bounding box center [161, 88] width 143 height 15
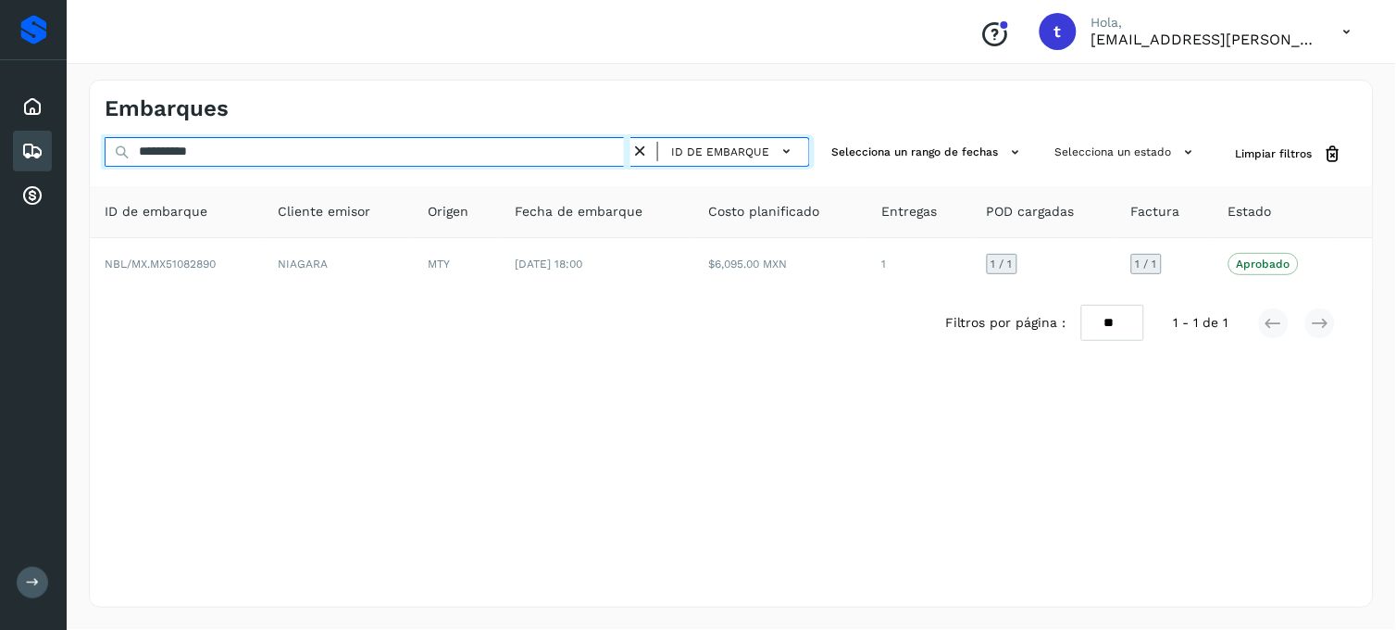
drag, startPoint x: 285, startPoint y: 153, endPoint x: 51, endPoint y: 162, distance: 234.4
click at [52, 161] on div "**********" at bounding box center [698, 315] width 1396 height 630
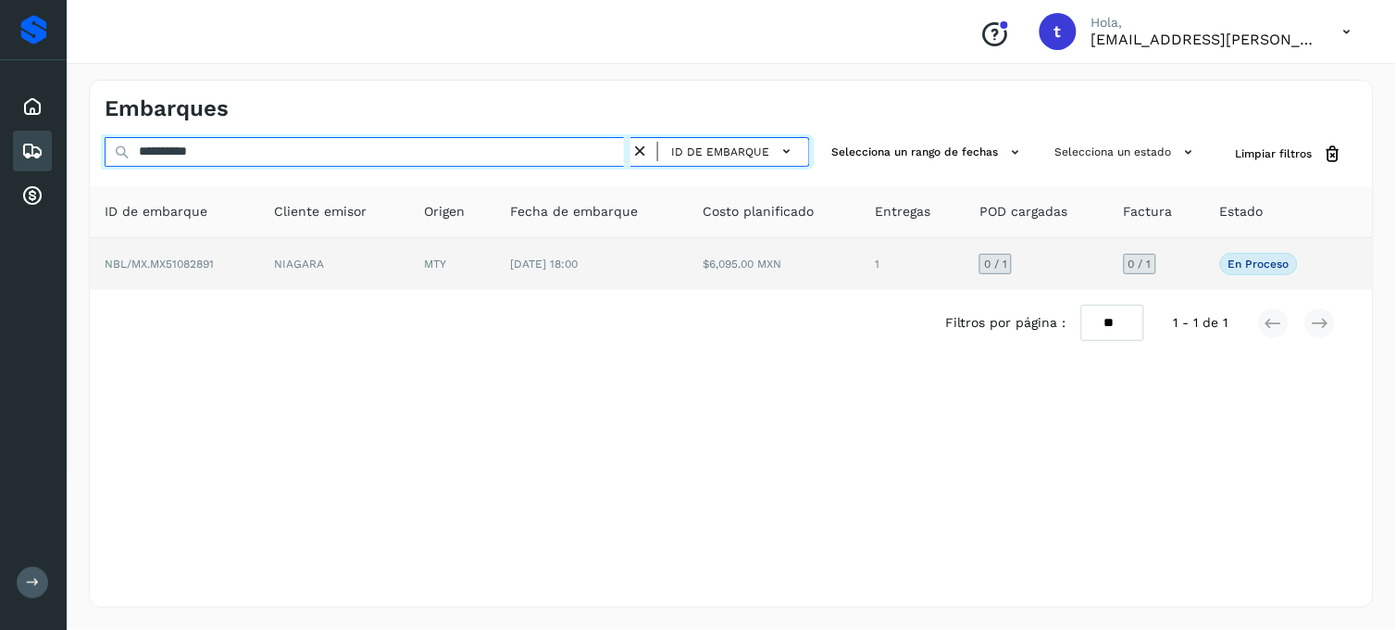
type input "**********"
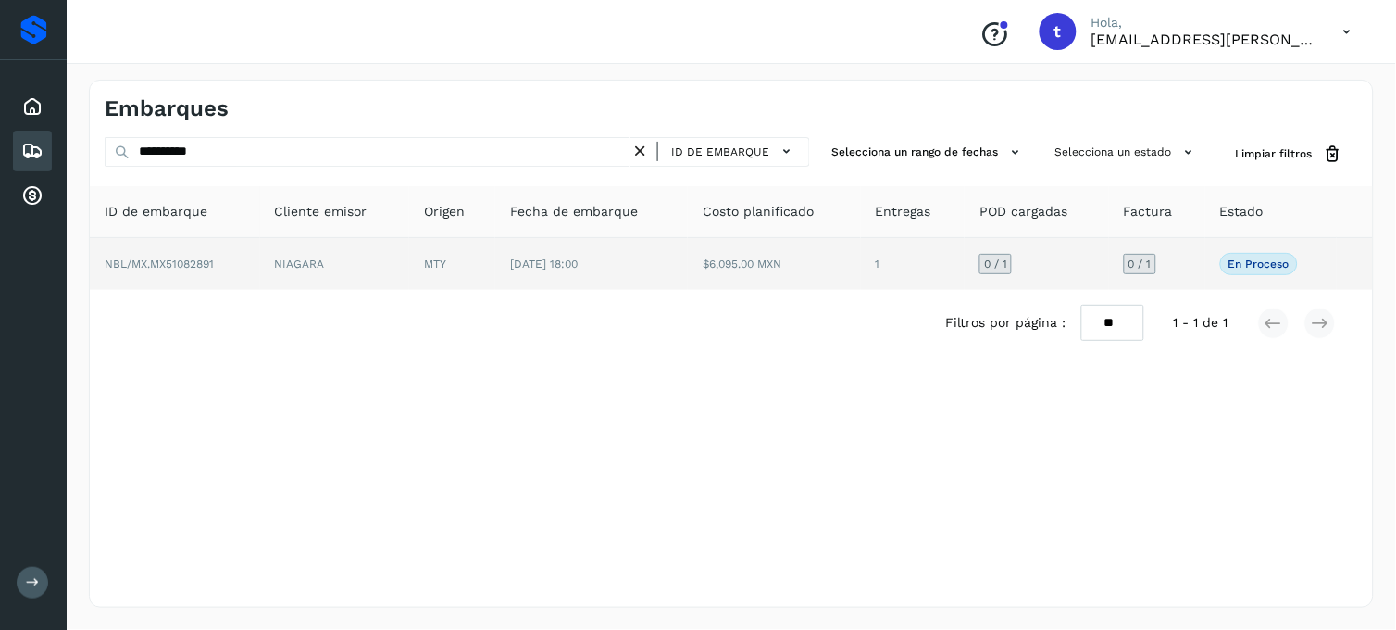
click at [202, 270] on td "NBL/MX.MX51082891" at bounding box center [175, 264] width 170 height 52
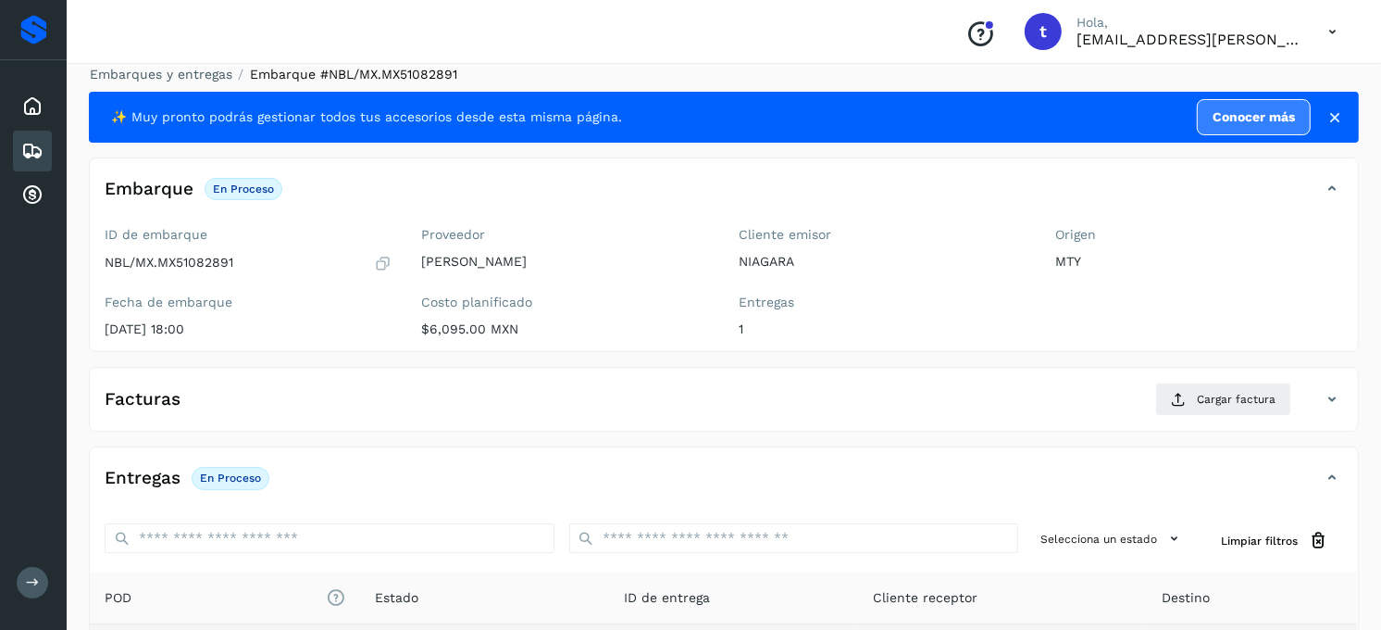
scroll to position [206, 0]
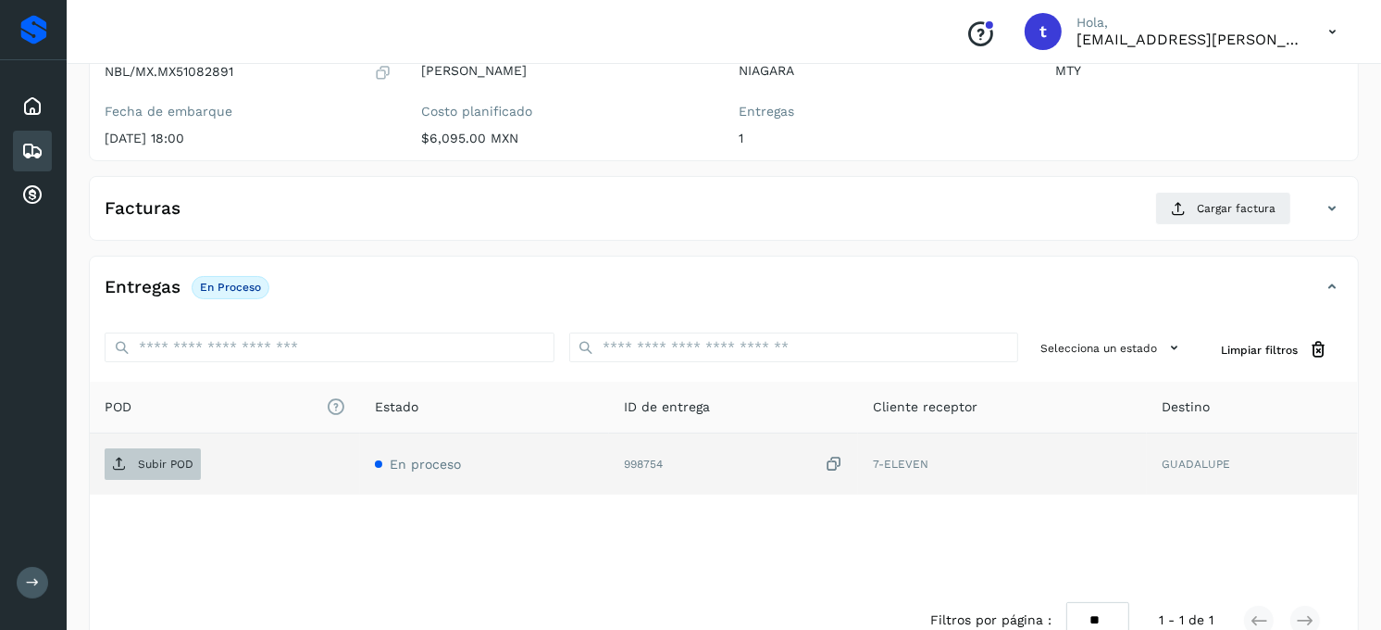
click at [161, 469] on p "Subir POD" at bounding box center [166, 463] width 56 height 13
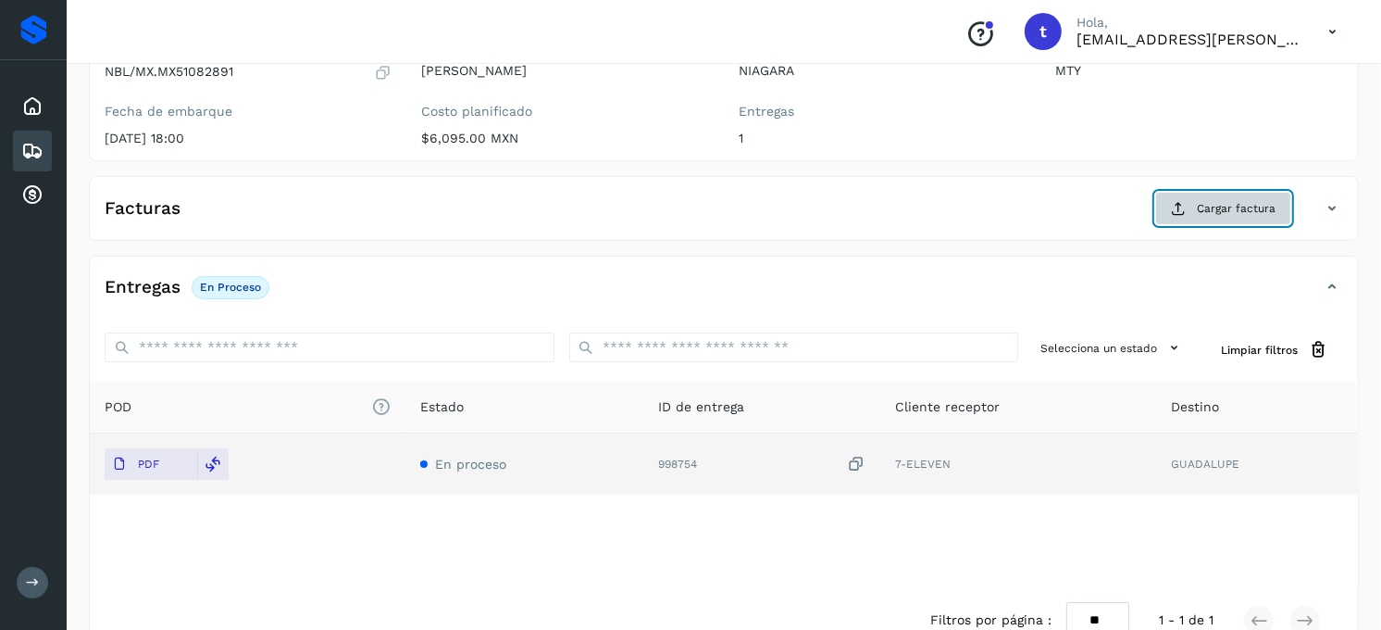
click at [1222, 223] on button "Cargar factura" at bounding box center [1223, 208] width 136 height 33
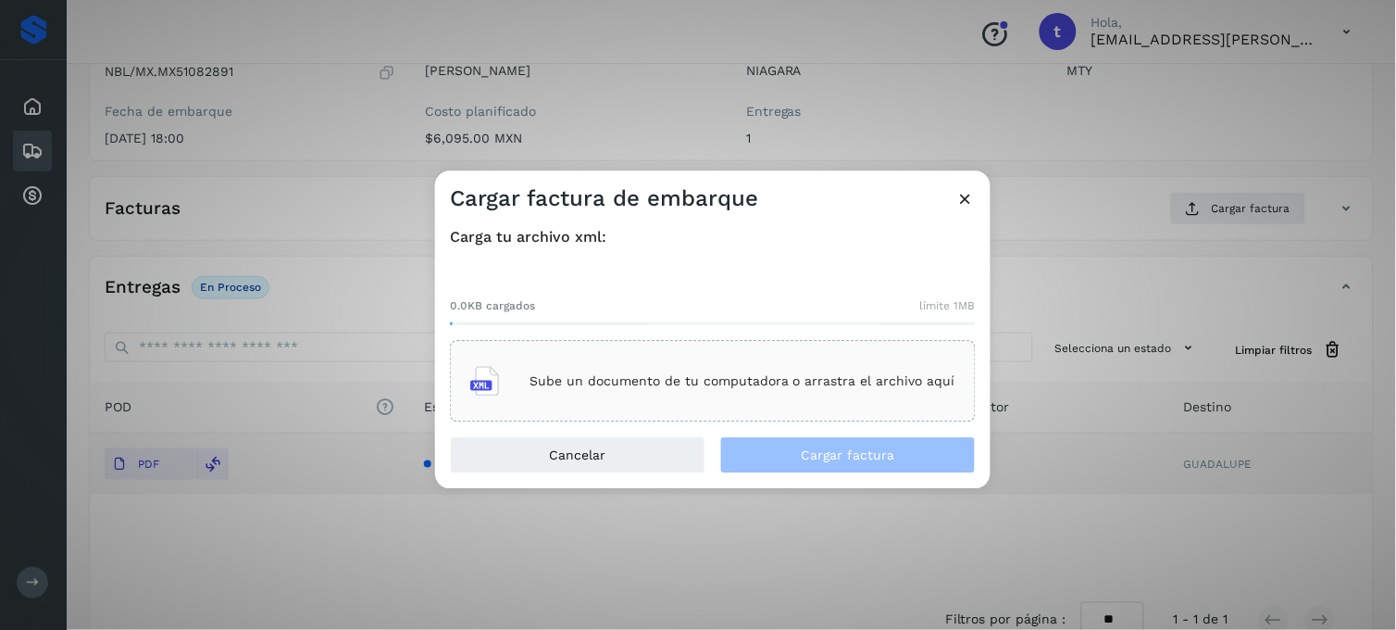
click at [552, 391] on div "Sube un documento de tu computadora o arrastra el archivo aquí" at bounding box center [712, 381] width 485 height 50
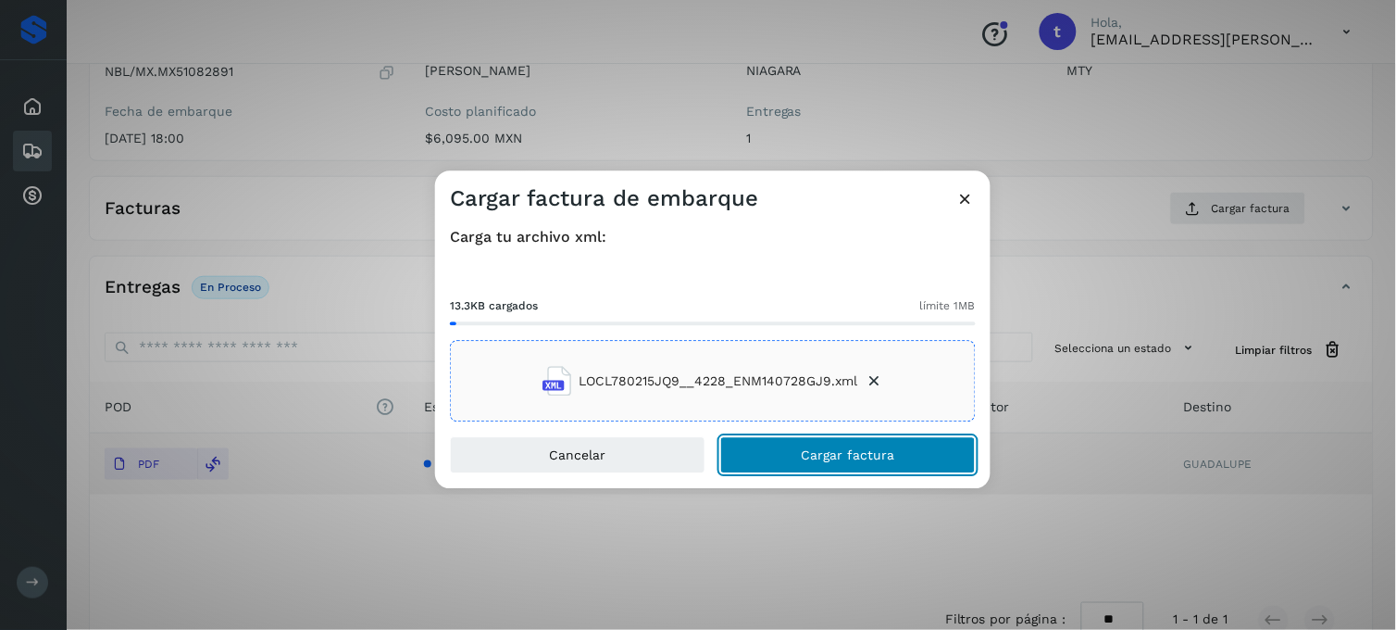
click at [830, 464] on button "Cargar factura" at bounding box center [848, 455] width 256 height 37
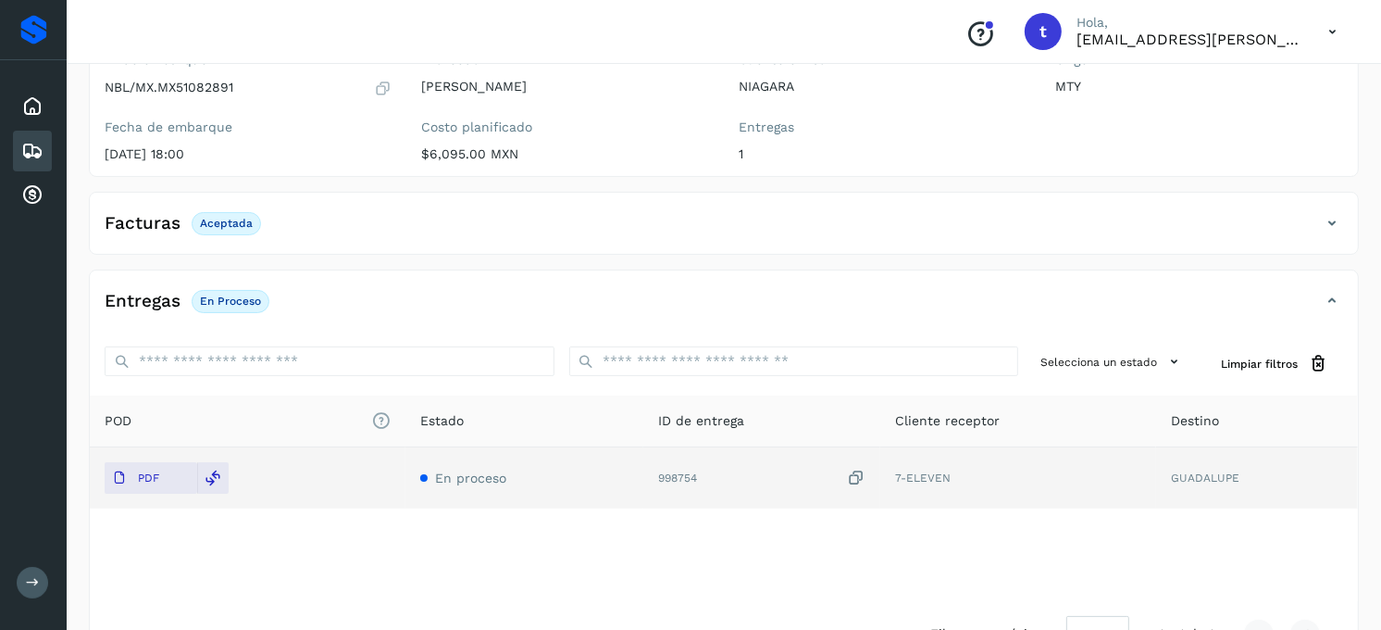
scroll to position [0, 0]
